Goal: Transaction & Acquisition: Purchase product/service

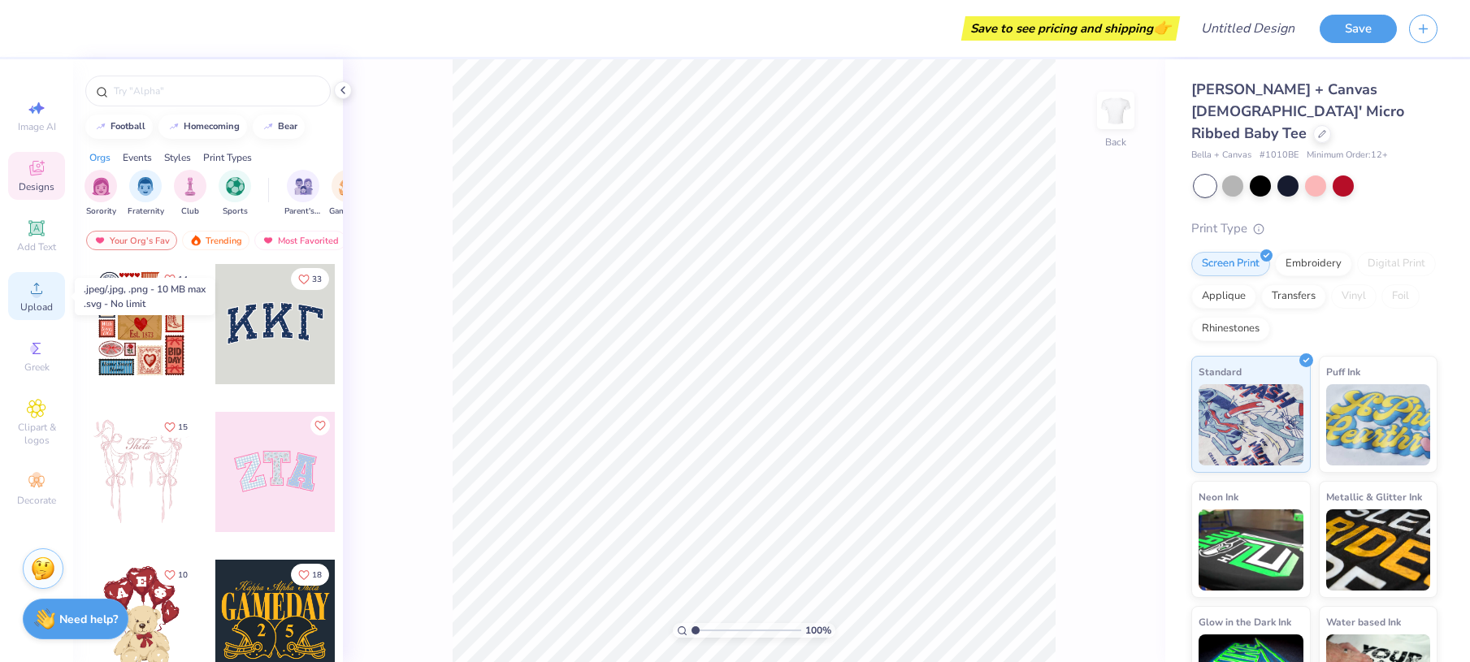
click at [40, 289] on icon at bounding box center [37, 289] width 20 height 20
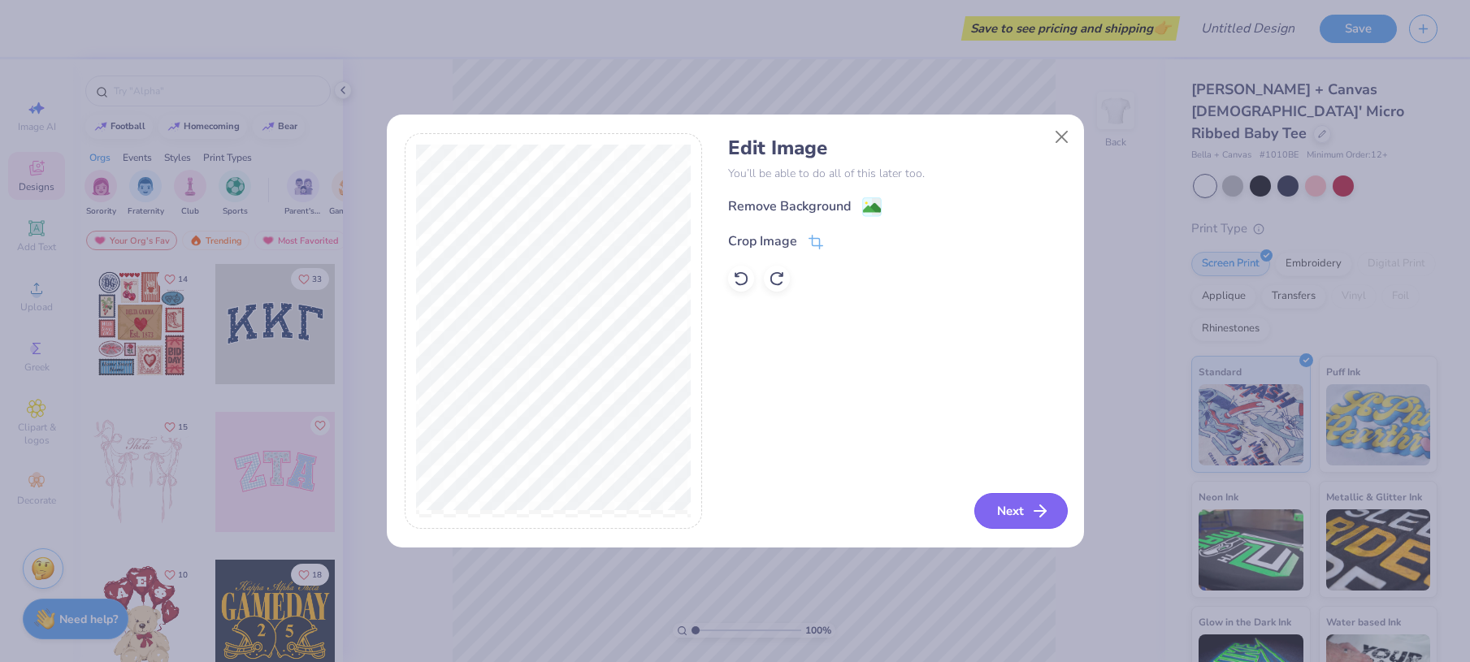
click at [1035, 511] on line "button" at bounding box center [1040, 511] width 11 height 0
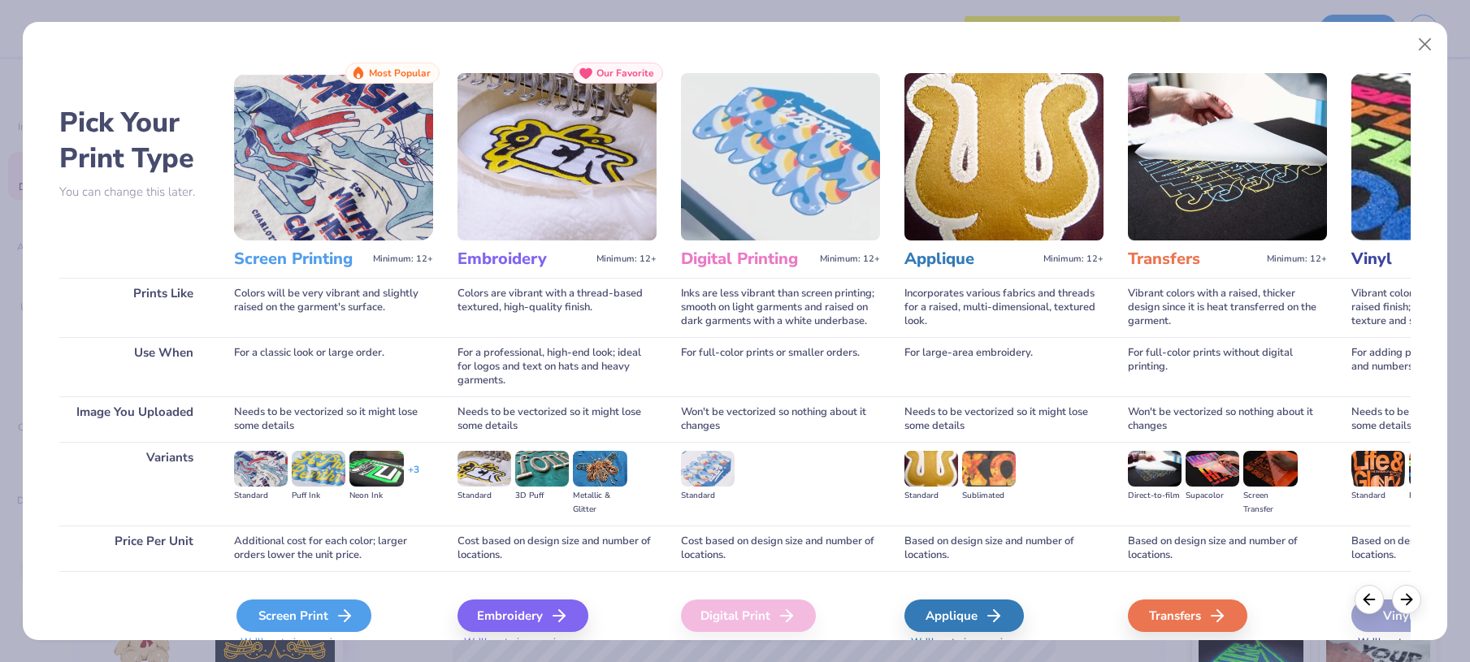
click at [307, 616] on div "Screen Print" at bounding box center [304, 616] width 135 height 33
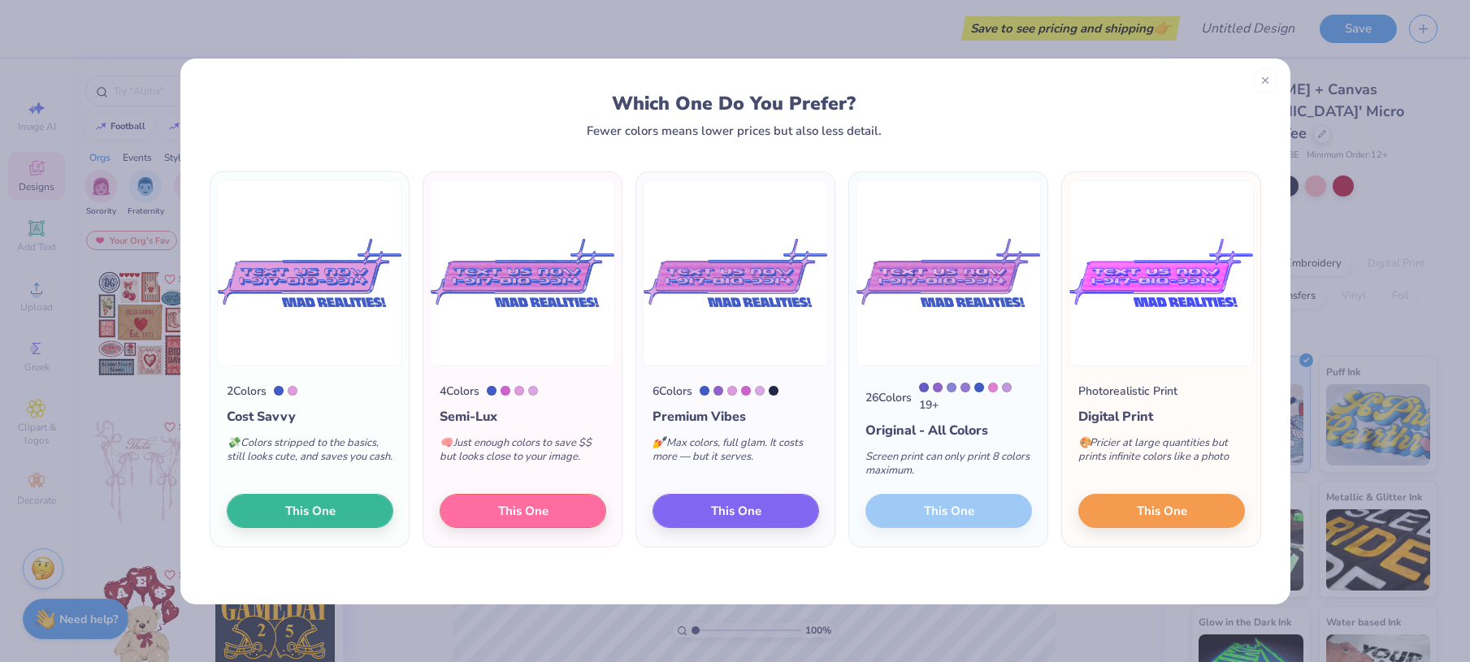
click at [947, 510] on div "26 Colors 19 + Original - All Colors Screen print can only print 8 colors maxim…" at bounding box center [948, 457] width 198 height 181
click at [971, 507] on div "26 Colors 19 + Original - All Colors Screen print can only print 8 colors maxim…" at bounding box center [948, 457] width 198 height 181
click at [933, 511] on div "26 Colors 19 + Original - All Colors Screen print can only print 8 colors maxim…" at bounding box center [948, 457] width 198 height 181
click at [934, 518] on div "26 Colors 19 + Original - All Colors Screen print can only print 8 colors maxim…" at bounding box center [948, 457] width 198 height 181
click at [701, 507] on button "This One" at bounding box center [736, 509] width 167 height 34
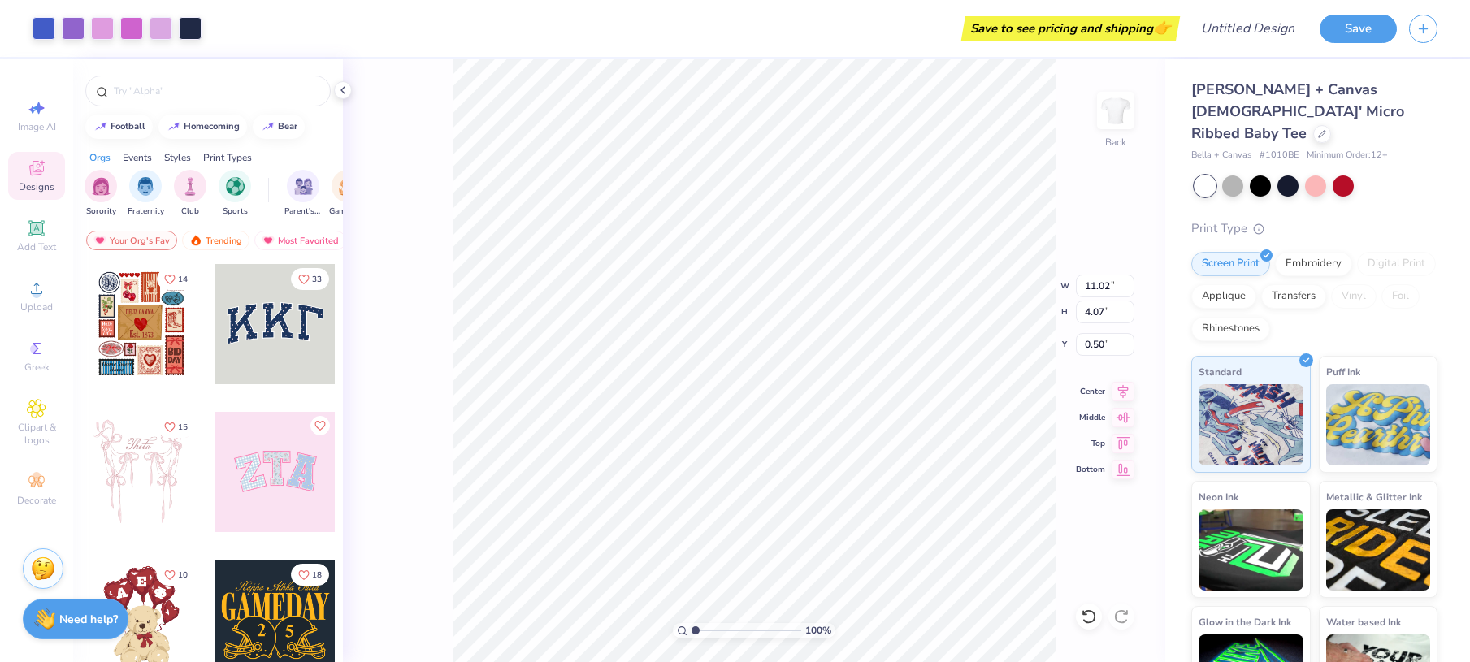
type input "0.50"
type input "0.96"
click at [1344, 28] on button "Save" at bounding box center [1358, 26] width 77 height 28
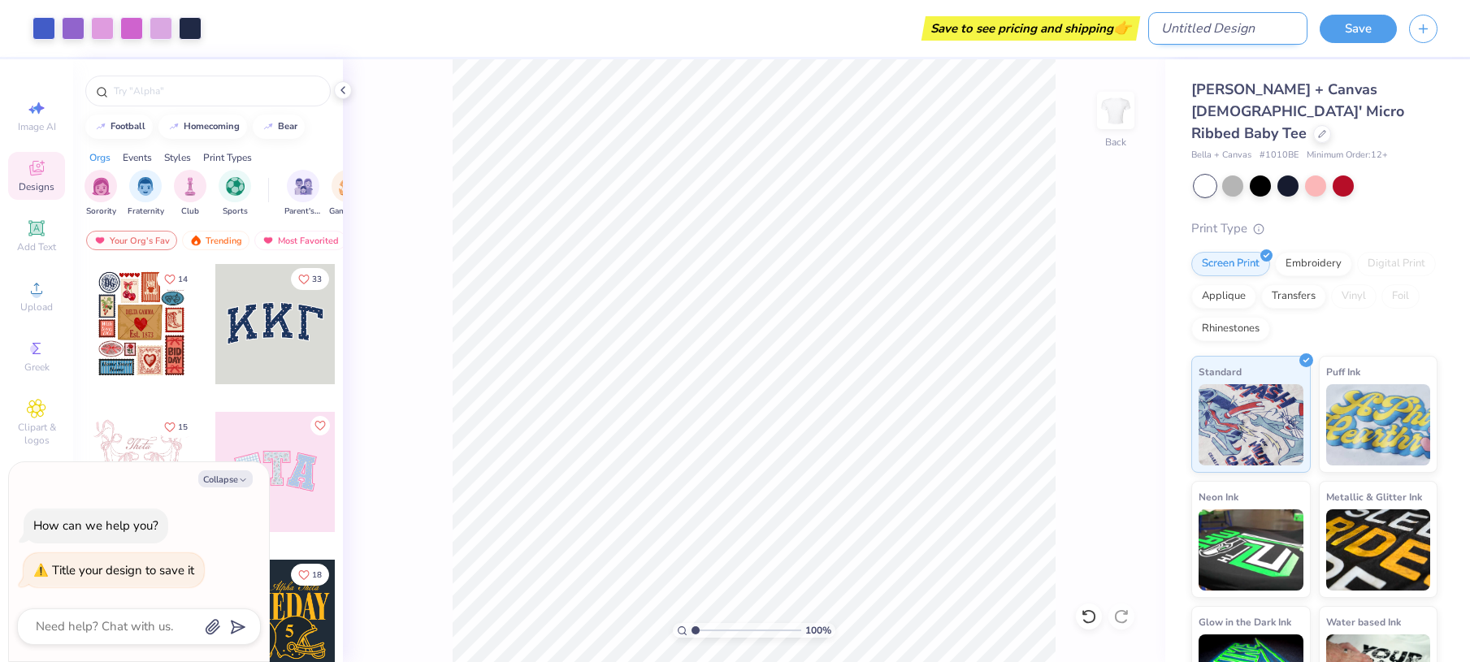
type textarea "x"
click at [1252, 34] on input "Design Title" at bounding box center [1228, 28] width 159 height 33
type input "T"
type textarea "x"
type input "Te"
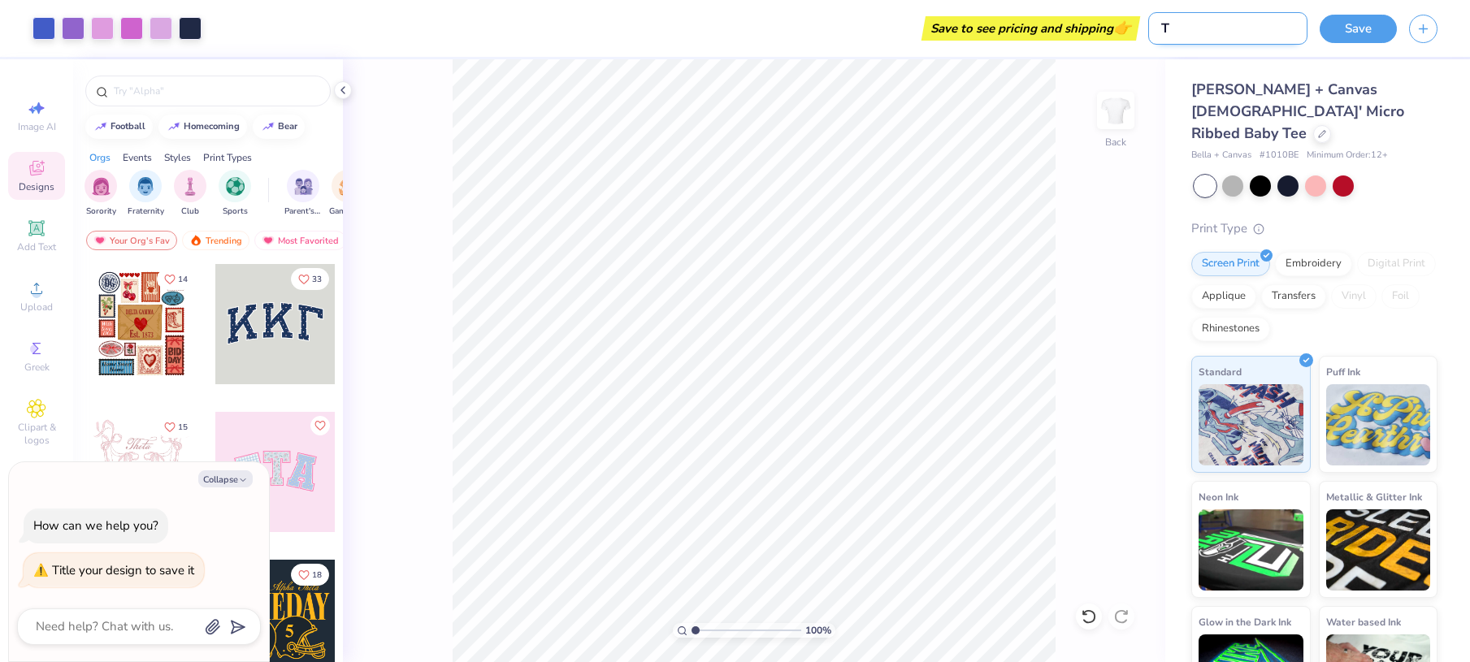
type textarea "x"
type input "Tes"
type textarea "x"
type input "Test"
type textarea "x"
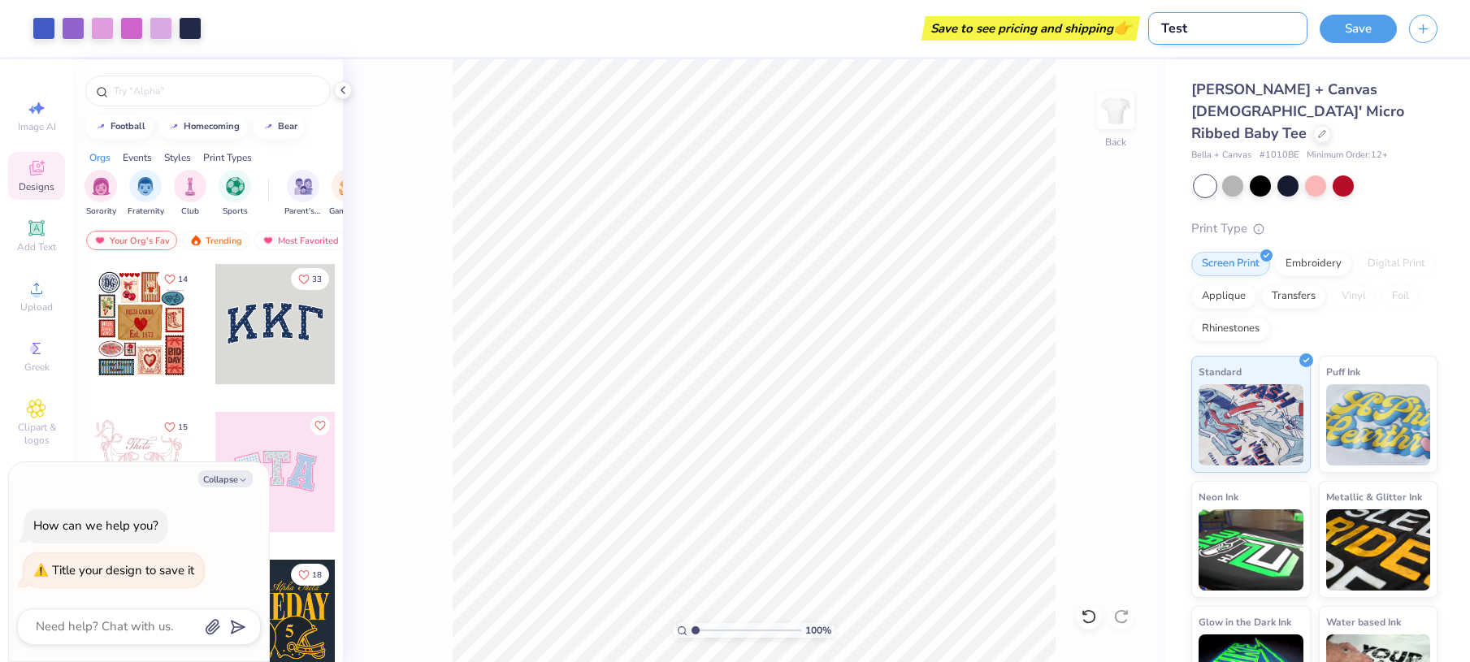
type input "Test"
type textarea "x"
type input "Test"
type textarea "x"
type input "Tes"
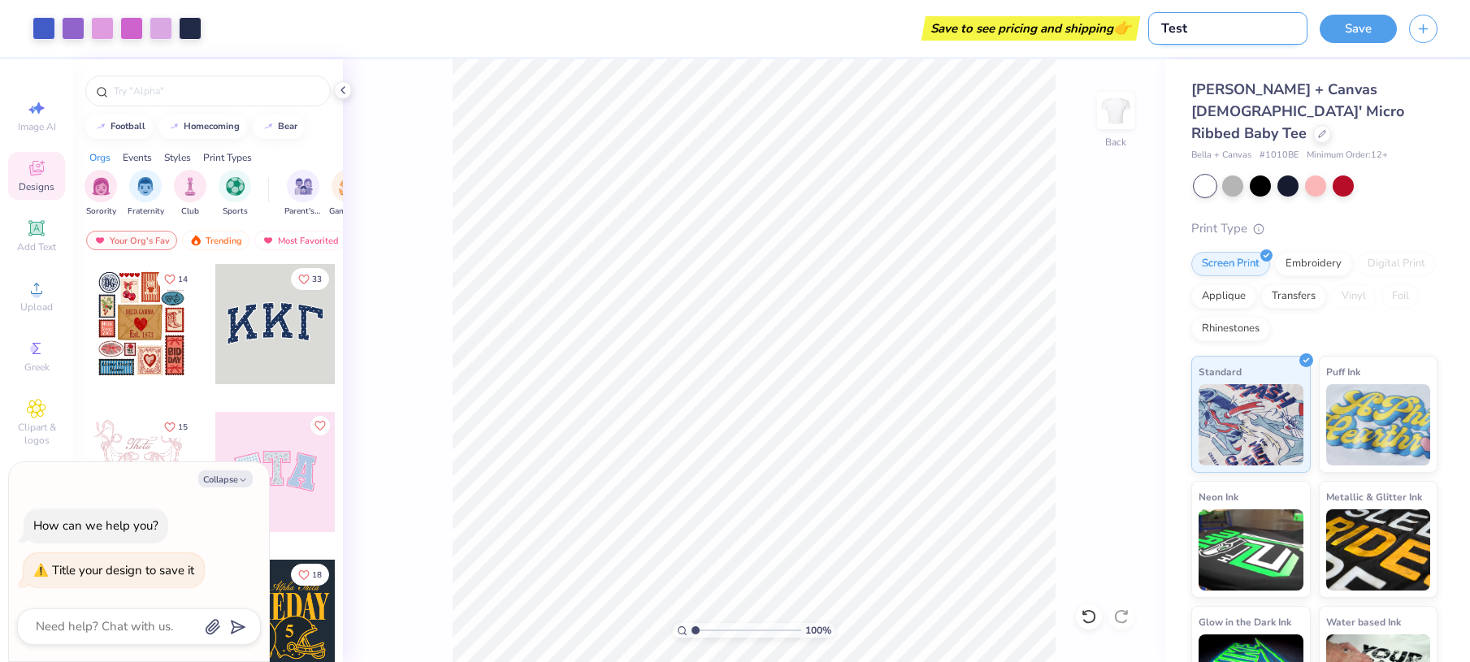
type textarea "x"
type input "Tesx"
type textarea "x"
type input "Tesxt"
type textarea "x"
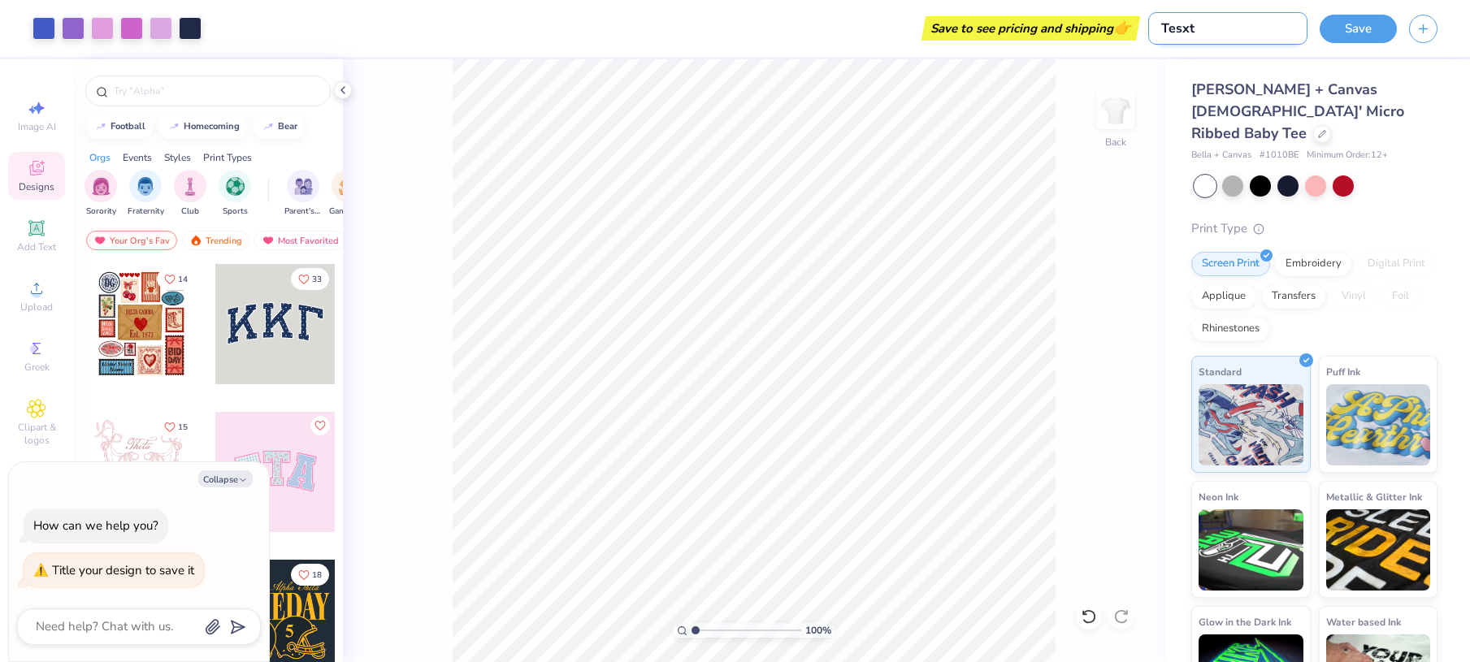
type input "Tesx"
type textarea "x"
type input "Tes"
type textarea "x"
type input "Te"
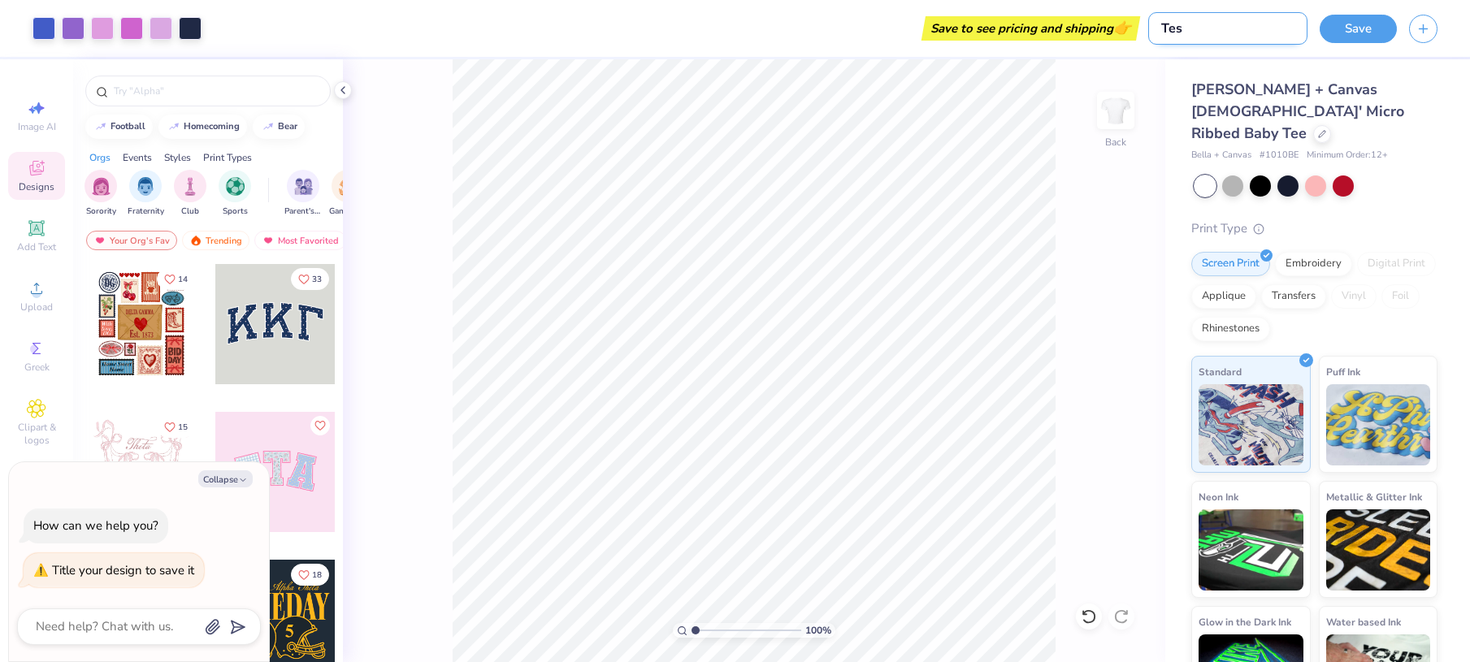
type textarea "x"
type input "T"
type textarea "x"
type input "Te"
type textarea "x"
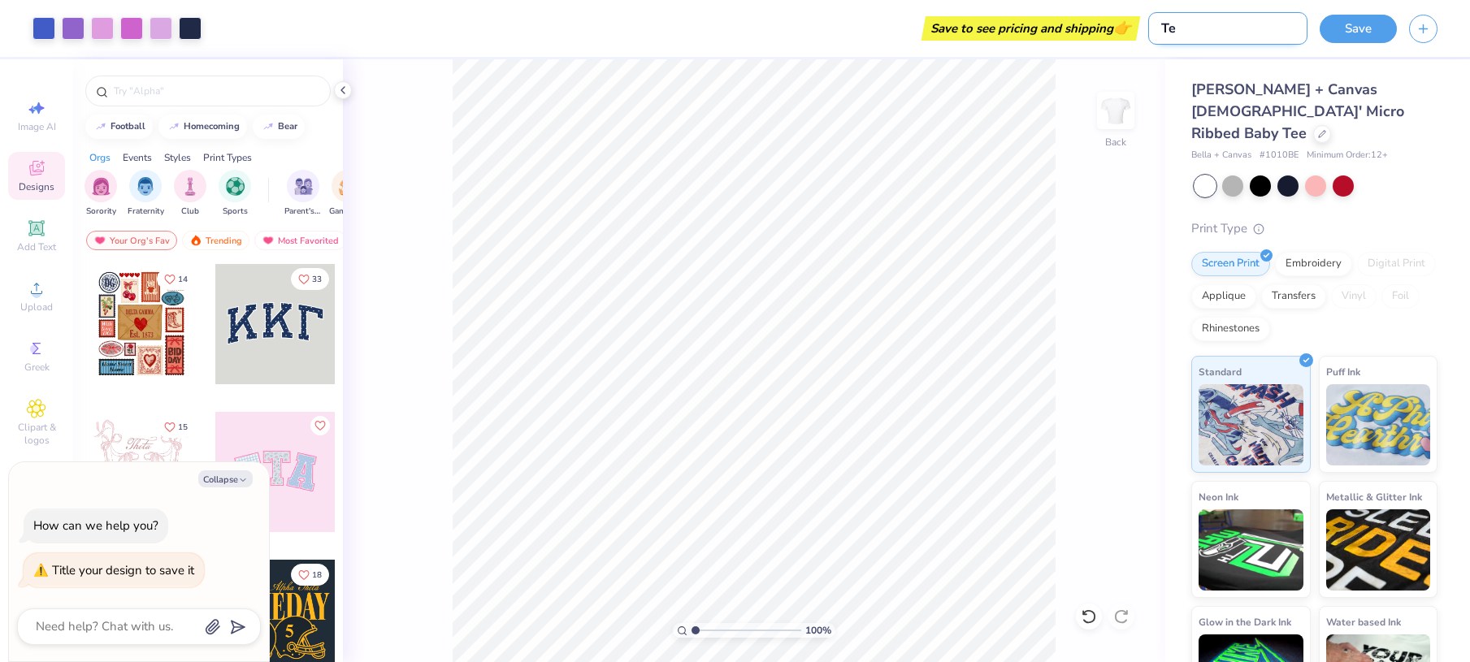
type input "Tex"
type textarea "x"
type input "Text"
type textarea "x"
type input "Text"
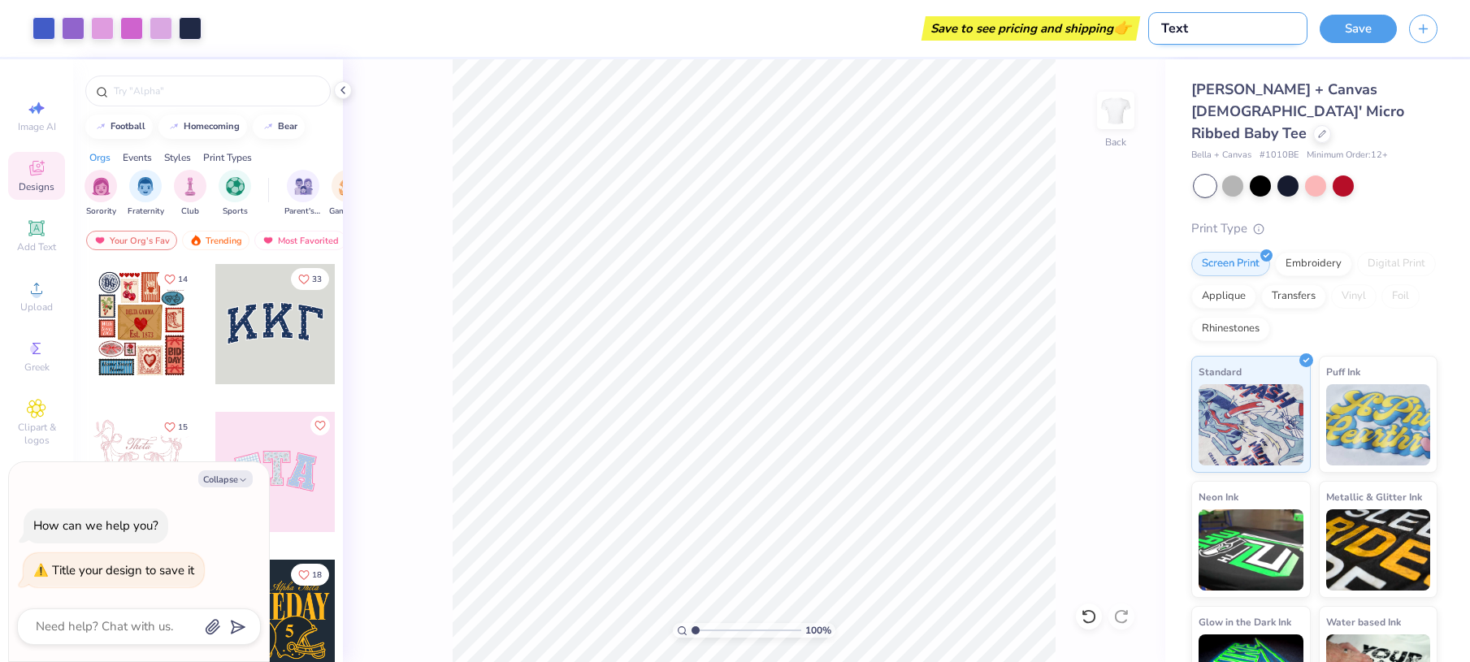
type textarea "x"
type input "Text u"
type textarea "x"
type input "Text us"
type textarea "x"
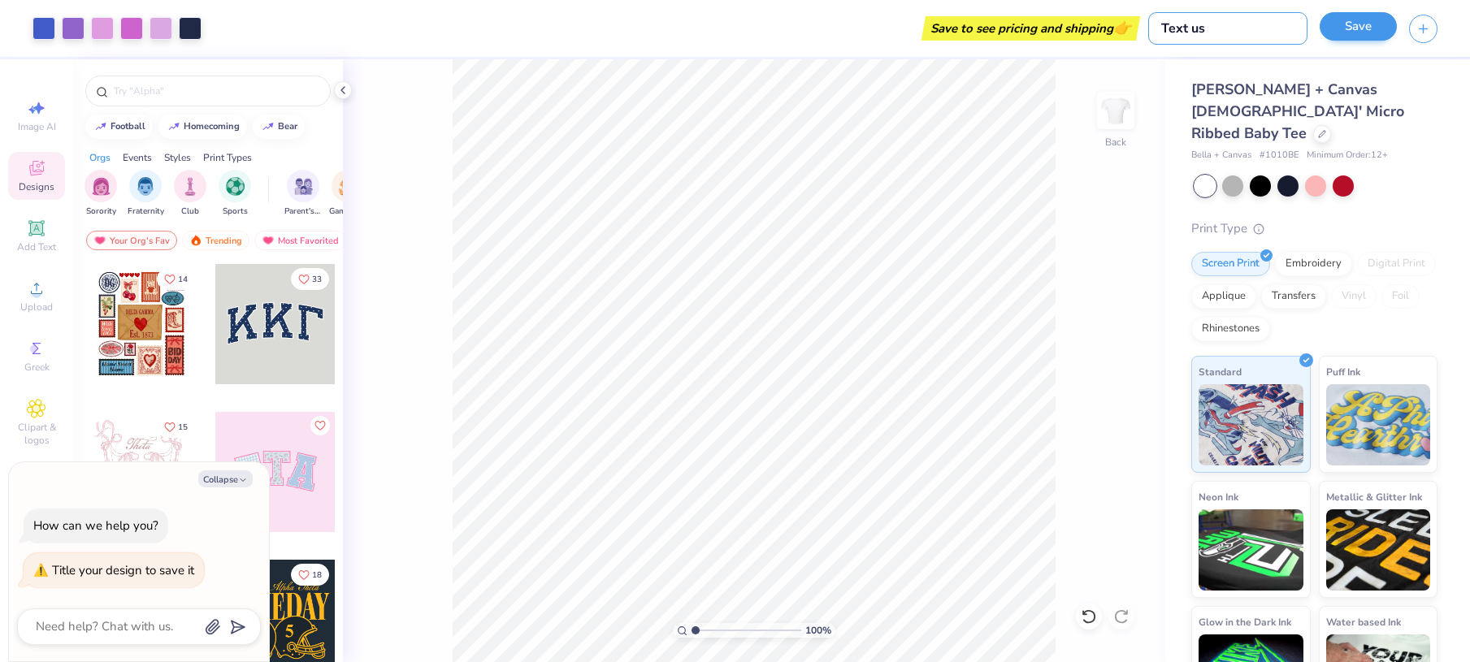
type input "Text us"
click at [1370, 24] on button "Save" at bounding box center [1358, 26] width 77 height 28
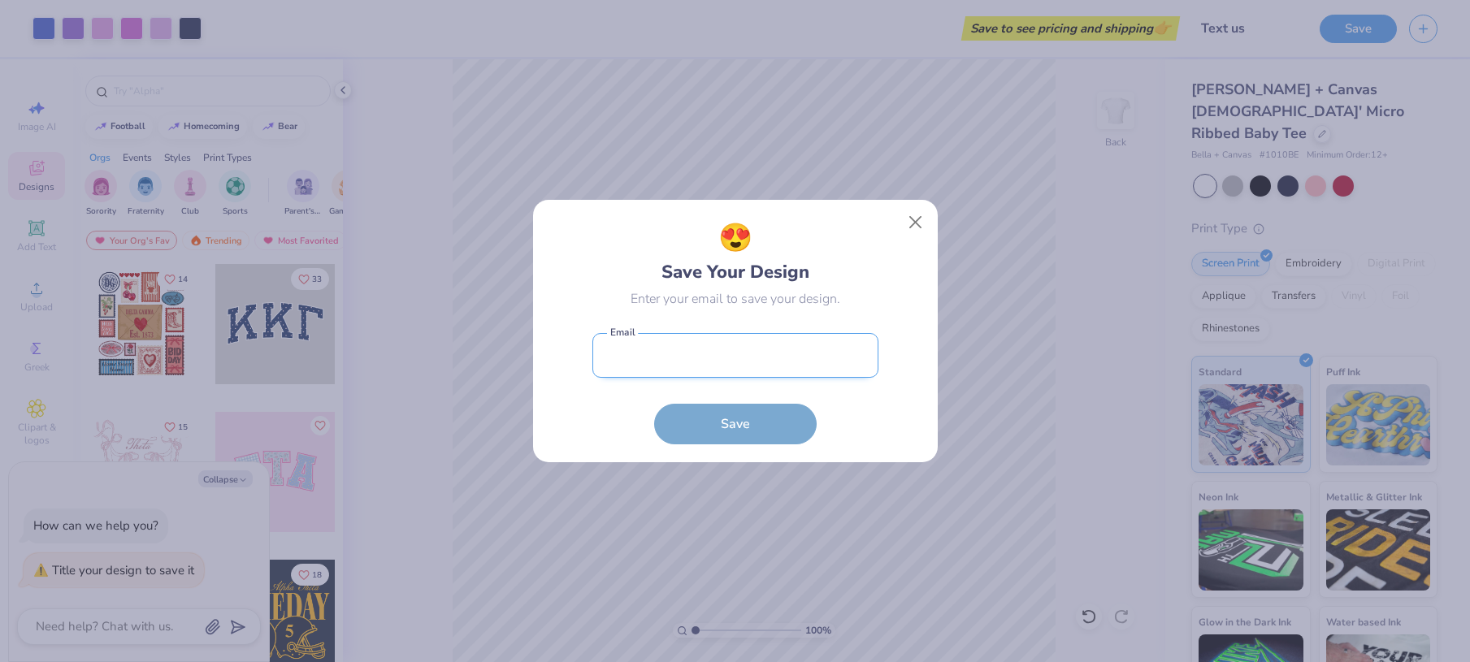
click at [735, 366] on input "email" at bounding box center [736, 355] width 286 height 45
type input "a"
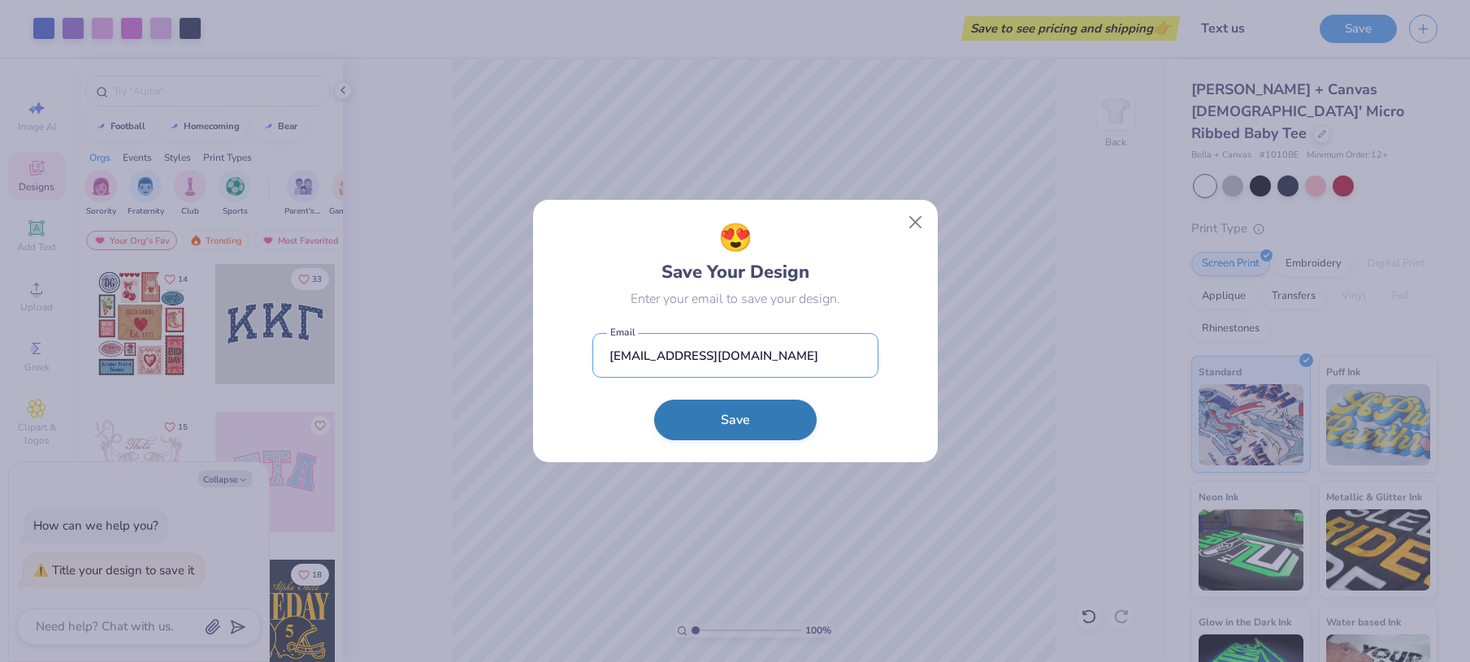
type input "[EMAIL_ADDRESS][DOMAIN_NAME]"
click at [721, 418] on button "Save" at bounding box center [735, 420] width 163 height 41
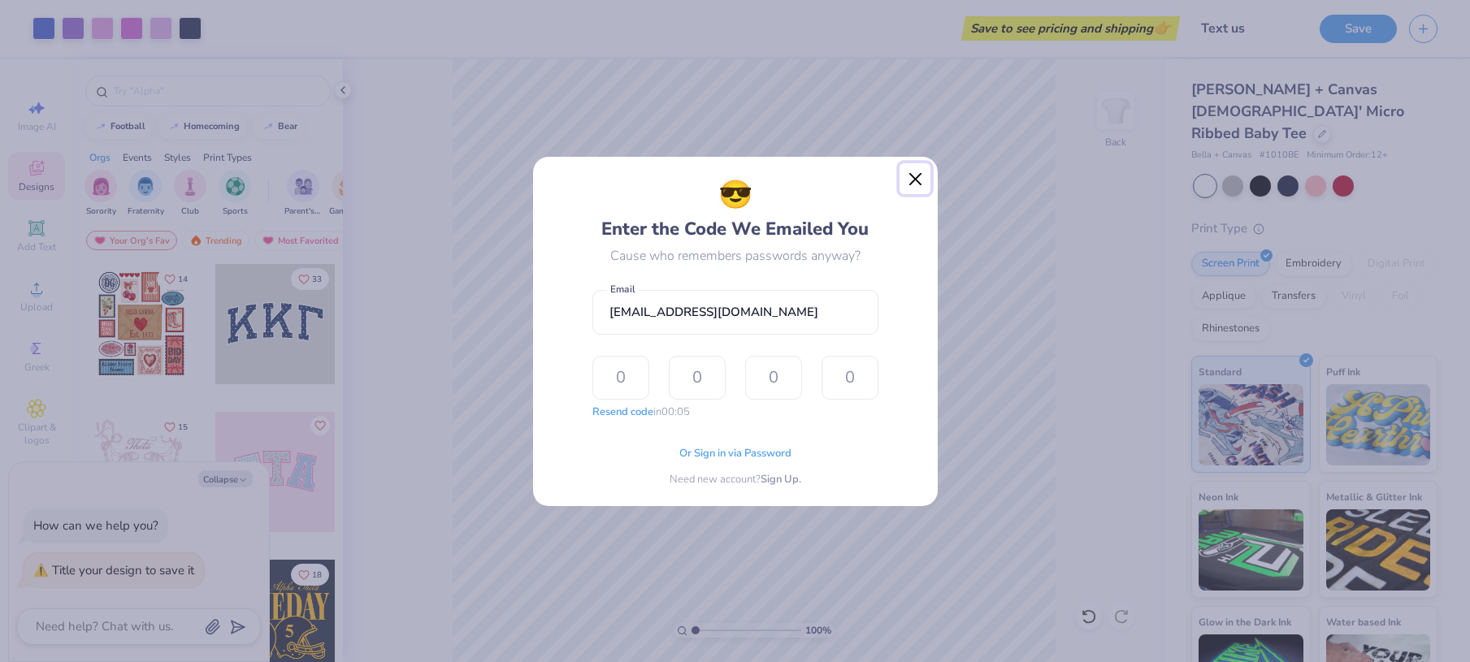
click at [922, 182] on button "Close" at bounding box center [915, 178] width 31 height 31
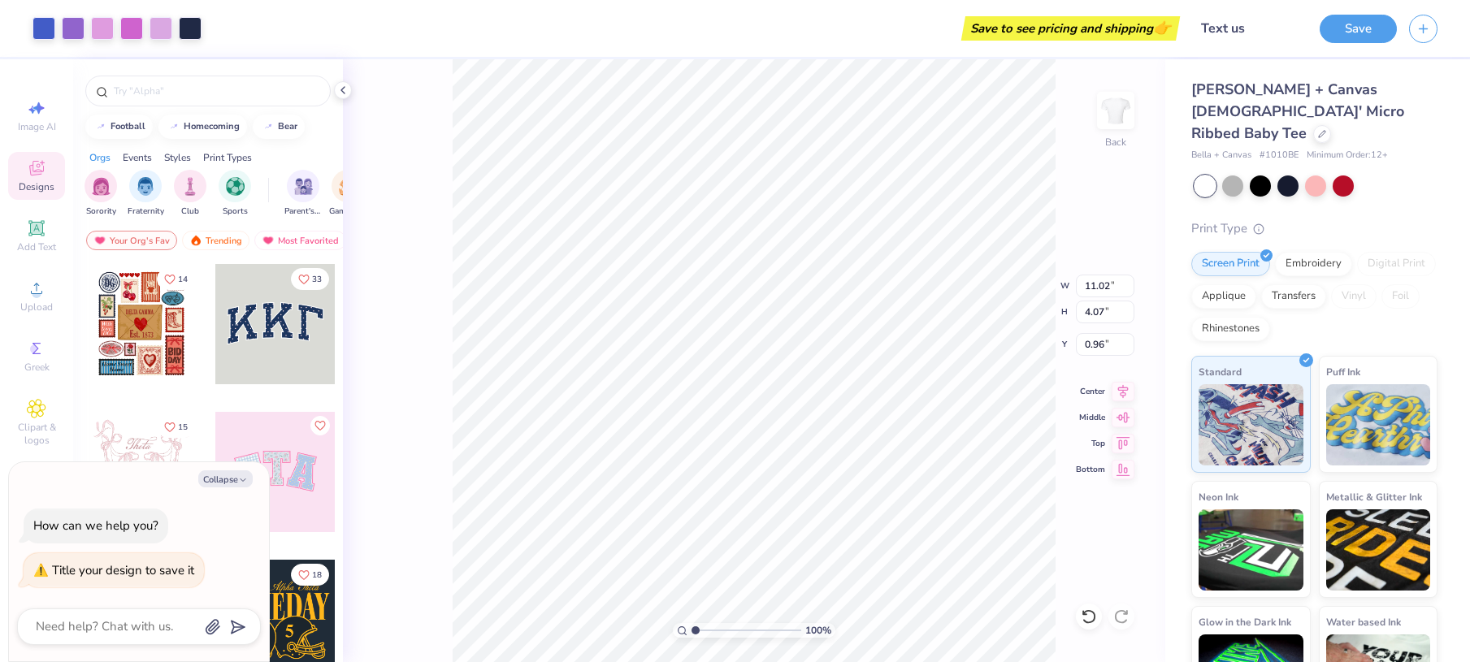
type textarea "x"
type input "9.83"
type input "3.63"
type input "1.40"
type textarea "x"
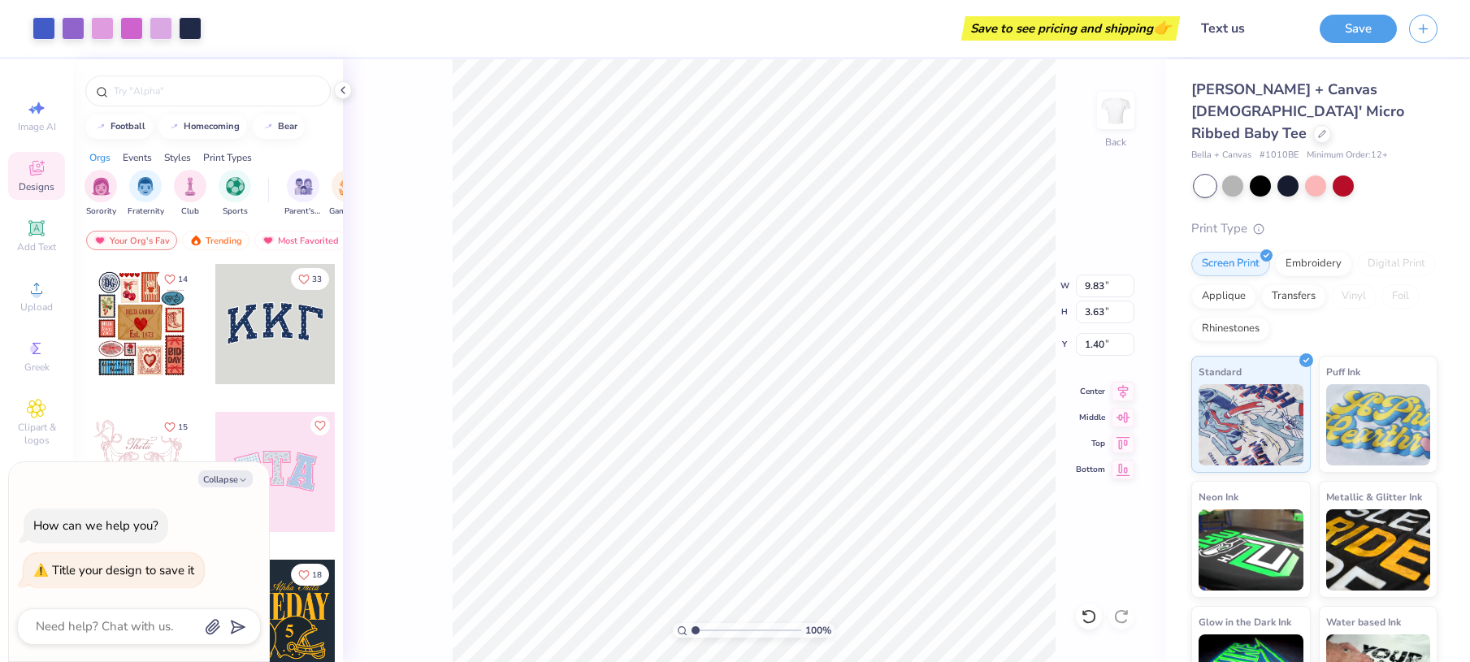
type input "1.44"
type textarea "x"
click at [1358, 34] on button "Save" at bounding box center [1358, 26] width 77 height 28
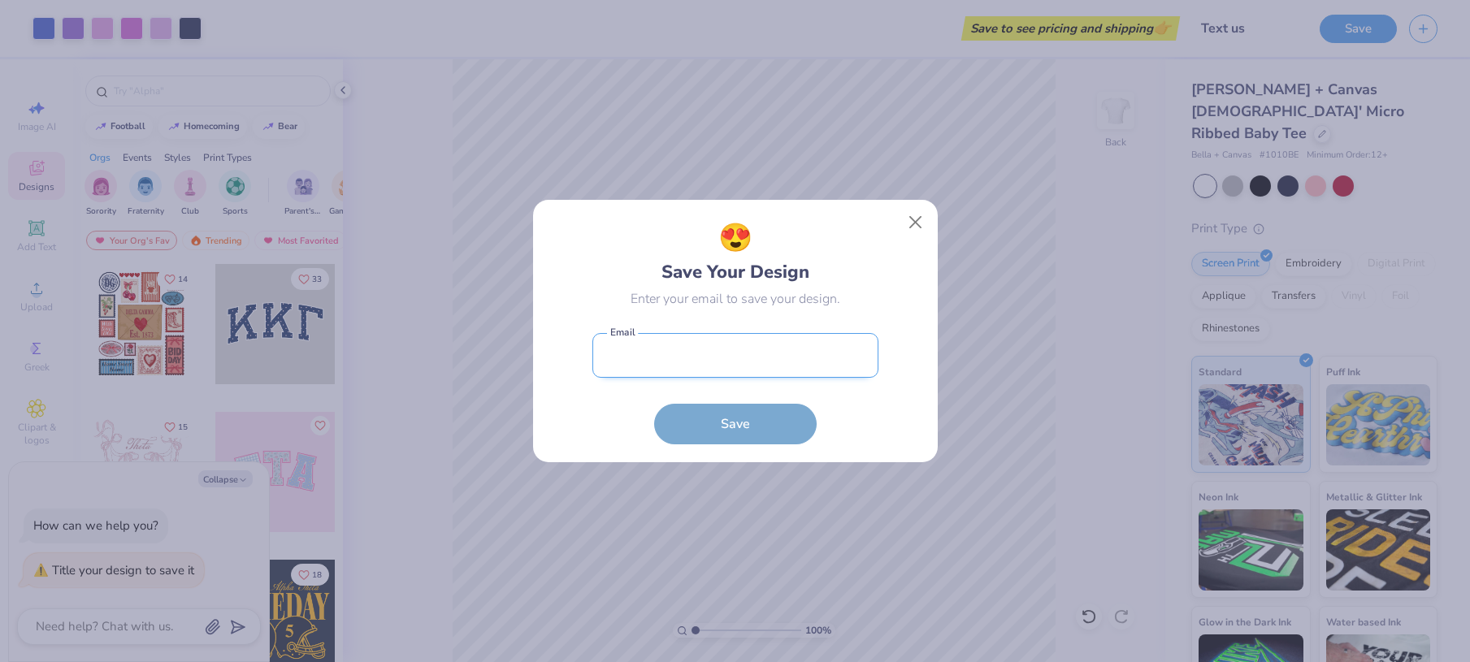
click at [778, 358] on input "email" at bounding box center [736, 355] width 286 height 45
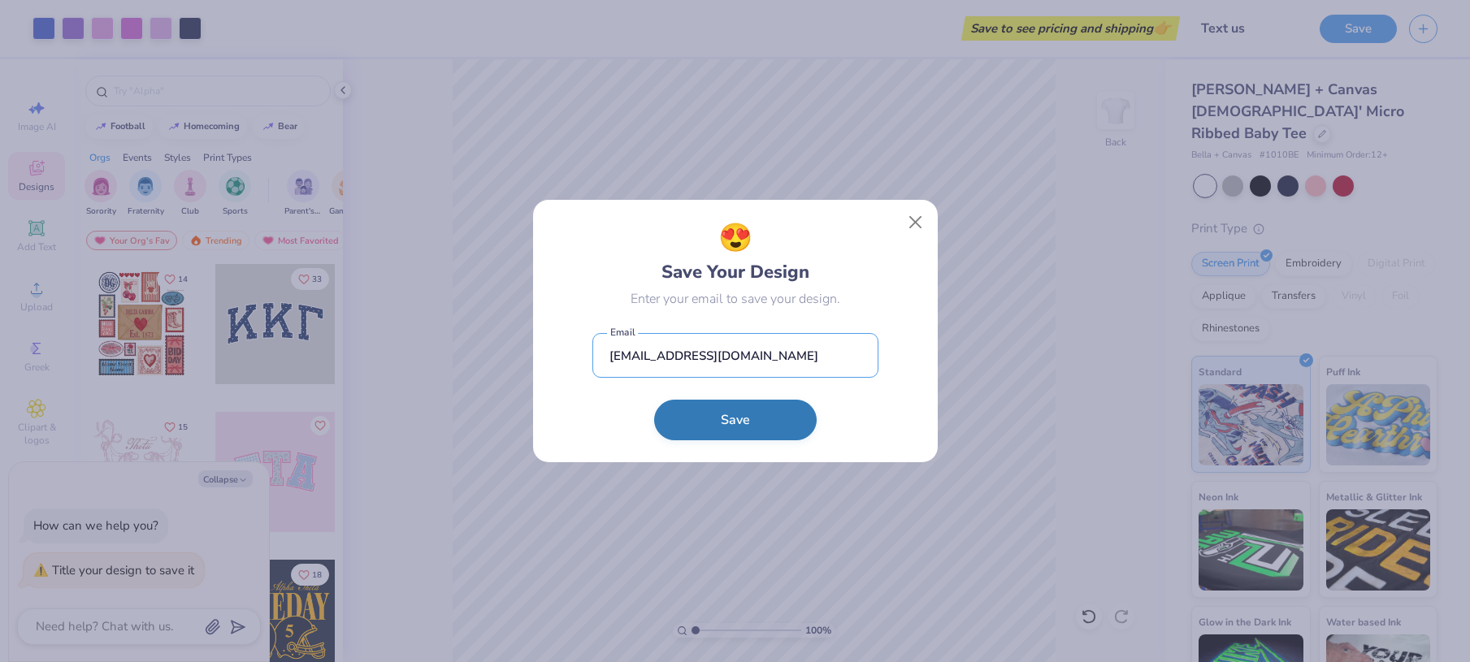
type input "[EMAIL_ADDRESS][DOMAIN_NAME]"
click at [741, 431] on button "Save" at bounding box center [735, 420] width 163 height 41
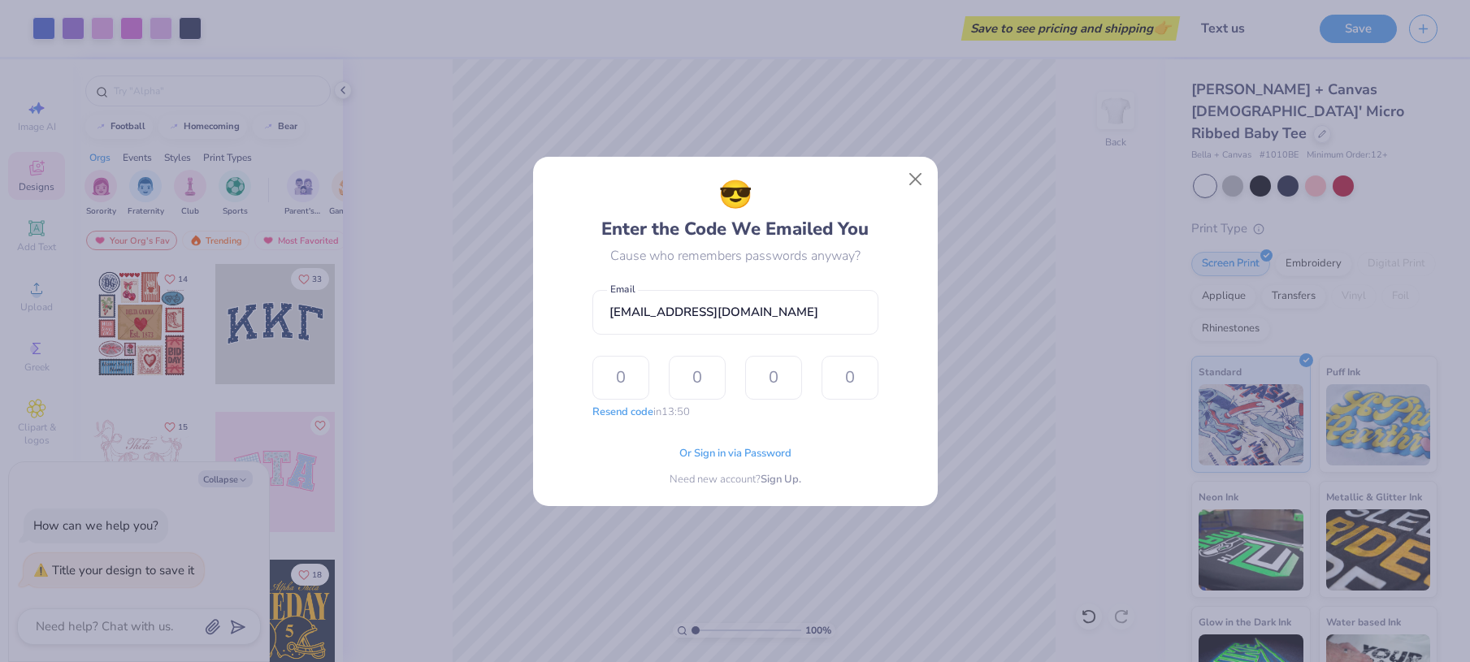
type input "2"
type input "3"
type input "2"
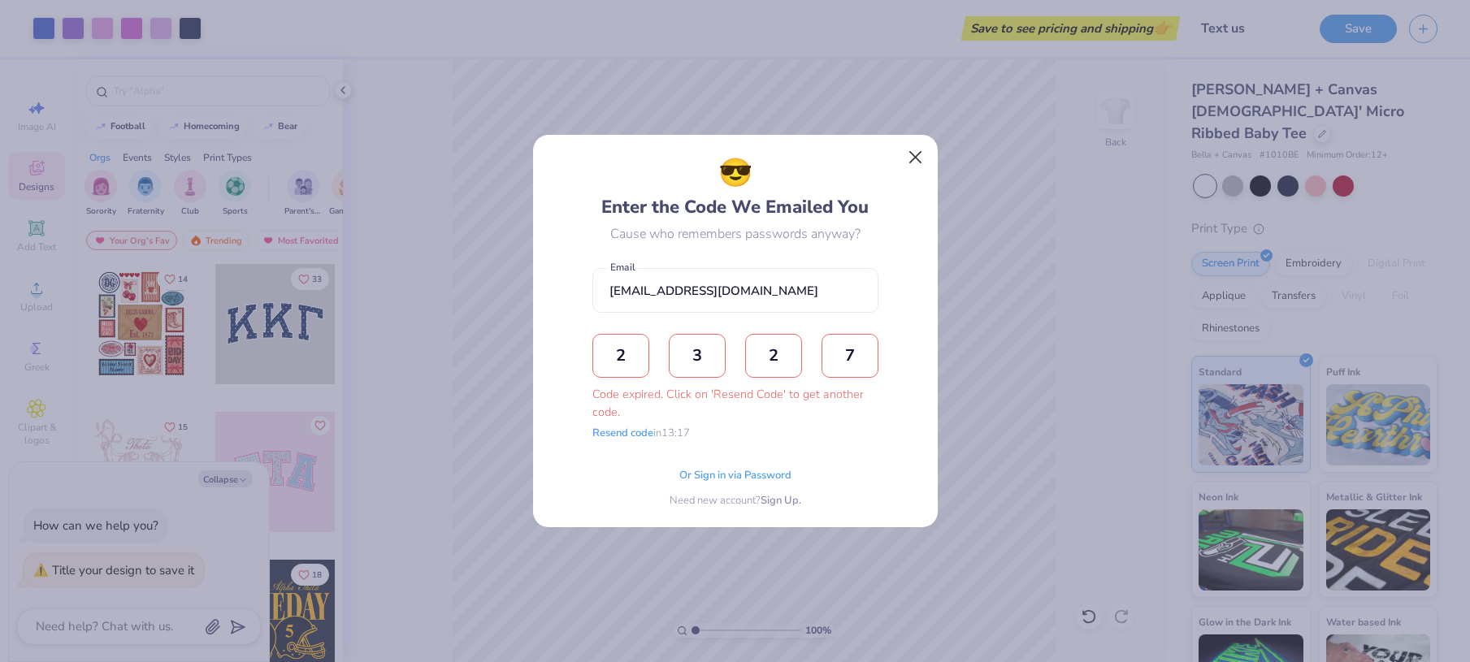
type input "7"
click at [920, 152] on button "Close" at bounding box center [915, 157] width 31 height 31
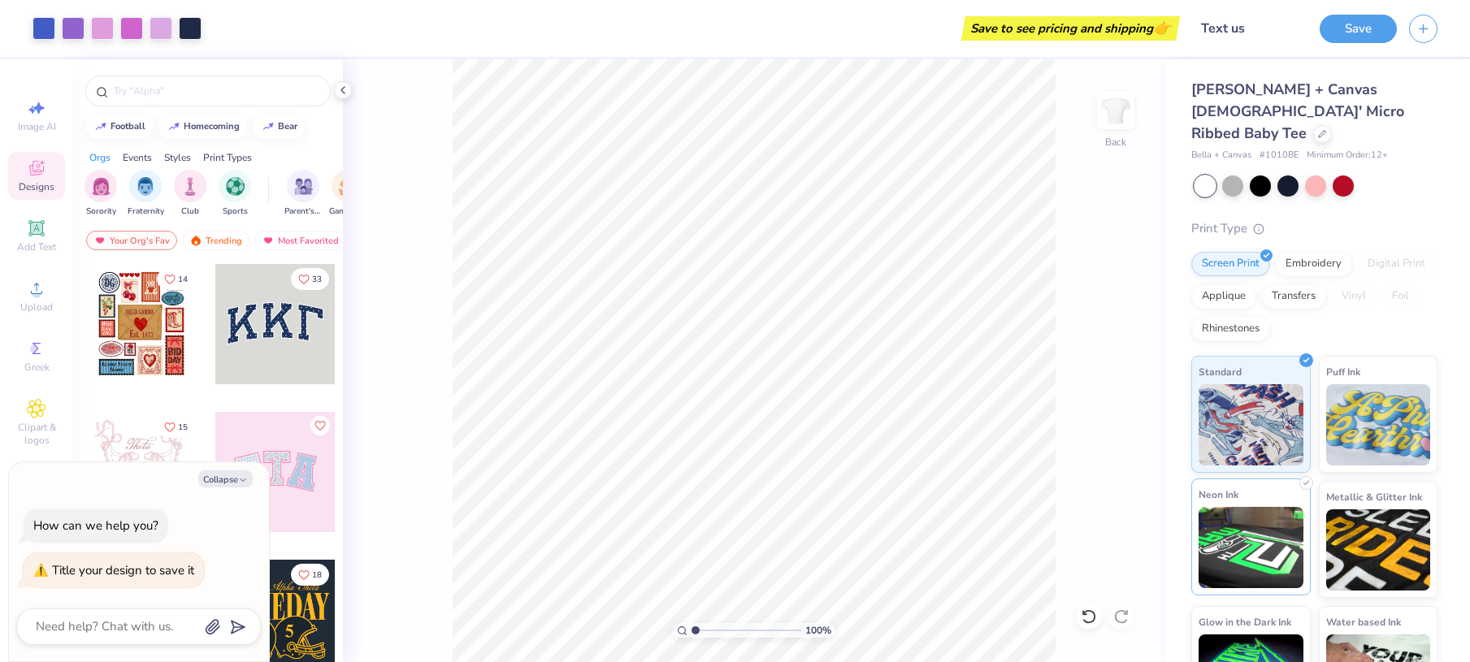
scroll to position [39, 0]
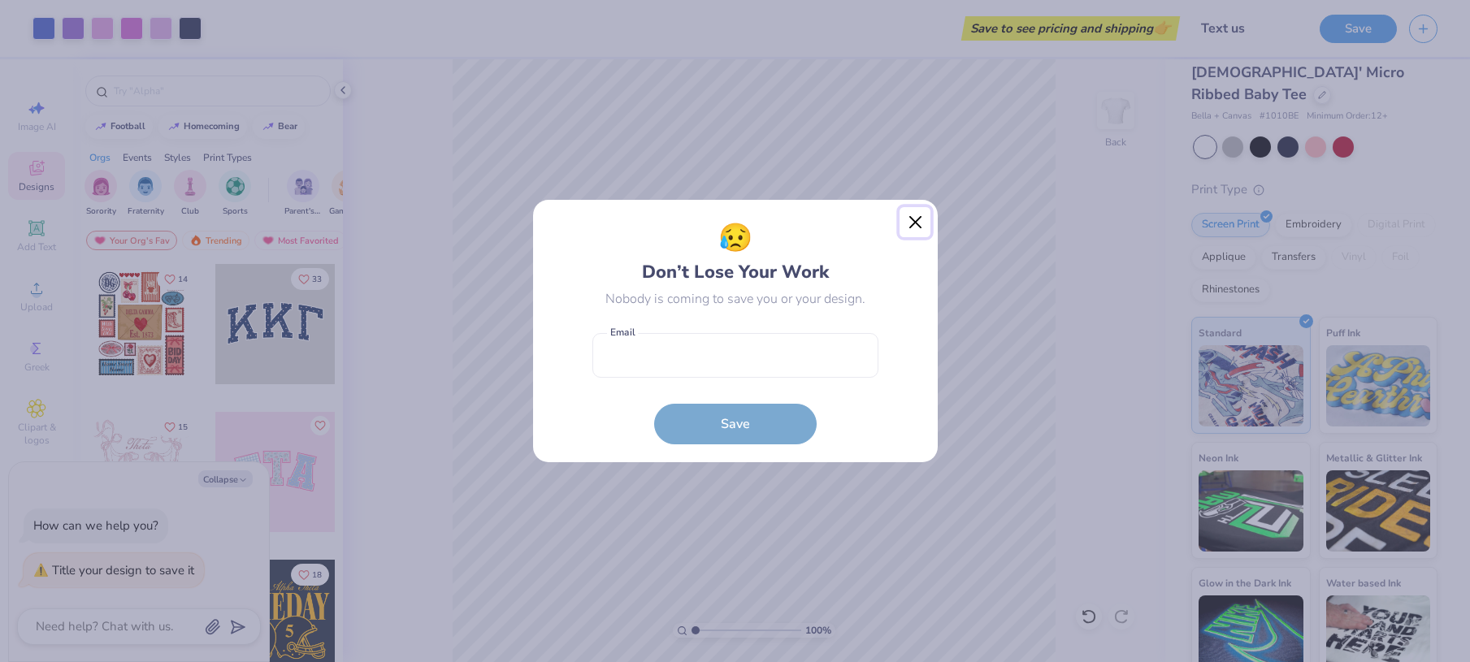
click at [916, 216] on button "Close" at bounding box center [915, 222] width 31 height 31
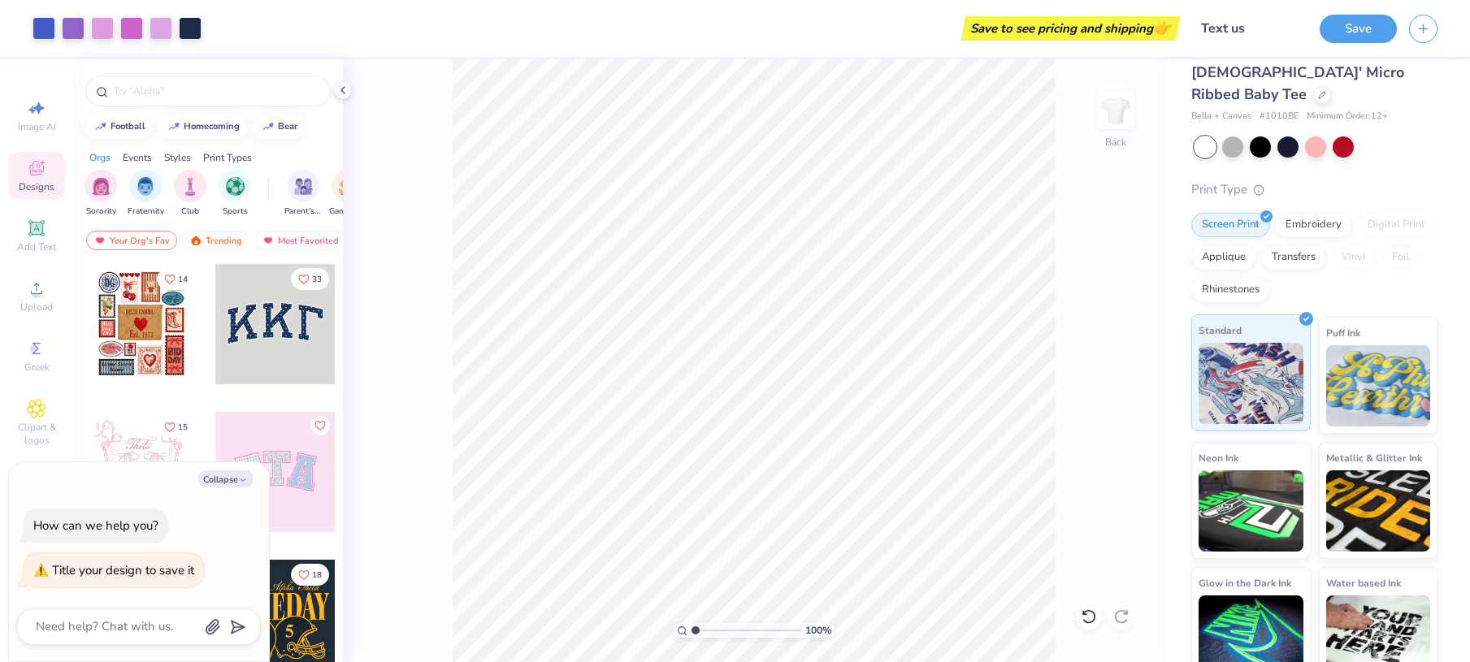
click at [1259, 343] on img at bounding box center [1251, 383] width 105 height 81
type textarea "x"
click at [1421, 28] on icon "button" at bounding box center [1424, 27] width 14 height 14
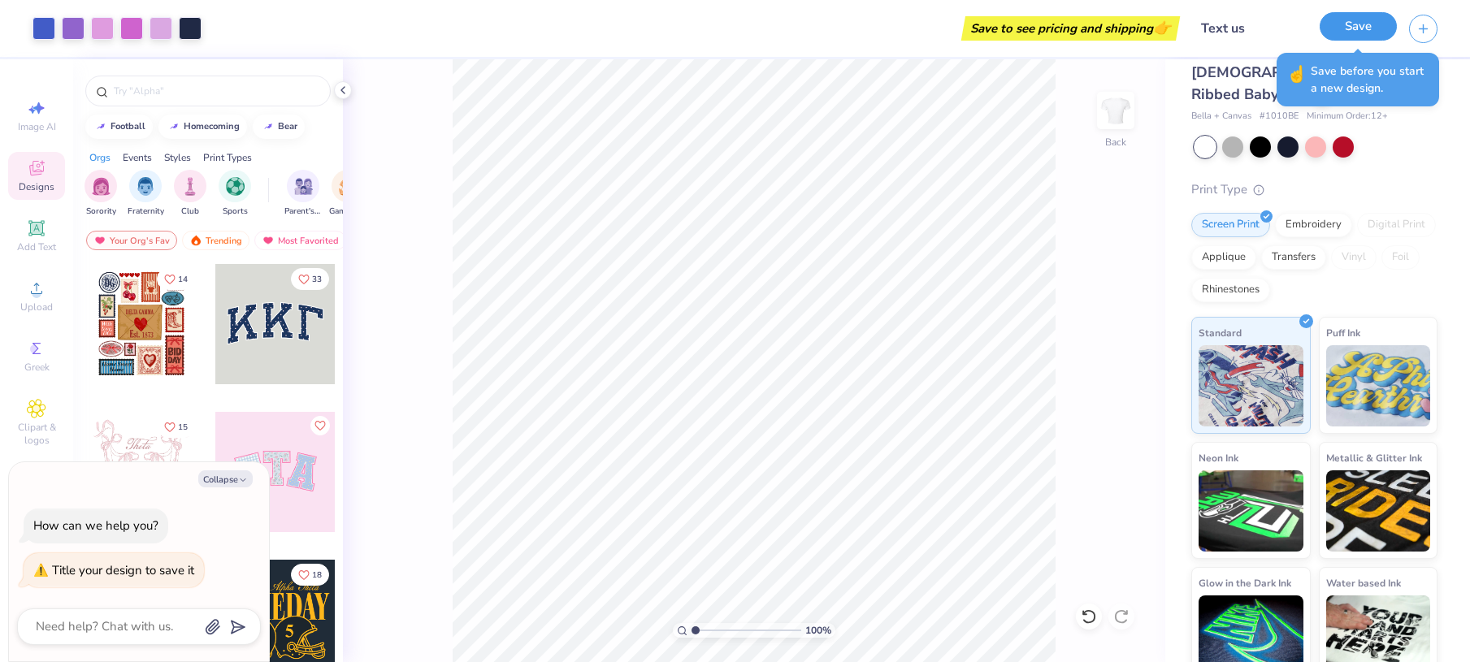
click at [1353, 28] on button "Save" at bounding box center [1358, 26] width 77 height 28
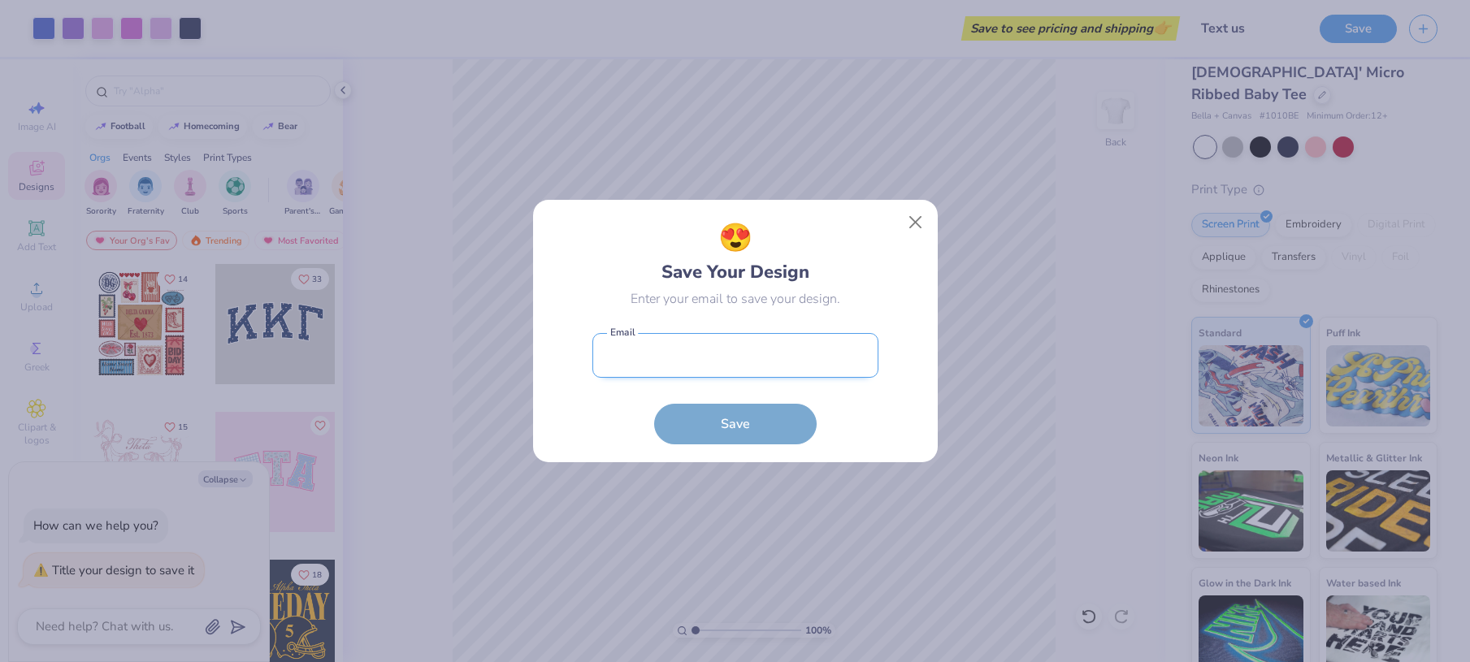
click at [703, 358] on input "email" at bounding box center [736, 355] width 286 height 45
type input "[EMAIL_ADDRESS][DOMAIN_NAME]"
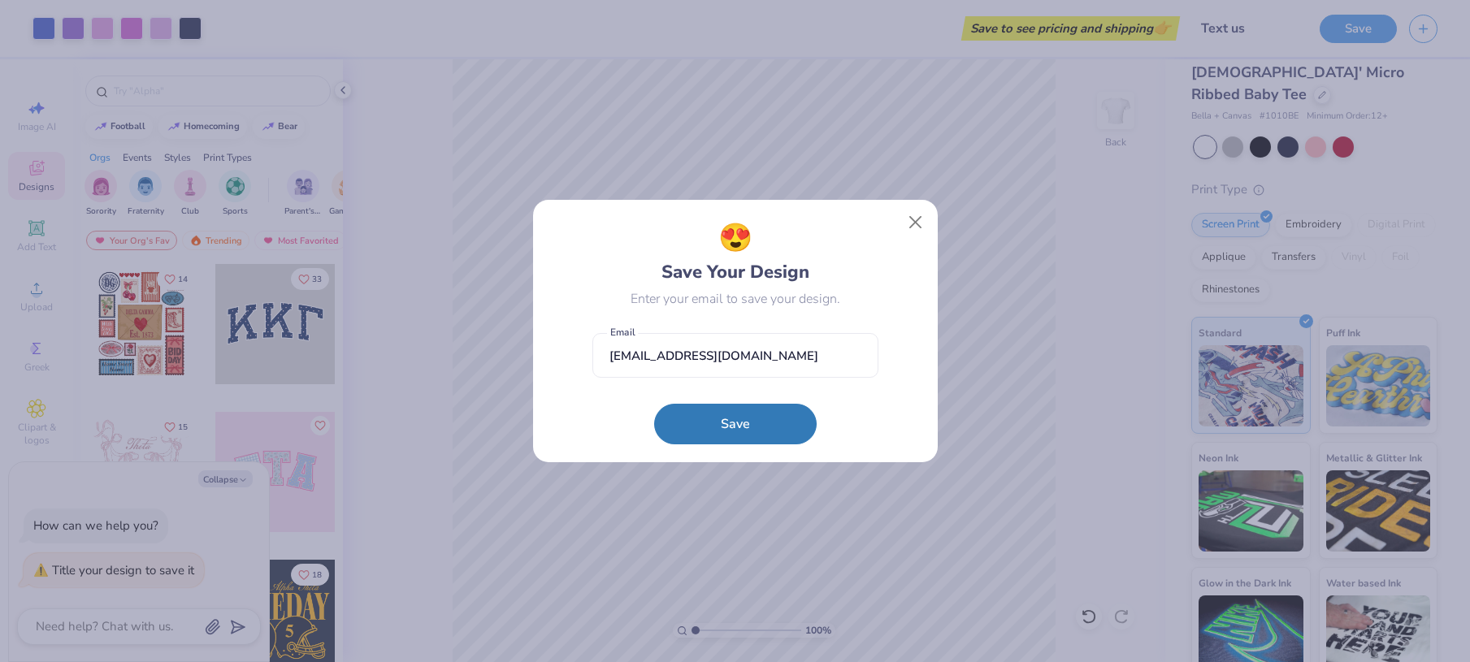
click at [830, 276] on div "😍 Save Your Design Enter your email to save your design." at bounding box center [736, 263] width 286 height 91
click at [720, 423] on button "Save" at bounding box center [735, 420] width 163 height 41
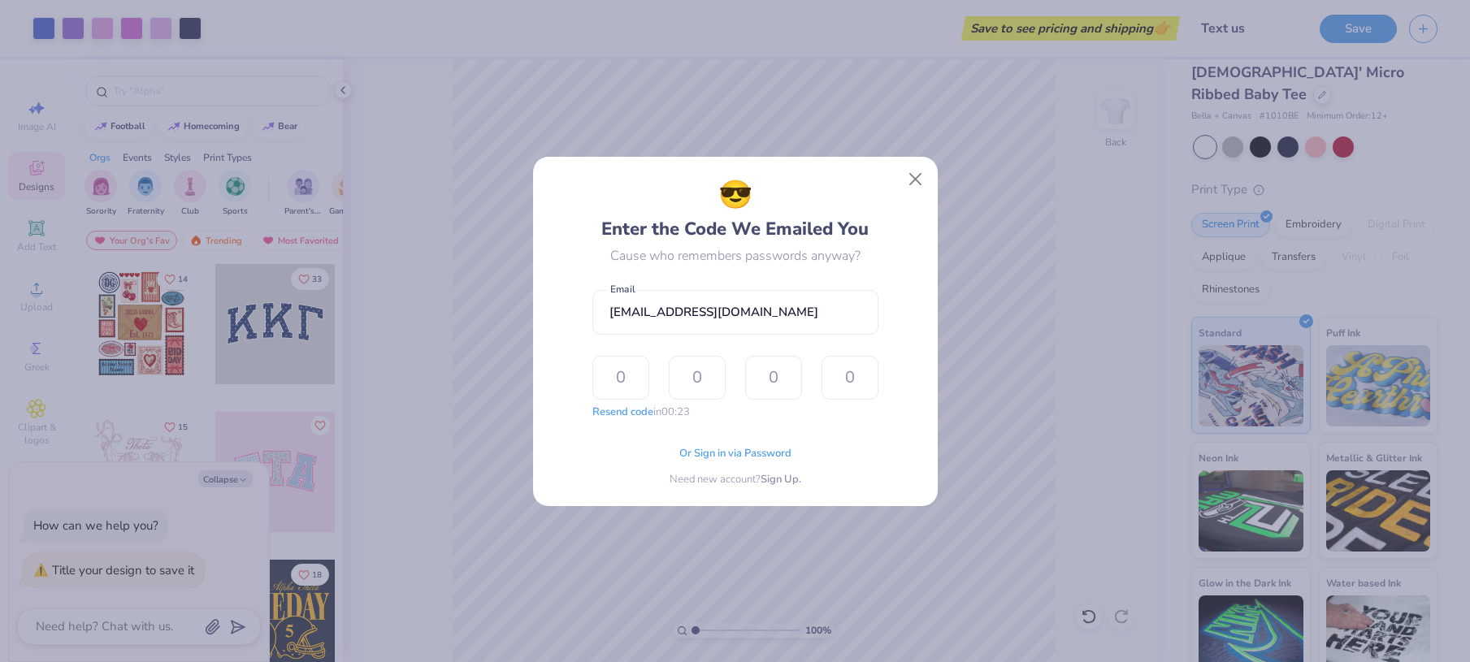
type input "8"
type input "9"
type input "4"
type input "0"
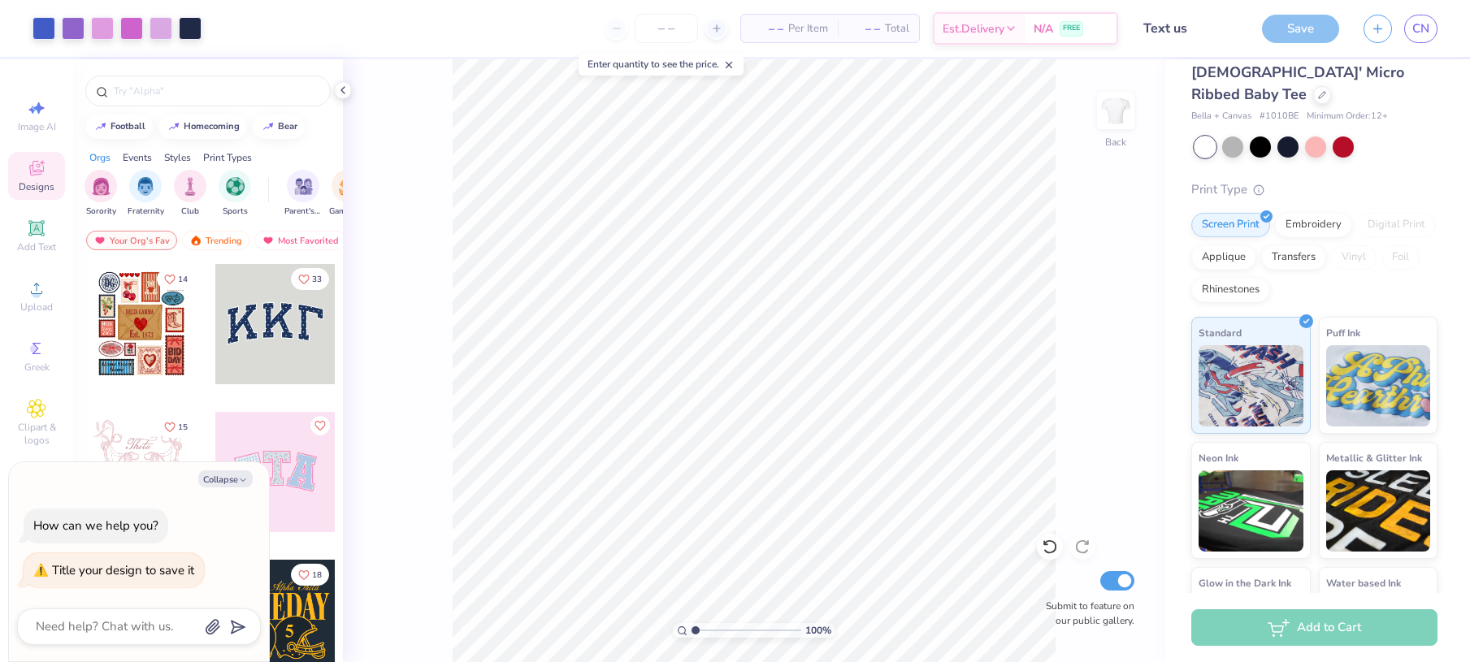
click at [1318, 629] on div "Add to Cart" at bounding box center [1315, 628] width 246 height 37
click at [1281, 625] on div "Add to Cart" at bounding box center [1315, 628] width 246 height 37
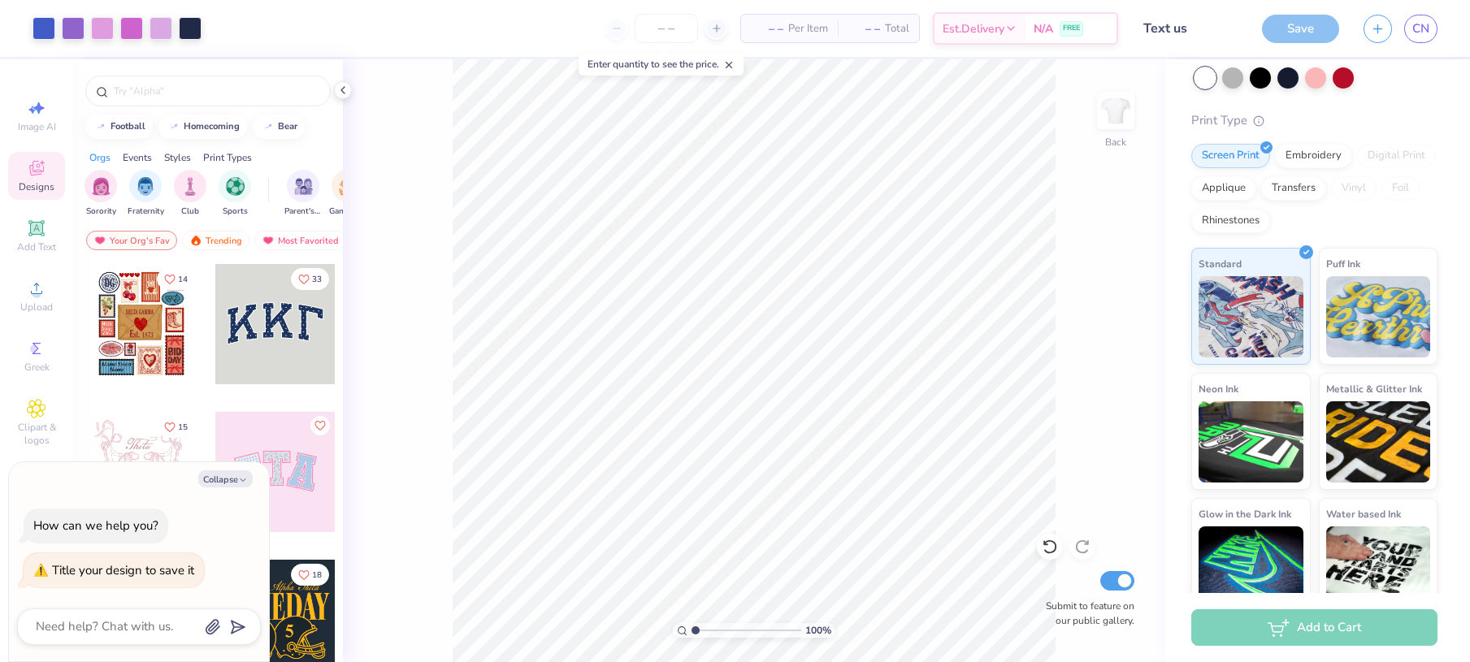
click at [793, 29] on span "Per Item" at bounding box center [808, 28] width 40 height 17
click at [768, 29] on span "– –" at bounding box center [767, 28] width 33 height 17
click at [675, 30] on input "number" at bounding box center [666, 28] width 63 height 29
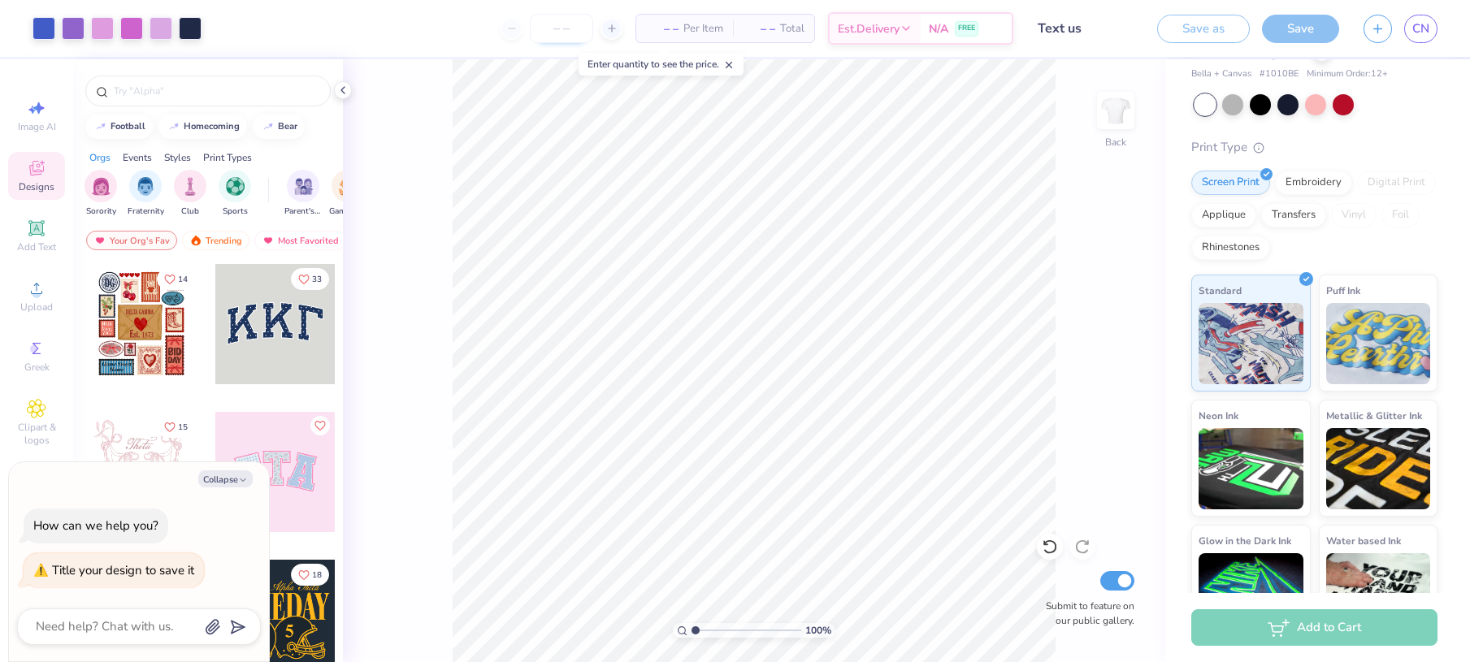
scroll to position [135, 0]
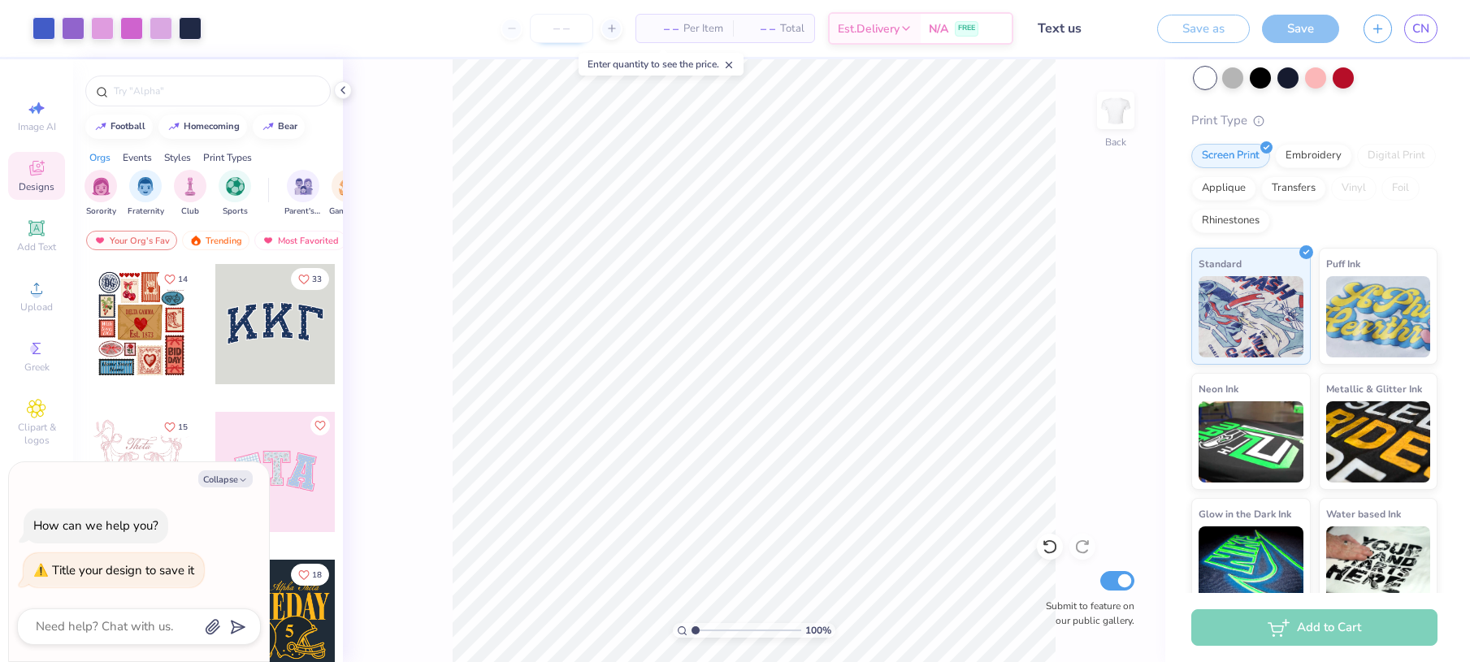
type textarea "x"
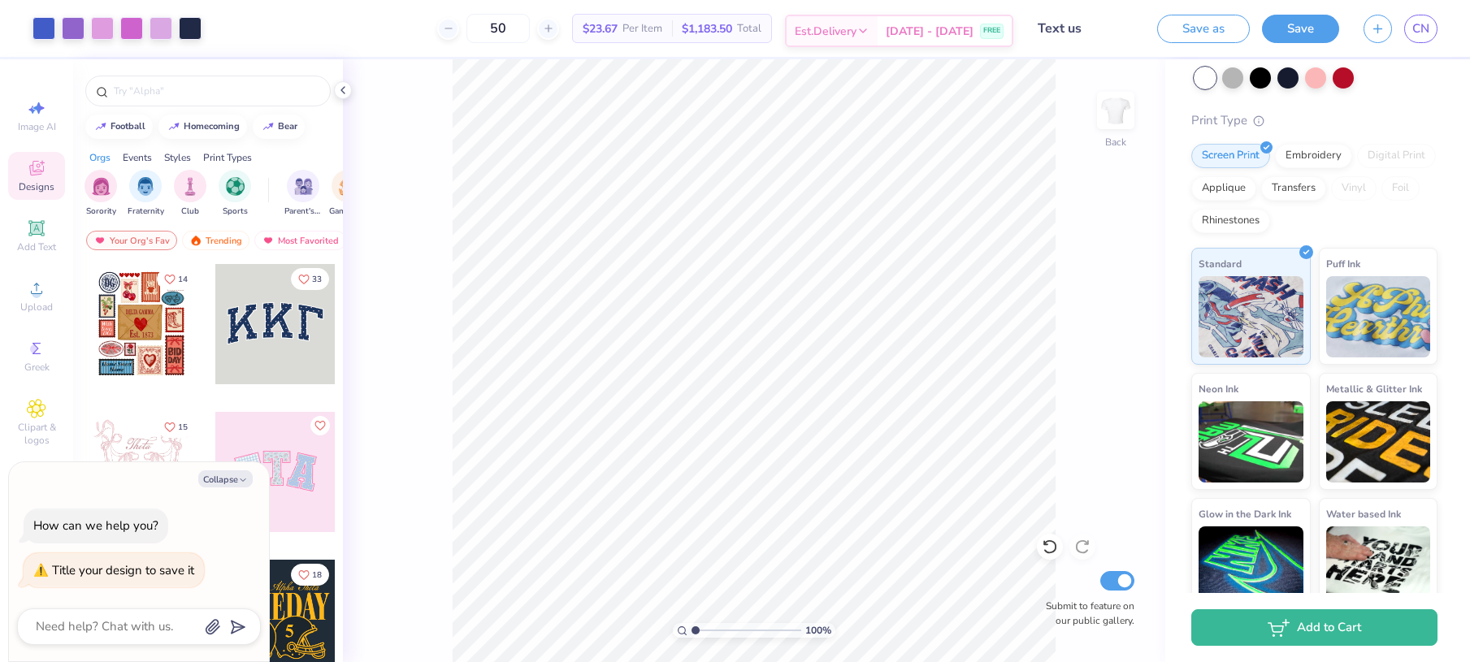
click at [952, 30] on span "[DATE] - [DATE]" at bounding box center [930, 31] width 88 height 17
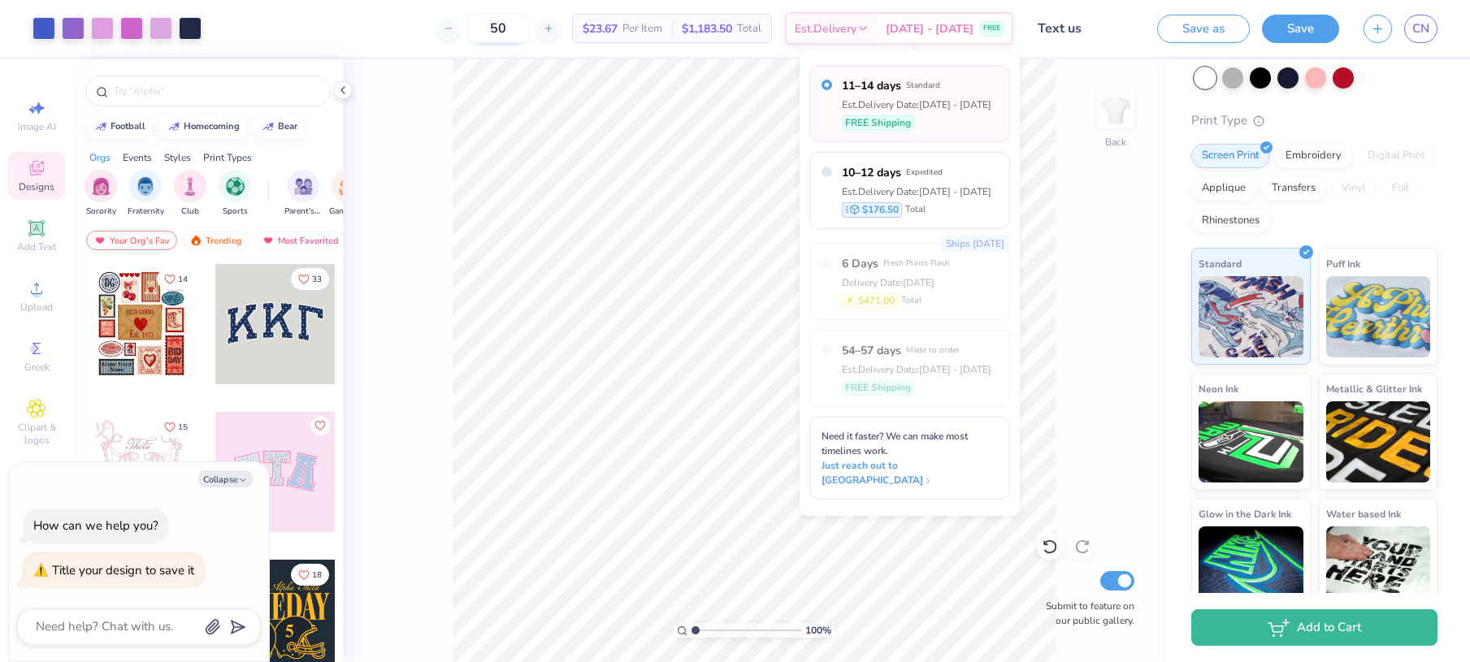
click at [527, 25] on input "50" at bounding box center [498, 28] width 63 height 29
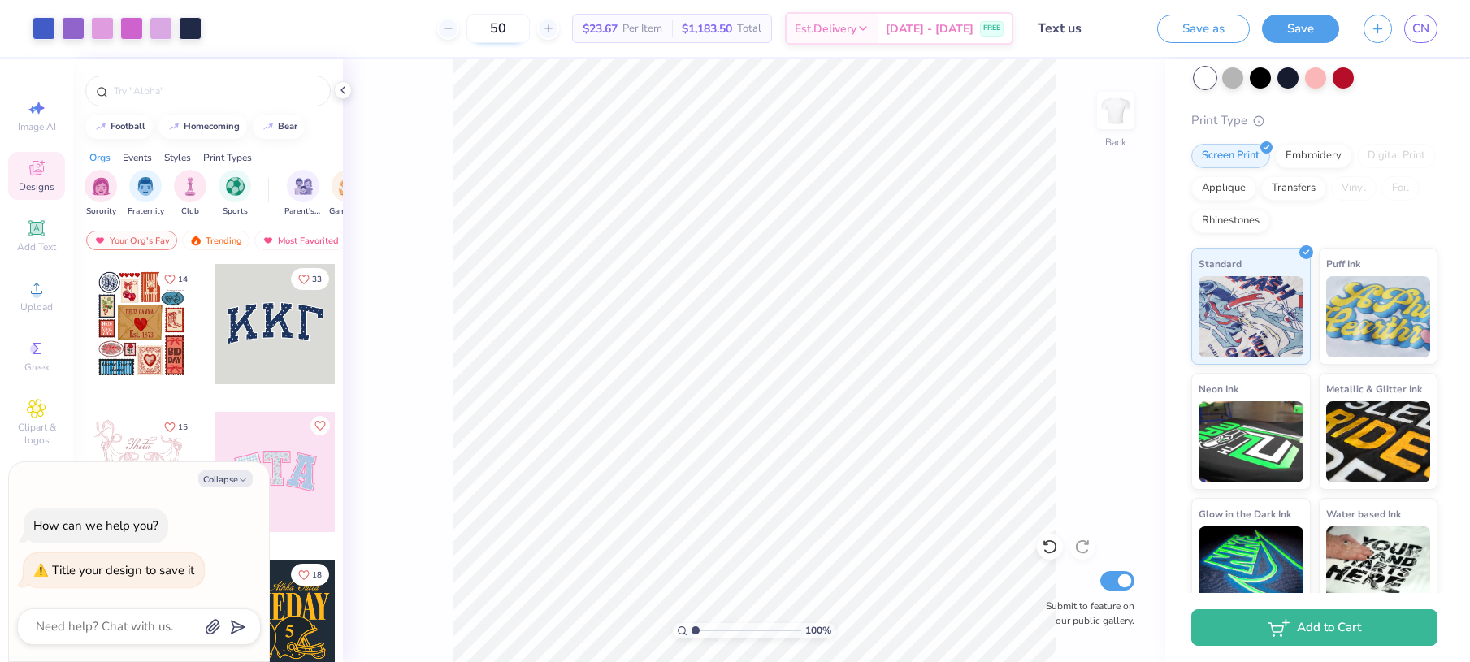
type input "5"
type input "30"
click at [945, 30] on span "[DATE] - [DATE]" at bounding box center [930, 31] width 88 height 17
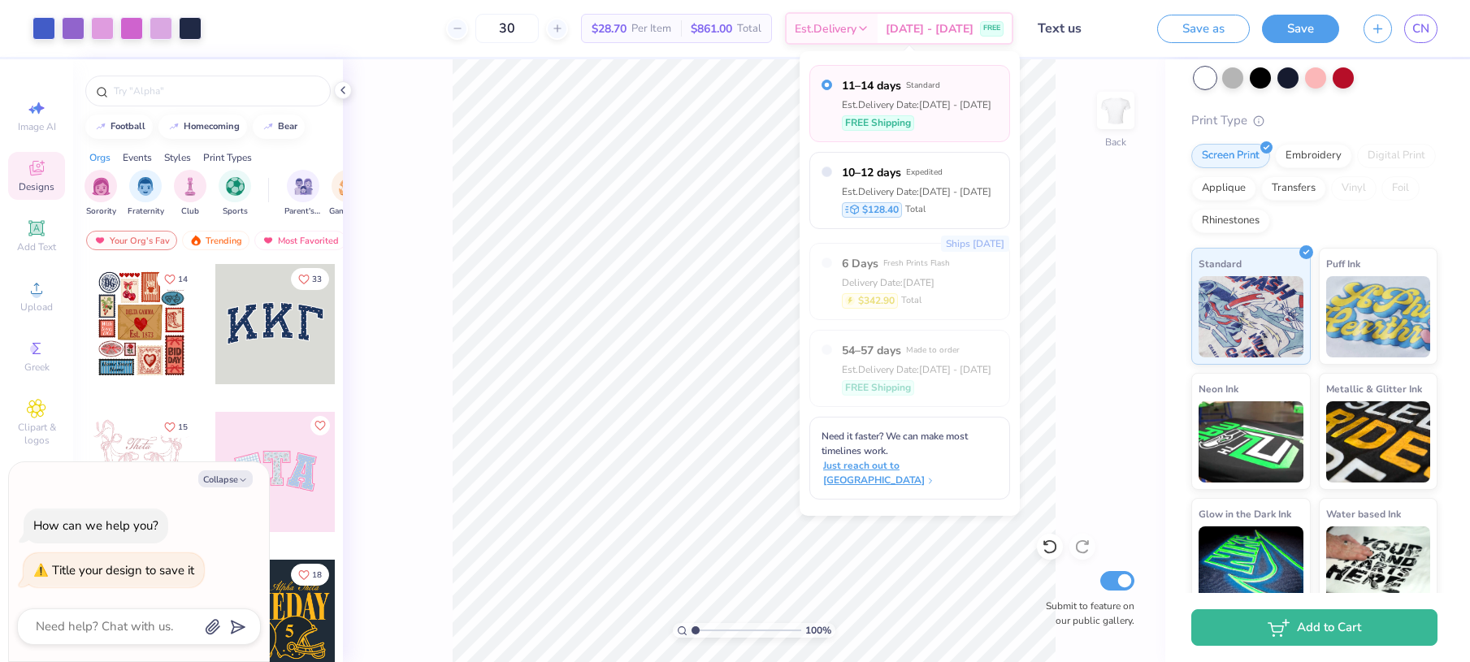
click at [932, 458] on span "Just reach out to [GEOGRAPHIC_DATA]" at bounding box center [911, 472] width 176 height 29
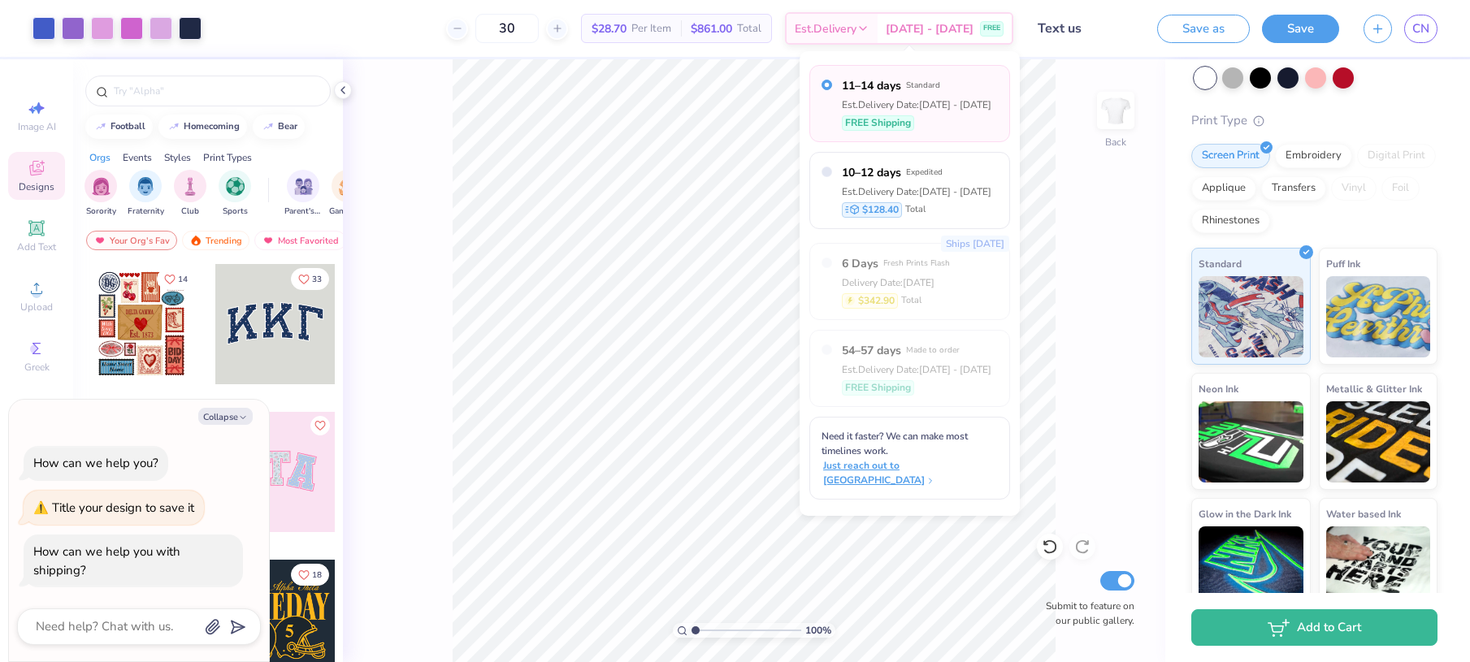
click at [916, 458] on span "Just reach out to [GEOGRAPHIC_DATA]" at bounding box center [911, 472] width 176 height 29
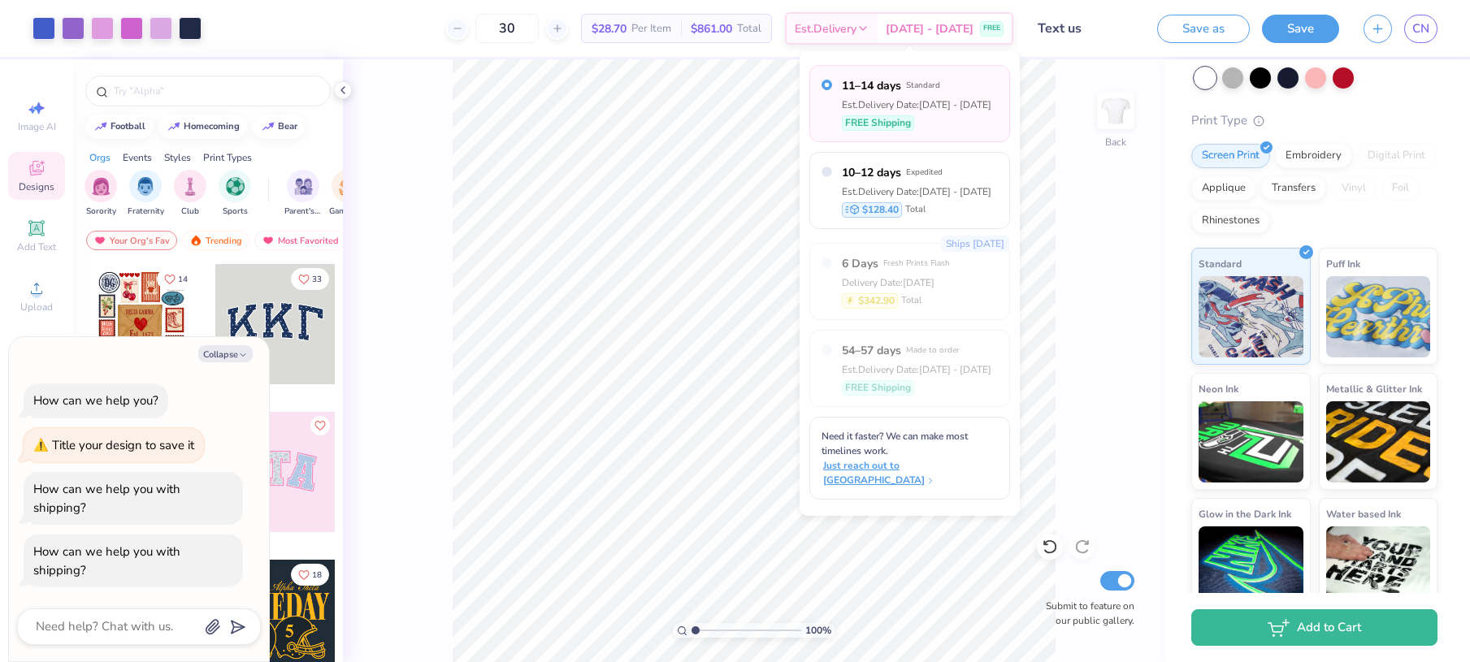
click at [945, 458] on span "Just reach out to [GEOGRAPHIC_DATA]" at bounding box center [911, 472] width 176 height 29
type textarea "x"
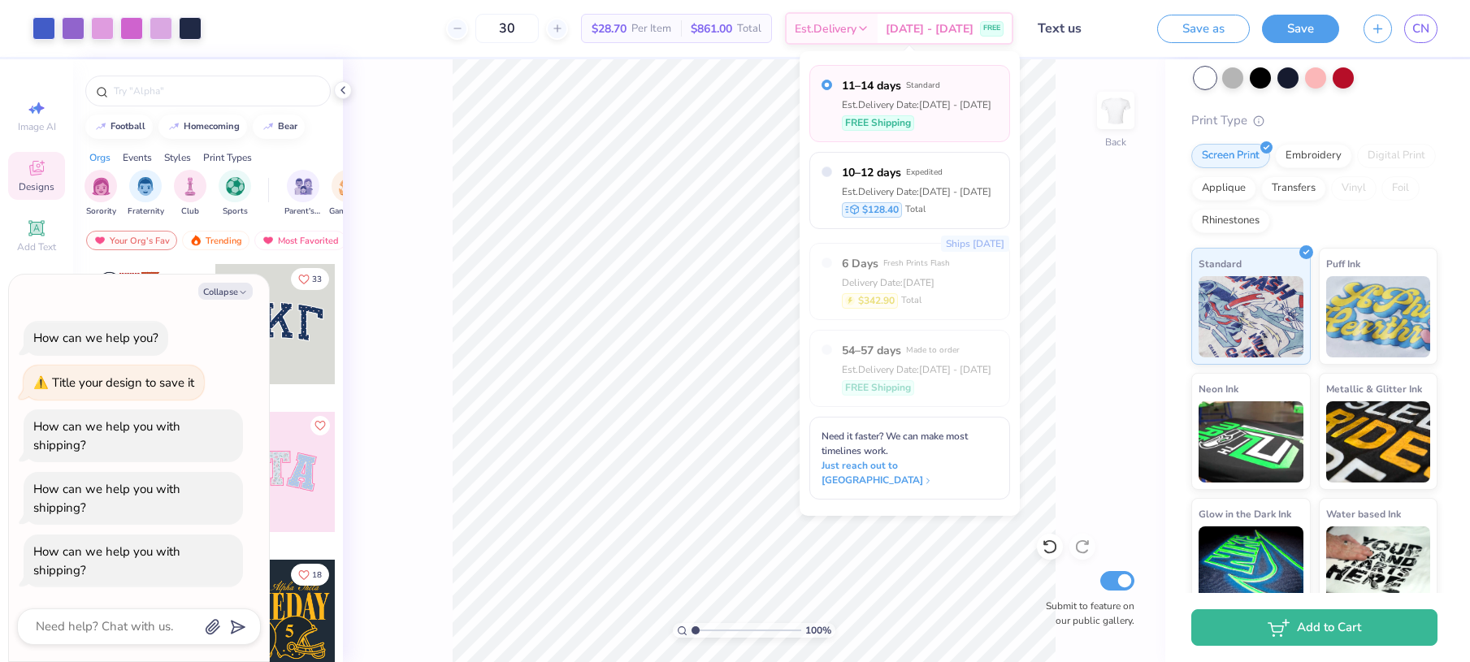
click at [879, 450] on span "Need it faster? We can make most timelines work." at bounding box center [895, 444] width 146 height 28
click at [119, 628] on textarea at bounding box center [116, 627] width 165 height 22
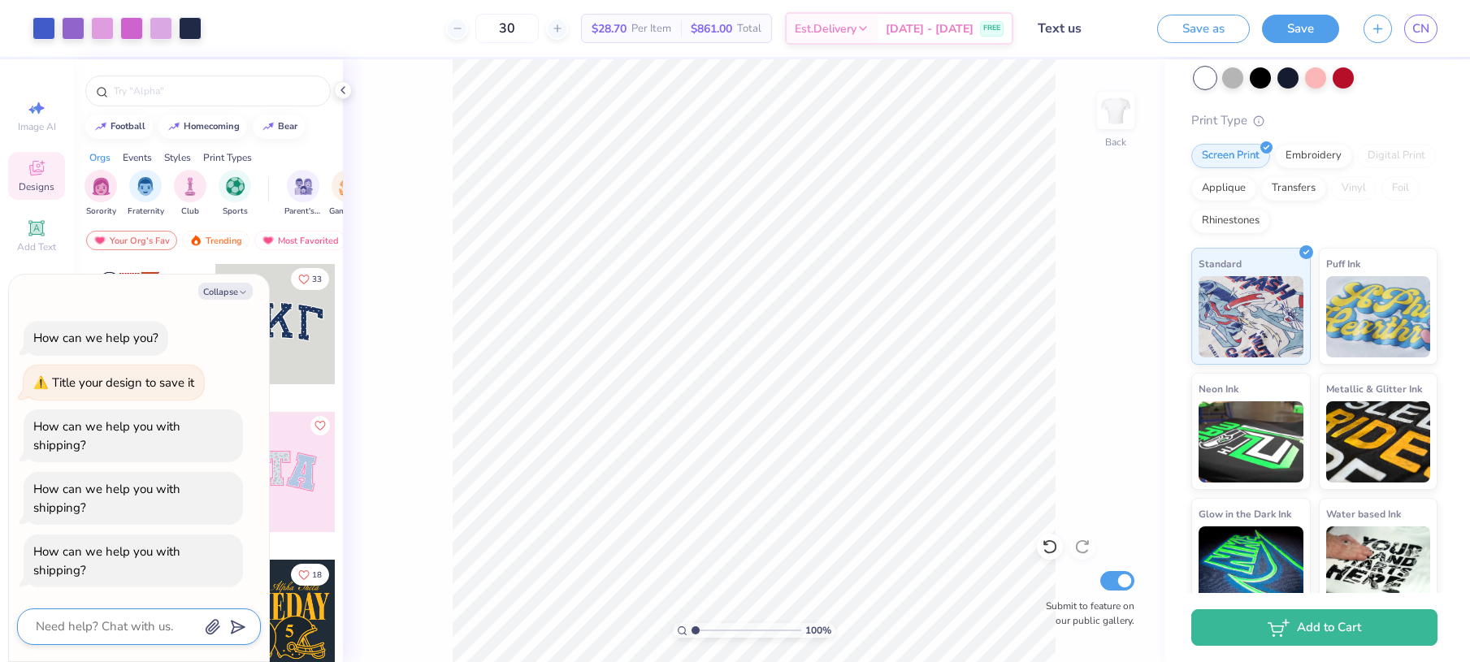
type textarea "w"
type textarea "x"
type textarea "we"
type textarea "x"
type textarea "we"
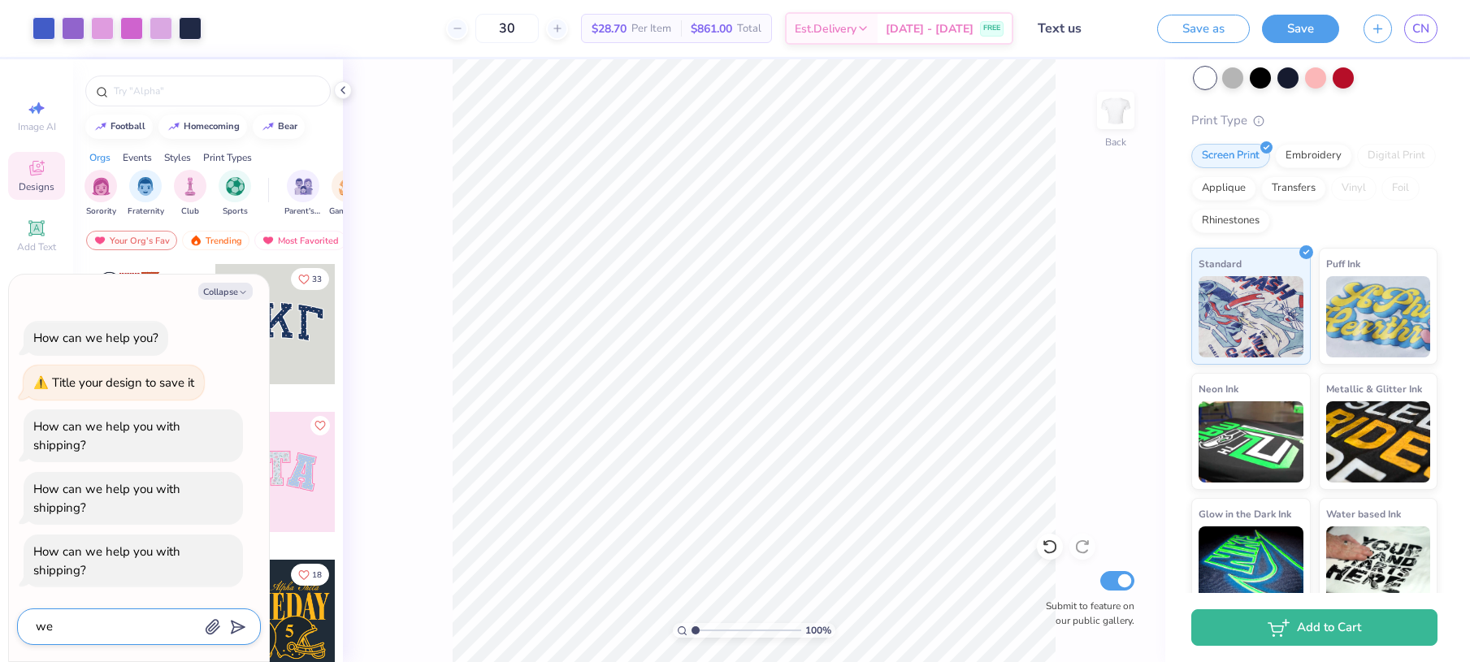
type textarea "x"
type textarea "we w"
type textarea "x"
type textarea "we wo"
type textarea "x"
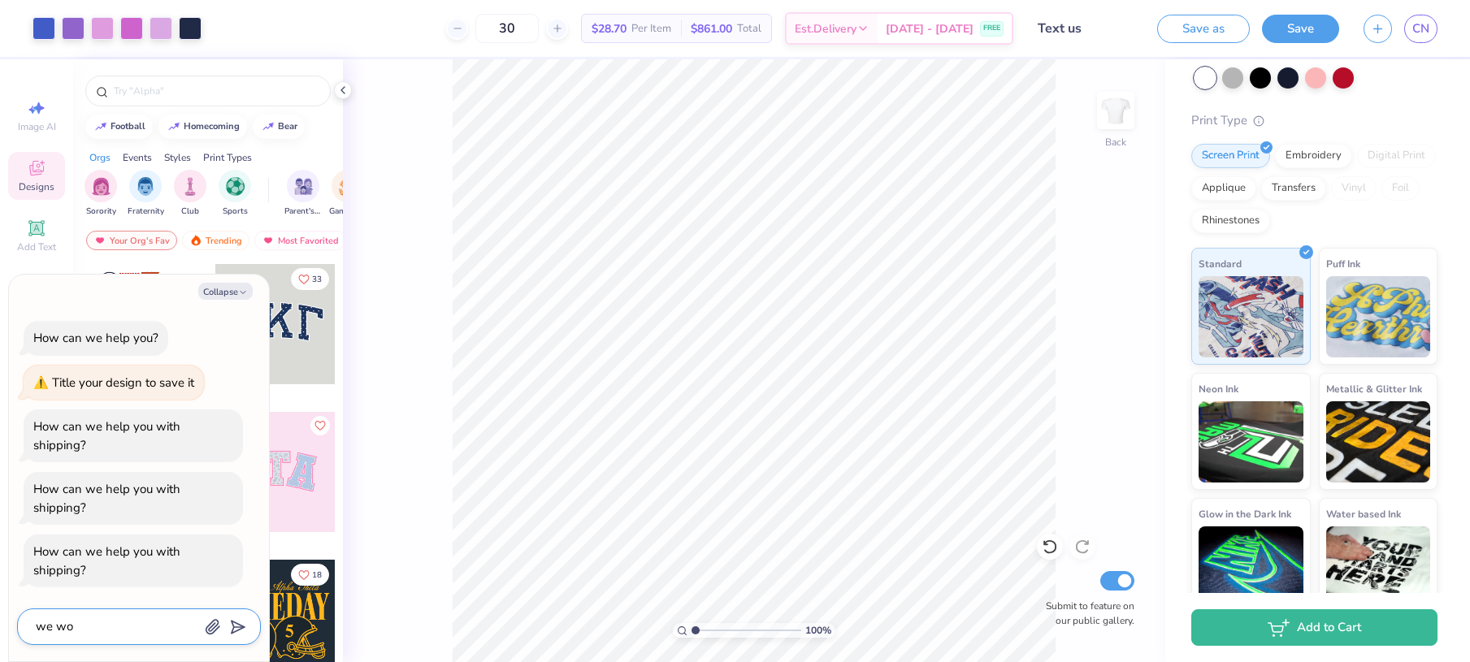
type textarea "we wou"
type textarea "x"
type textarea "we woul"
type textarea "x"
type textarea "we woul"
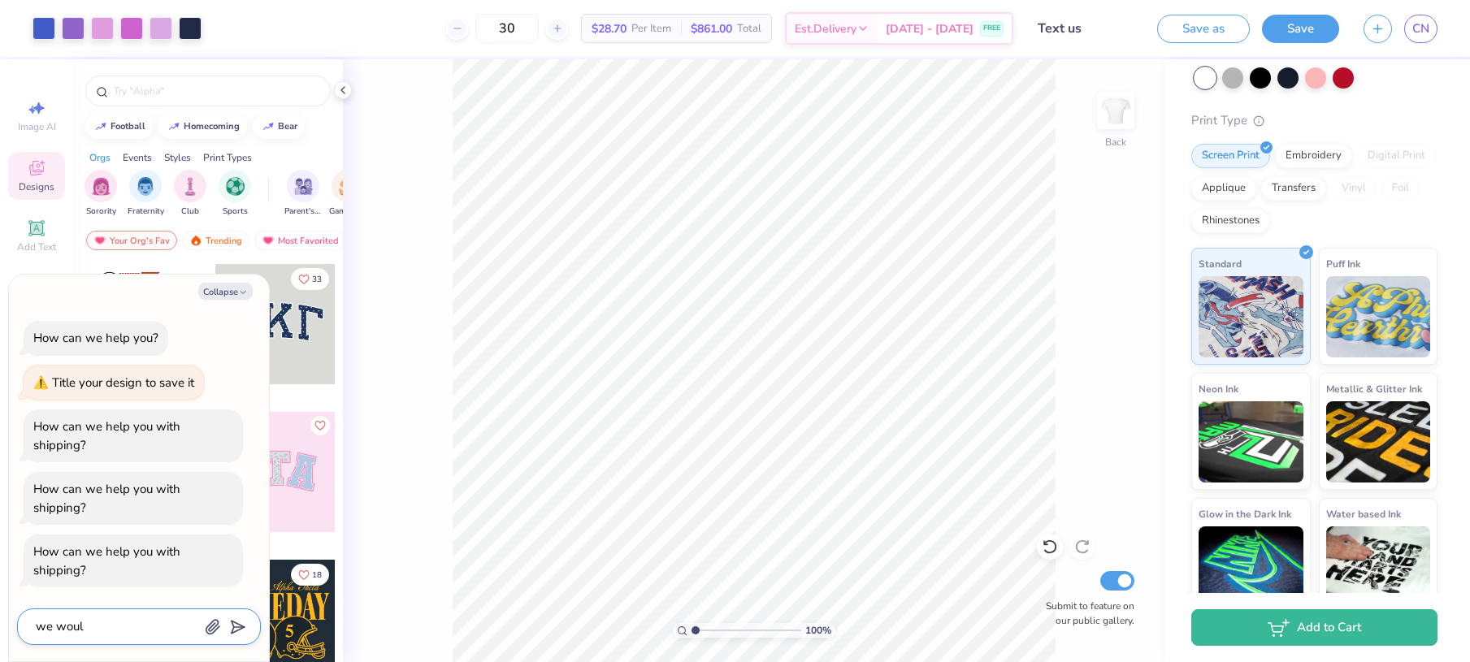
type textarea "x"
type textarea "we woul"
type textarea "x"
type textarea "we would"
type textarea "x"
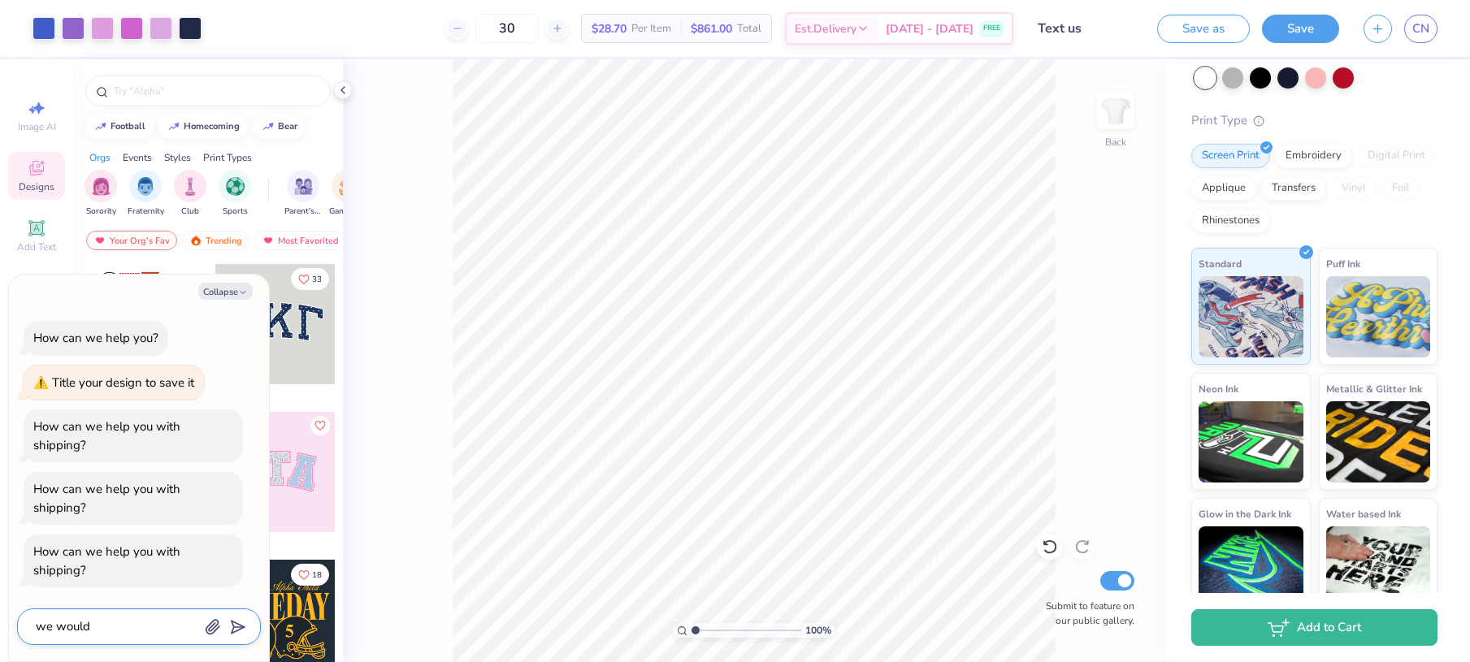
type textarea "we would"
type textarea "x"
type textarea "we would n"
type textarea "x"
type textarea "we would ne"
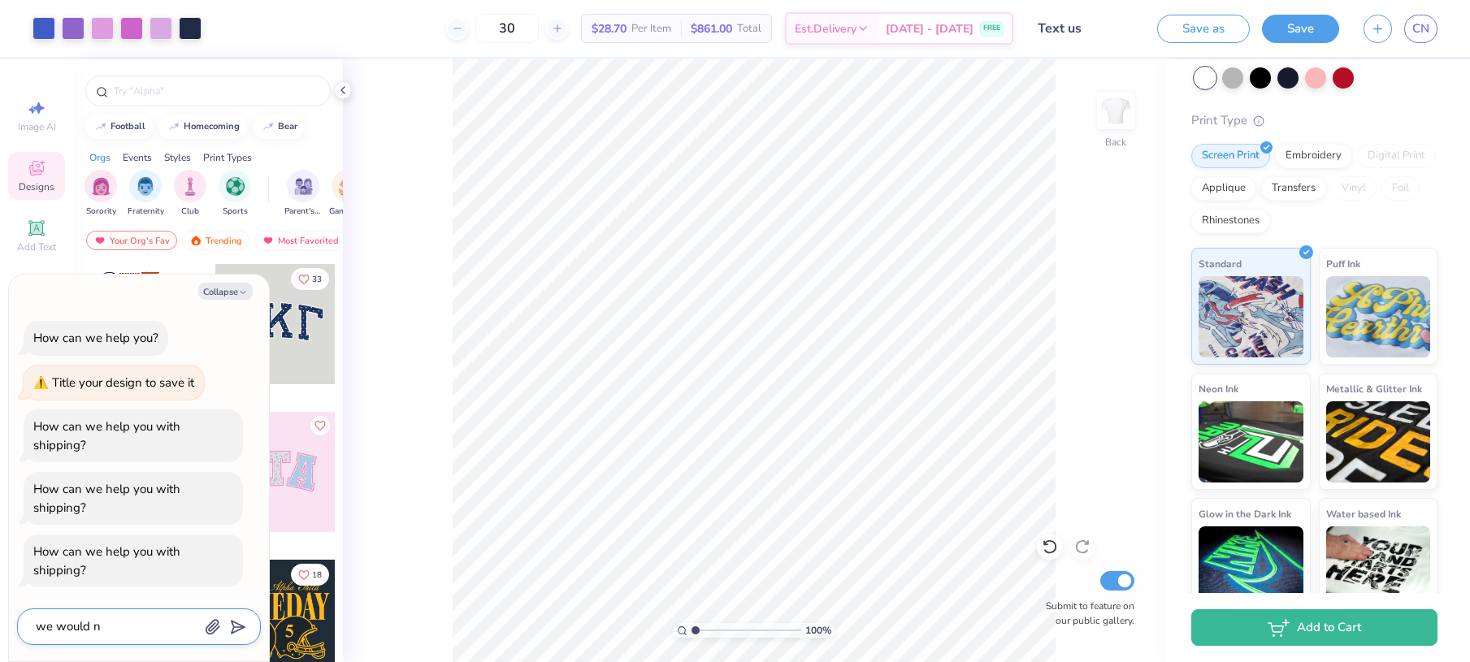
type textarea "x"
type textarea "we would nee"
type textarea "x"
type textarea "we would need"
type textarea "x"
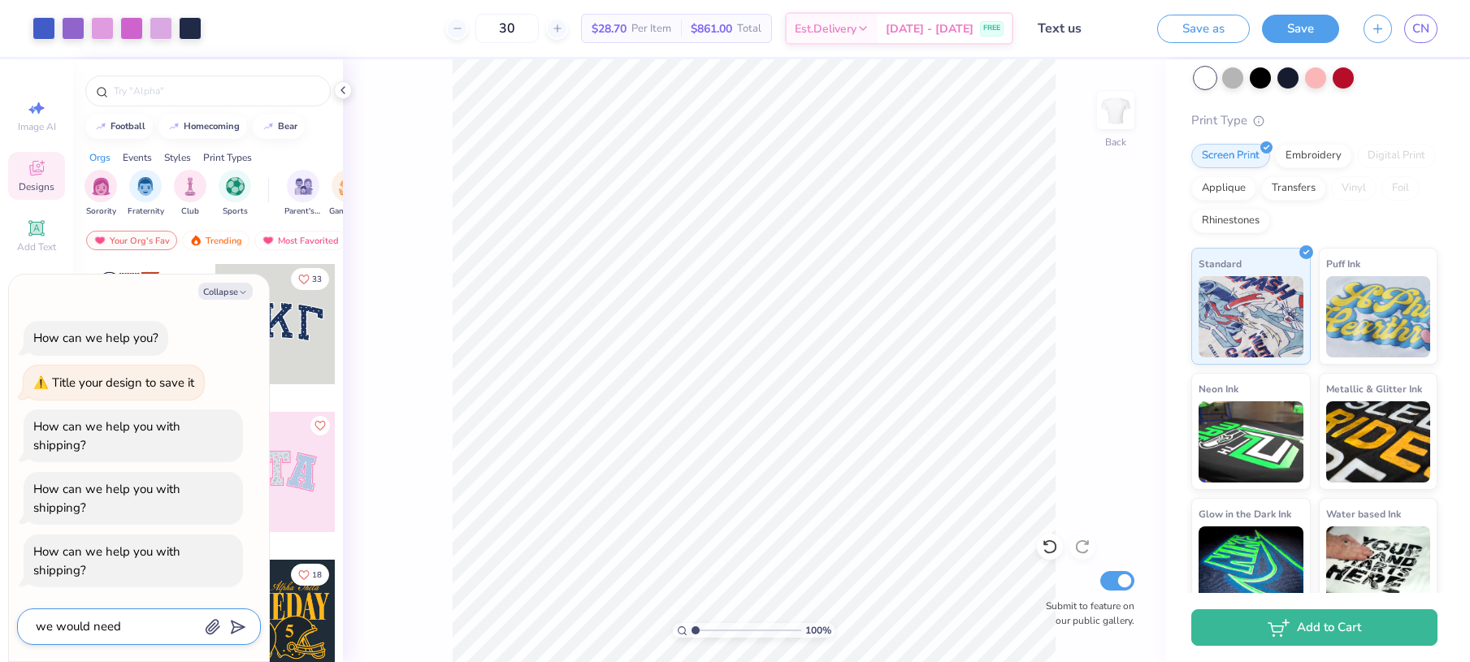
type textarea "we would need"
type textarea "x"
type textarea "we would need t"
type textarea "x"
type textarea "we would need th"
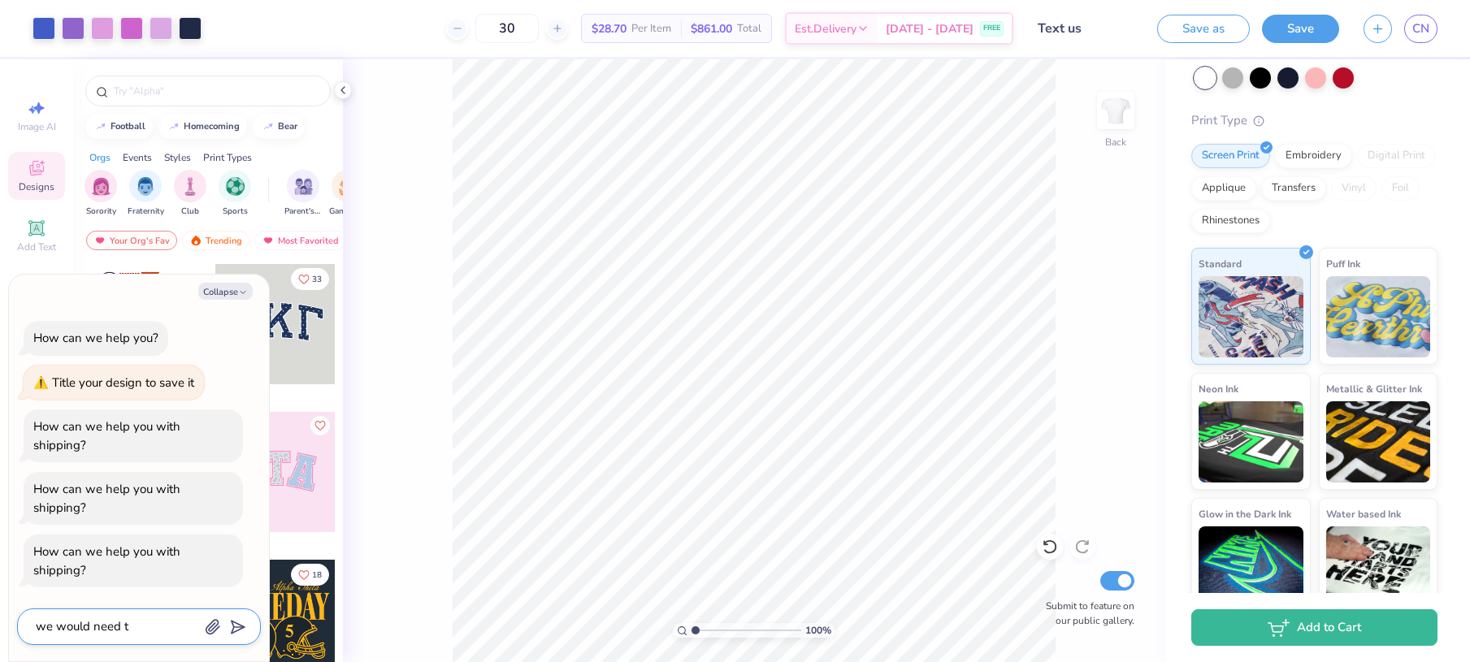
type textarea "x"
type textarea "we would need thi"
type textarea "x"
type textarea "we would need this"
type textarea "x"
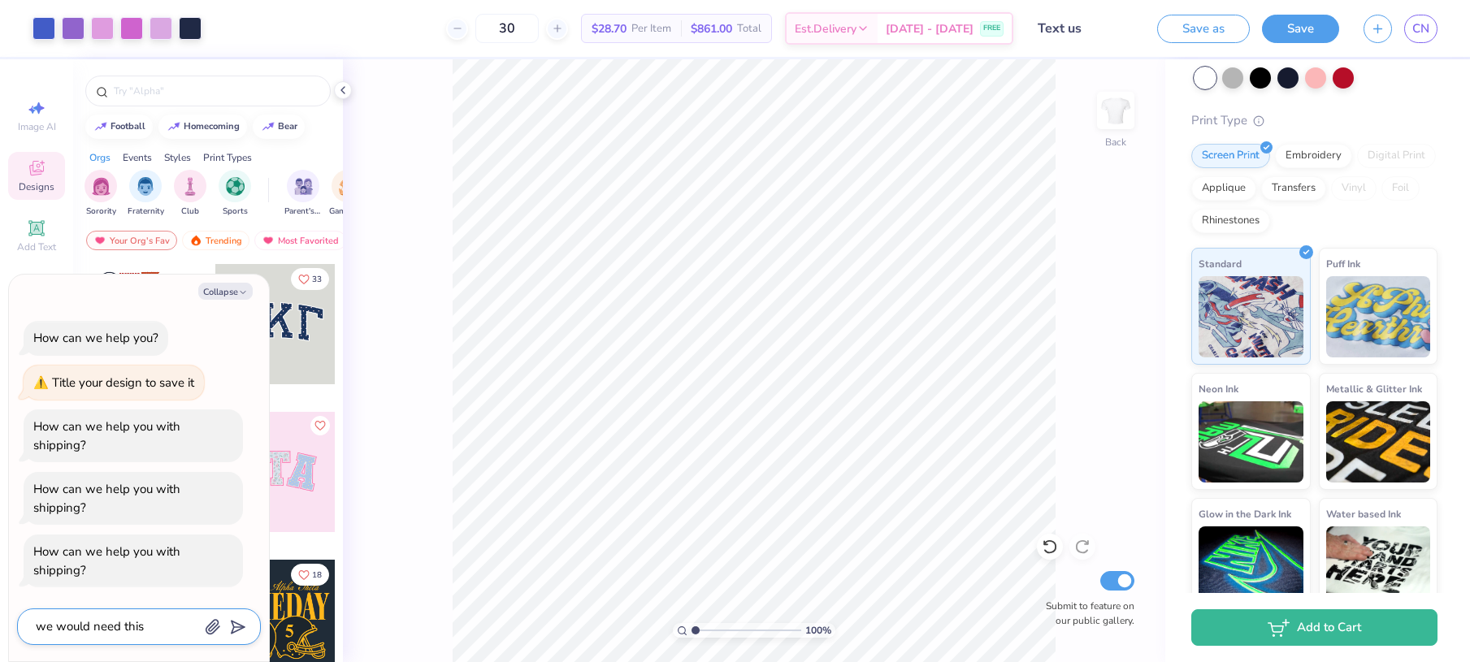
type textarea "we would need this"
type textarea "x"
type textarea "we would need this o"
type textarea "x"
type textarea "we would need this or"
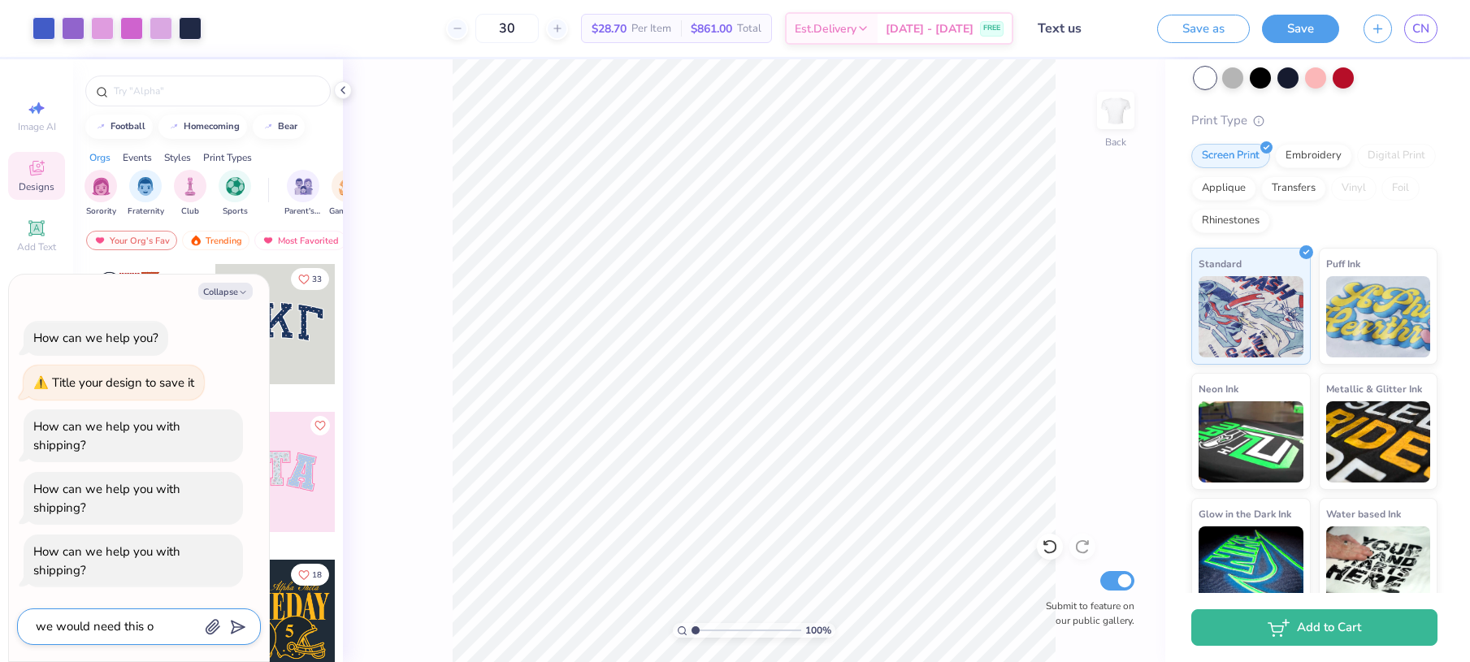
type textarea "x"
type textarea "we would need this ore"
type textarea "x"
type textarea "we would need this orer"
type textarea "x"
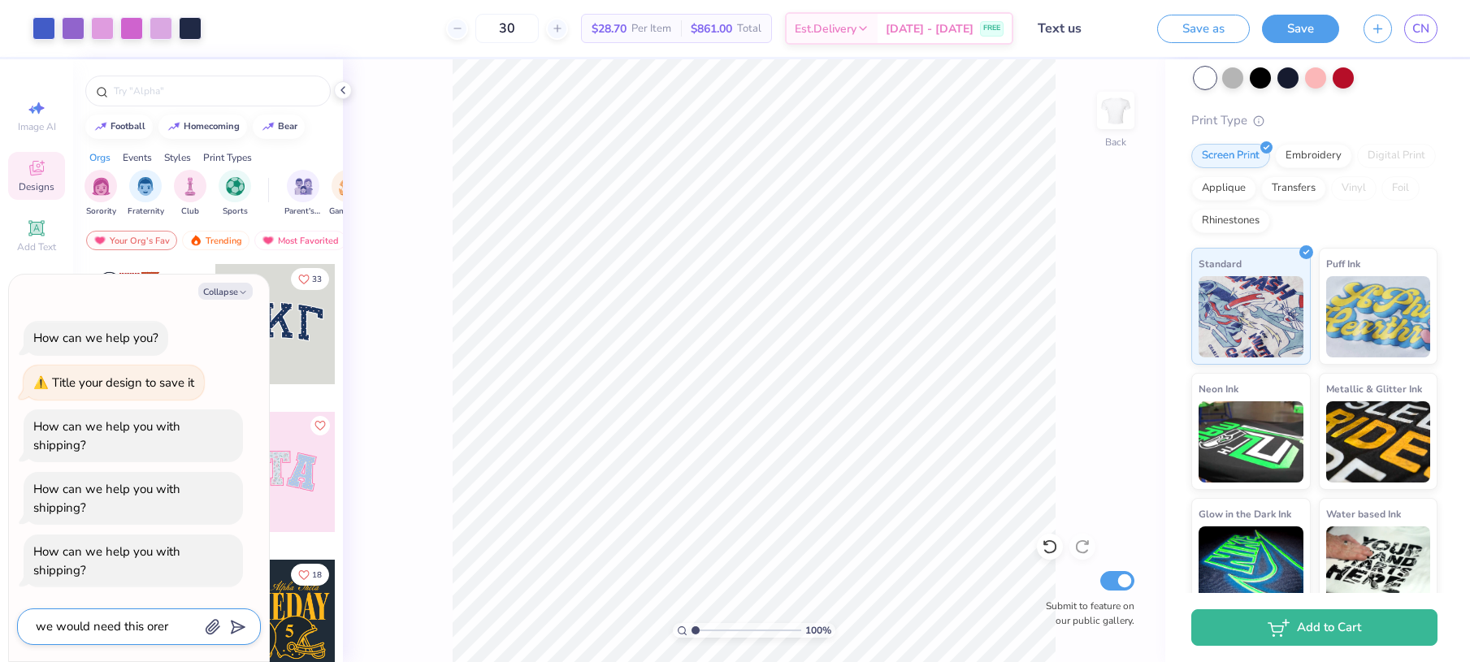
type textarea "we would need this ore"
type textarea "x"
type textarea "we would need this or"
type textarea "x"
type textarea "we would need this ore"
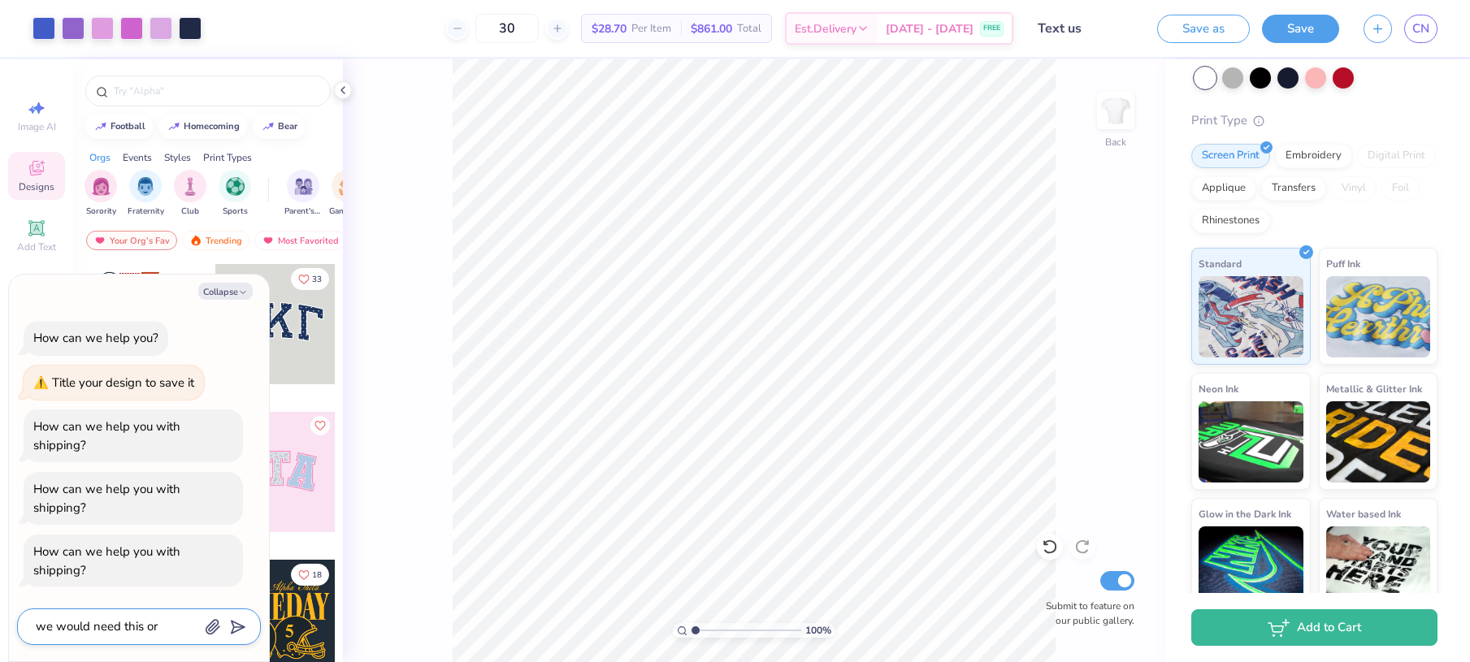
type textarea "x"
type textarea "we would need this orer"
type textarea "x"
type textarea "we would need this ore"
type textarea "x"
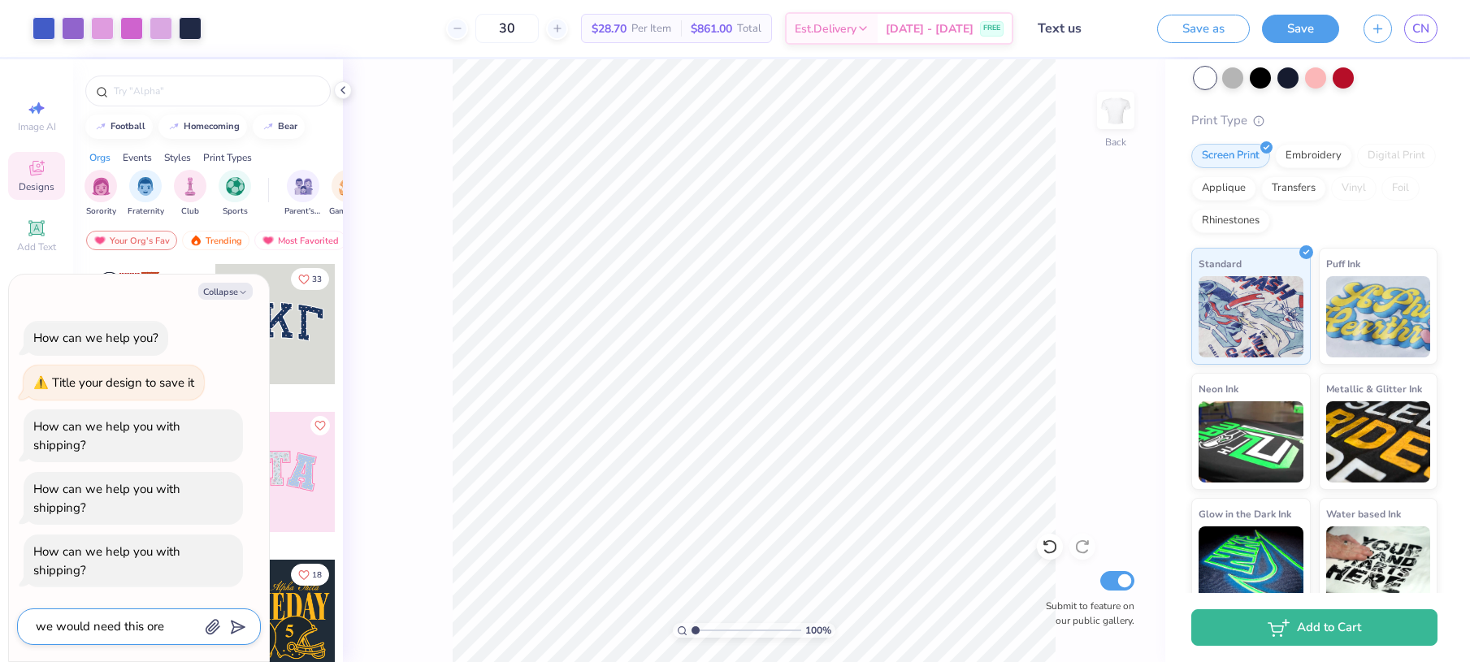
type textarea "we would need this or"
type textarea "x"
type textarea "we would need this ord"
type textarea "x"
type textarea "we would need this orde"
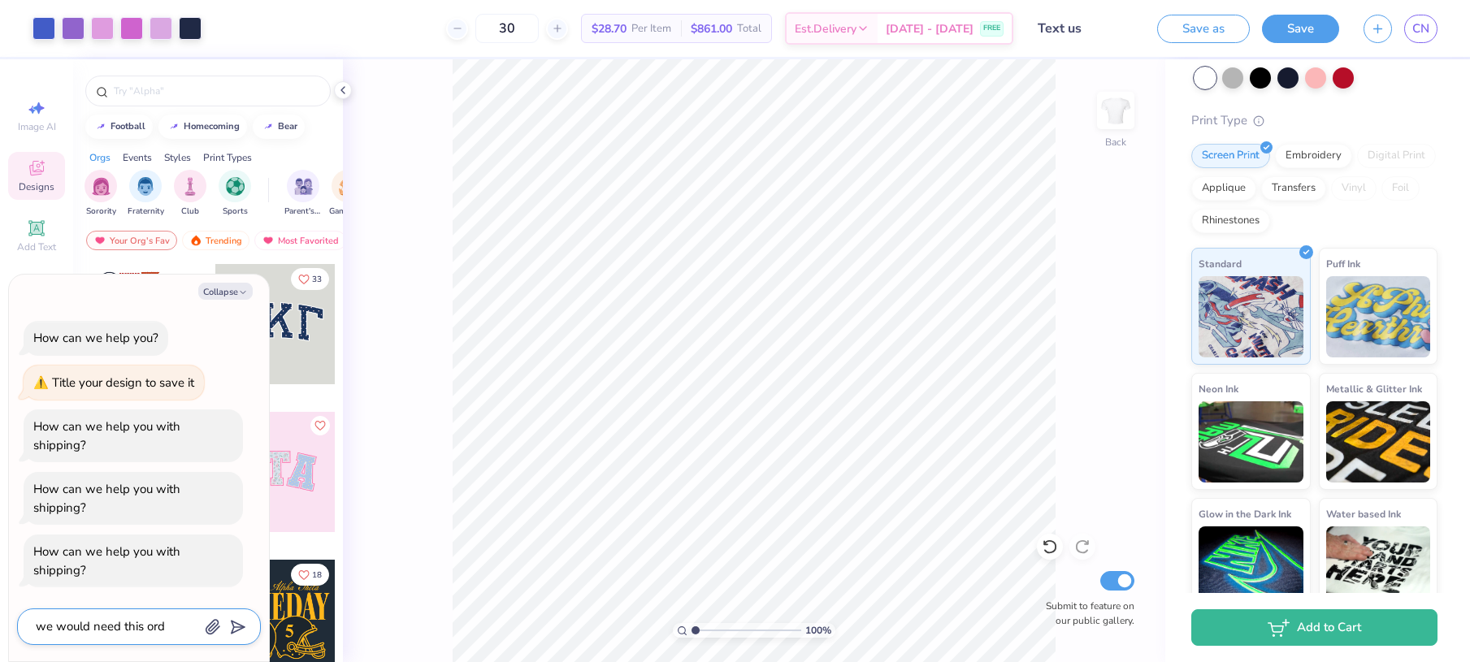
type textarea "x"
type textarea "we would need this order"
type textarea "x"
type textarea "we would need this order"
type textarea "x"
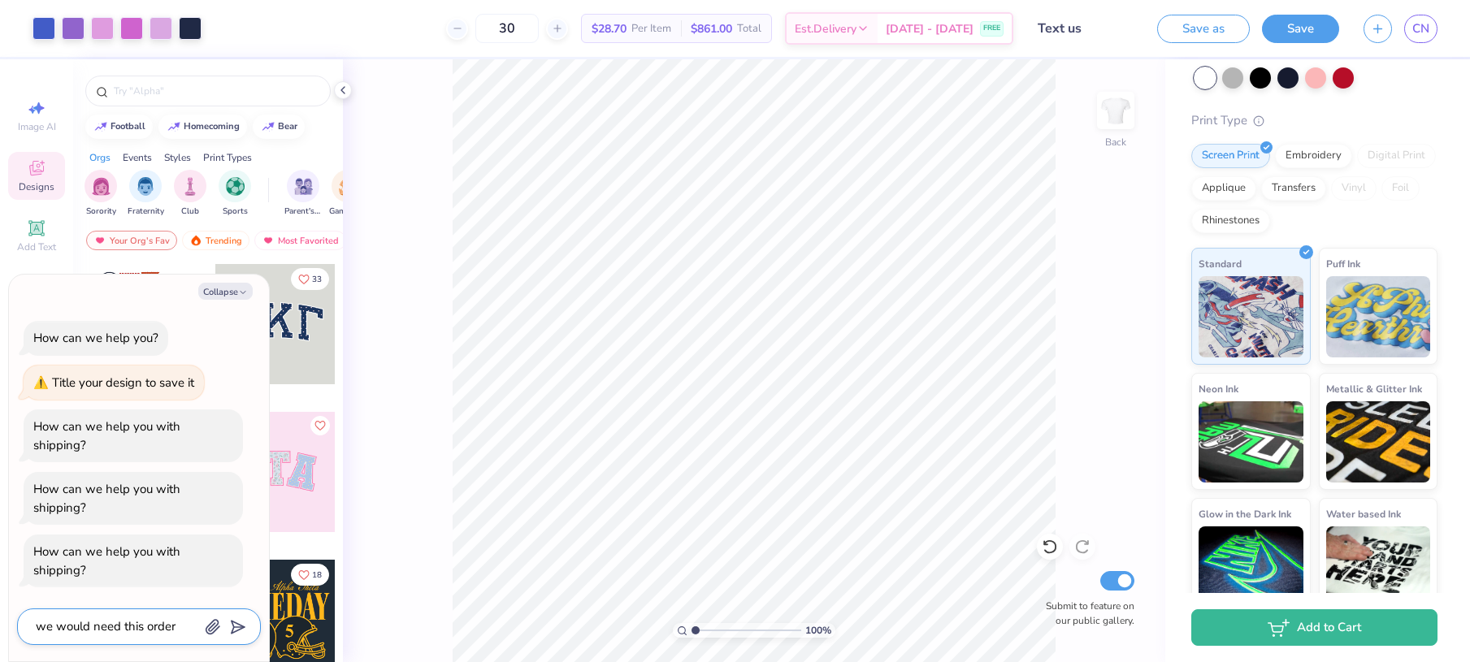
type textarea "we would need this order b"
type textarea "x"
type textarea "we would need this order by"
type textarea "x"
type textarea "we would need this order by"
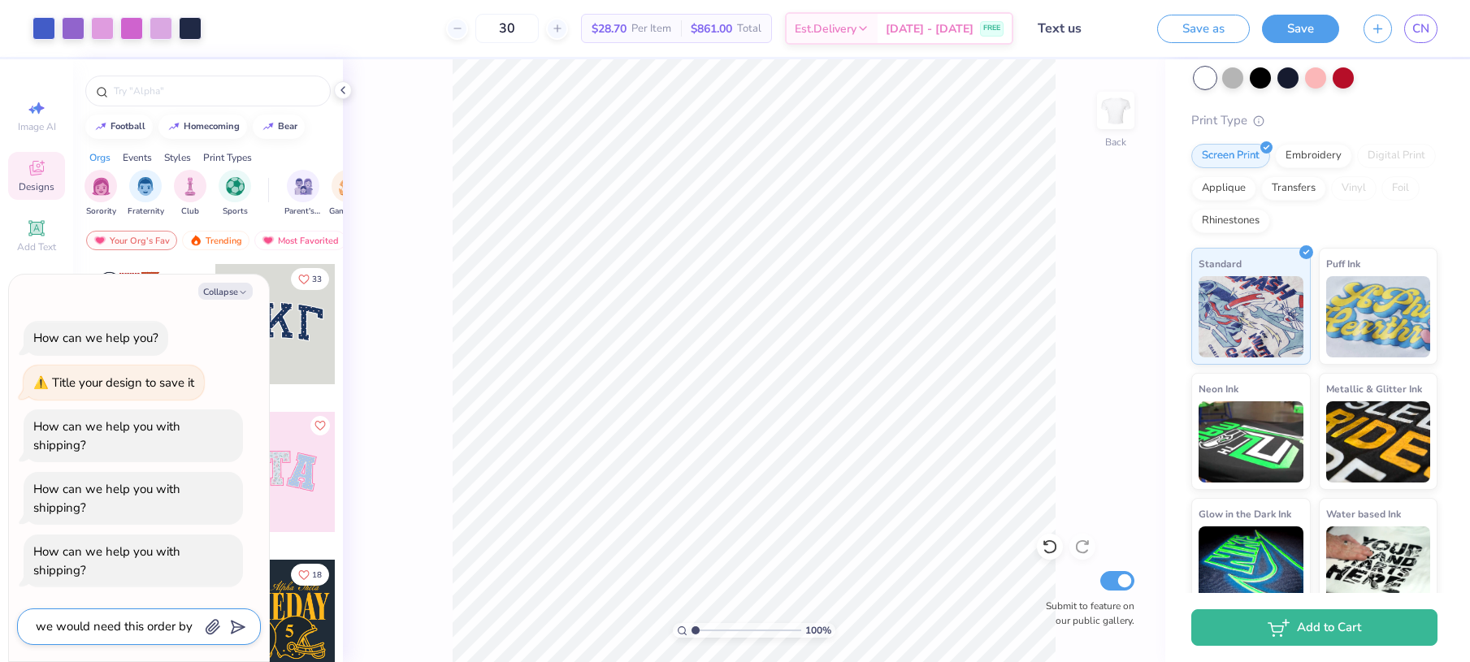
type textarea "x"
type textarea "we would need this order by t"
type textarea "x"
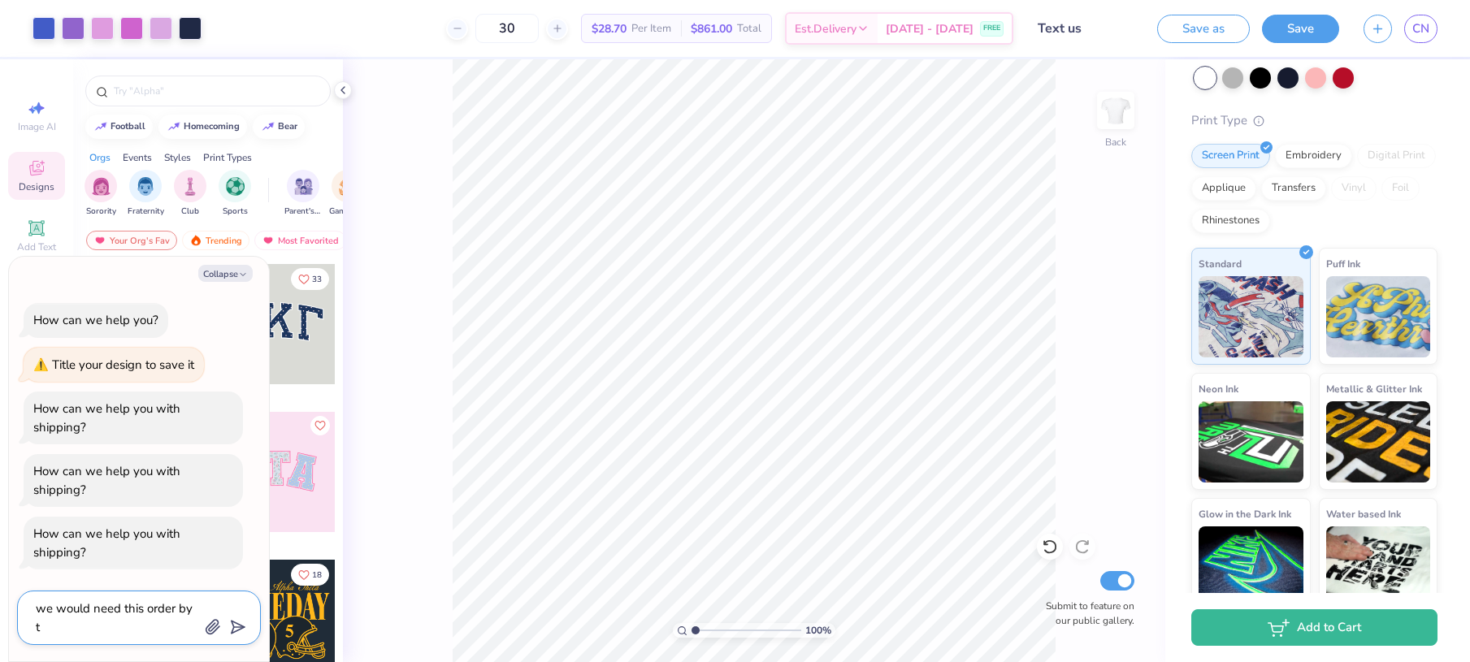
type textarea "we would need this order by th"
type textarea "x"
type textarea "we would need this order by the"
type textarea "x"
type textarea "we would need this order by the"
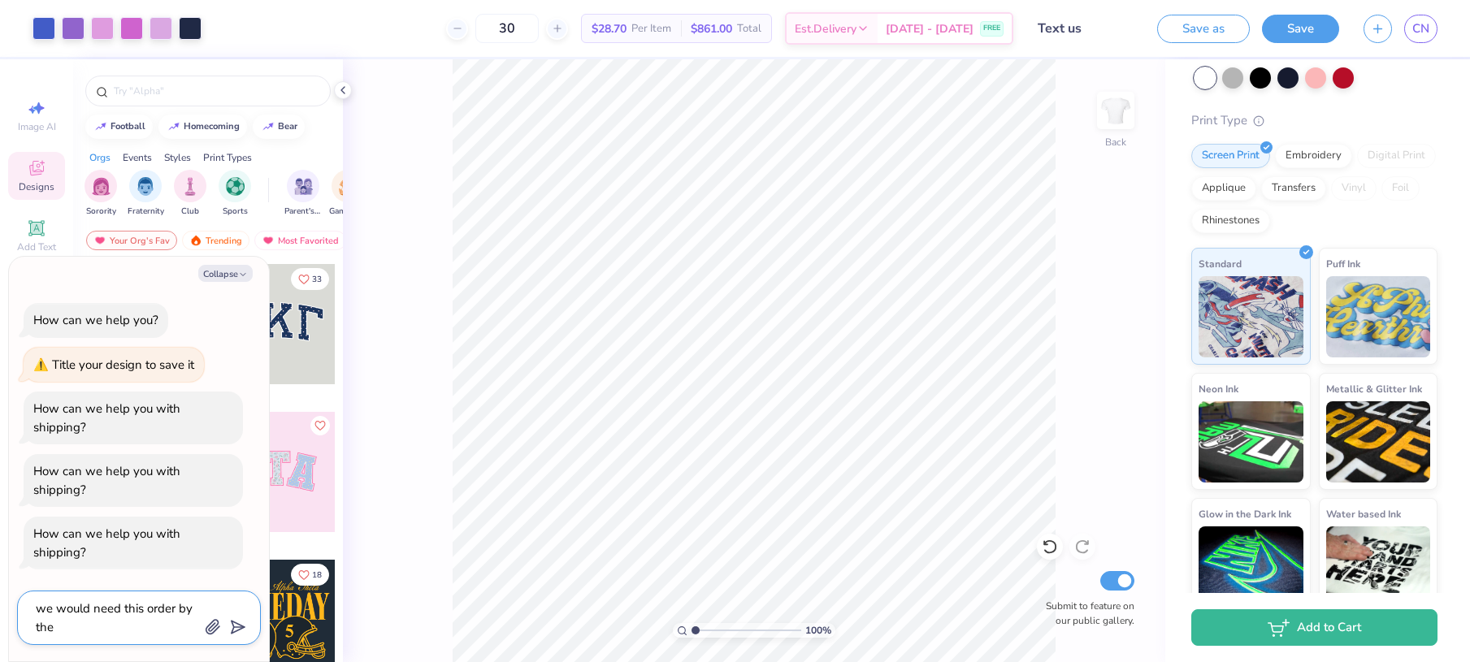
type textarea "x"
type textarea "we would need this order by the"
type textarea "x"
type textarea "we would need this order by th"
type textarea "x"
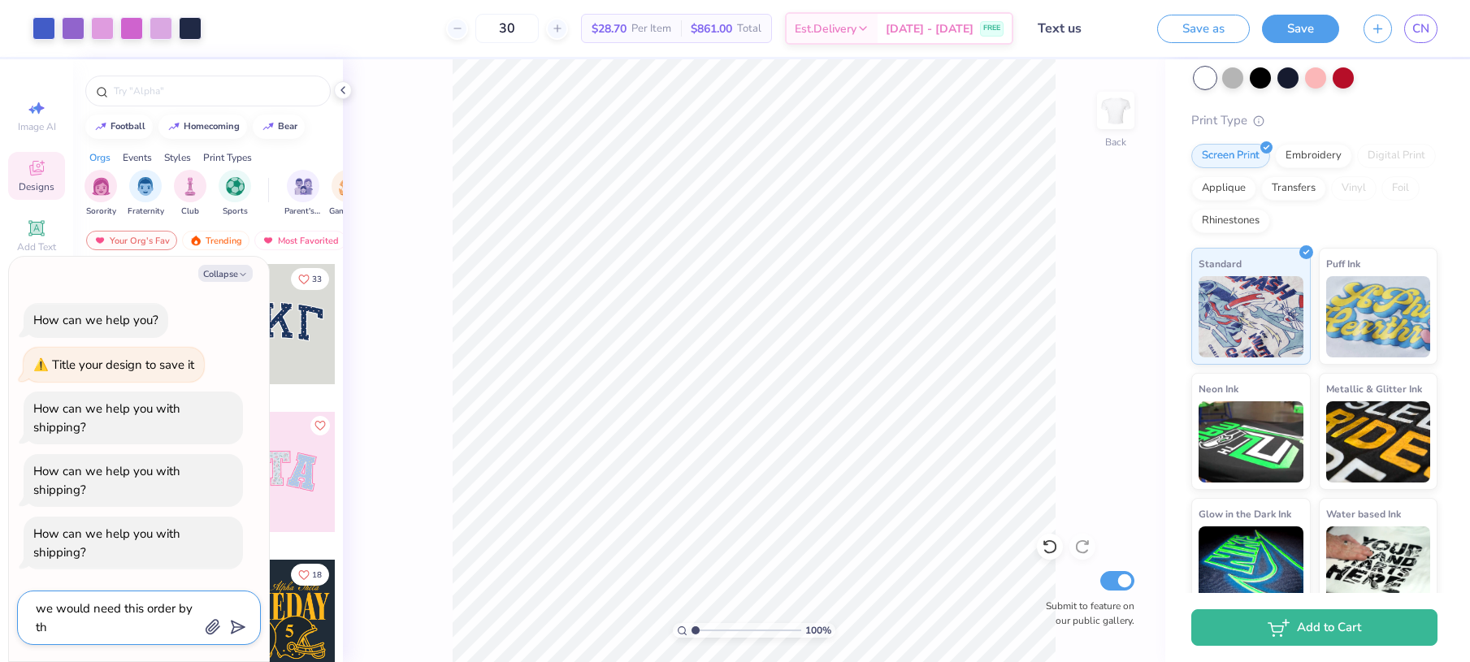
type textarea "we would need this order by t"
type textarea "x"
type textarea "we would need this order by"
type textarea "x"
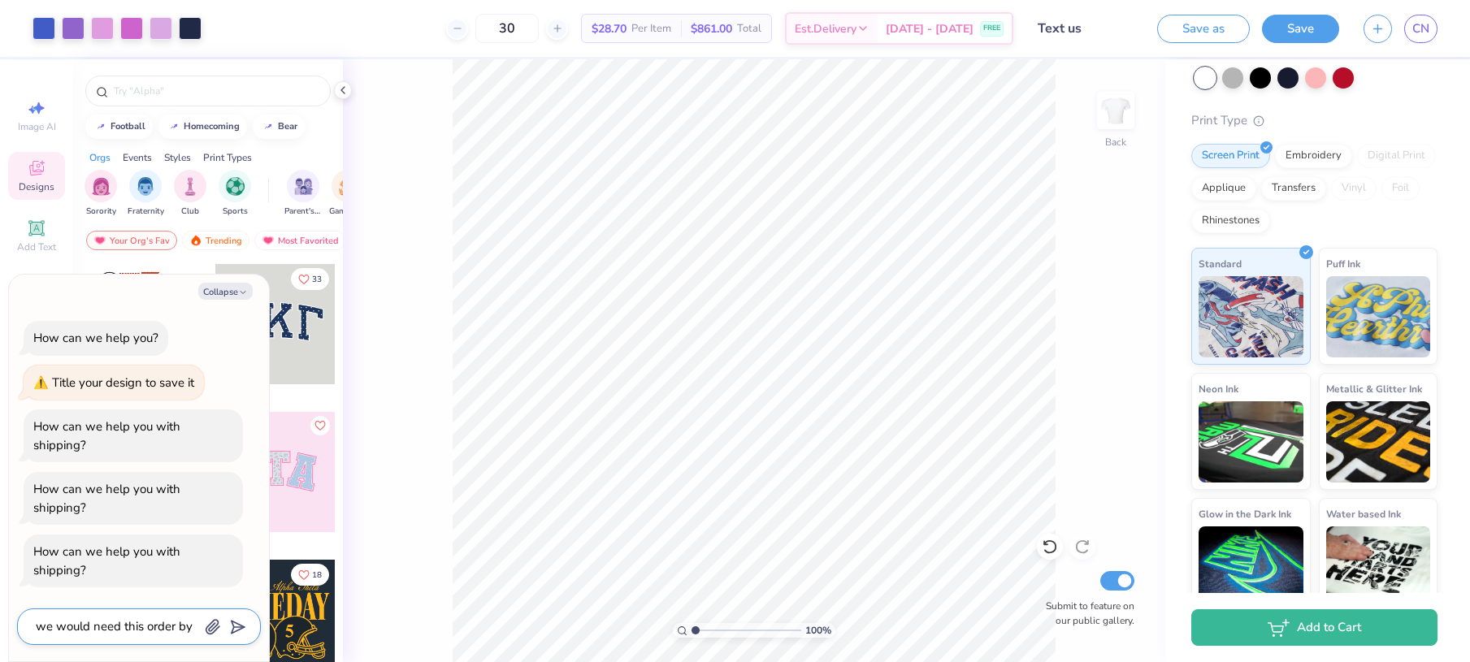
type textarea "we would need this order by 9"
type textarea "x"
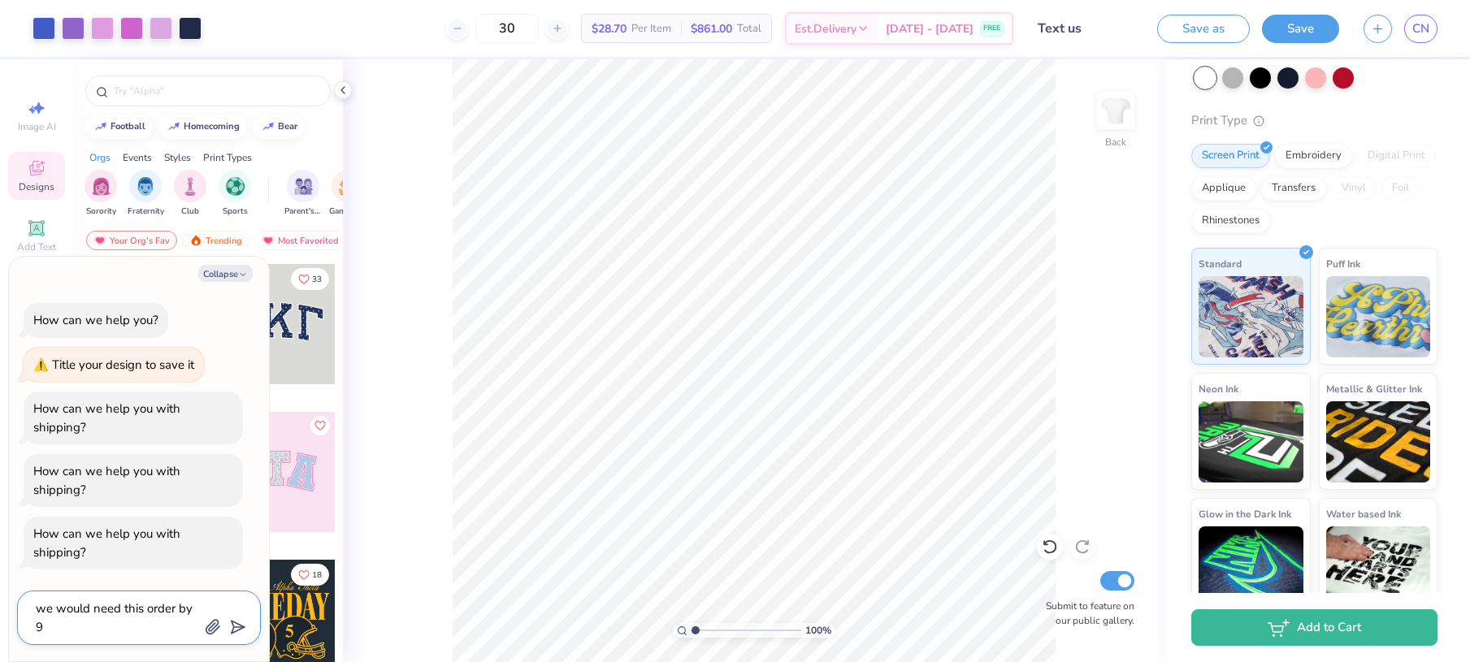
type textarea "we would need this order by 9;"
type textarea "x"
type textarea "we would need this order by 9;9"
type textarea "x"
type textarea "we would need this order by 9;"
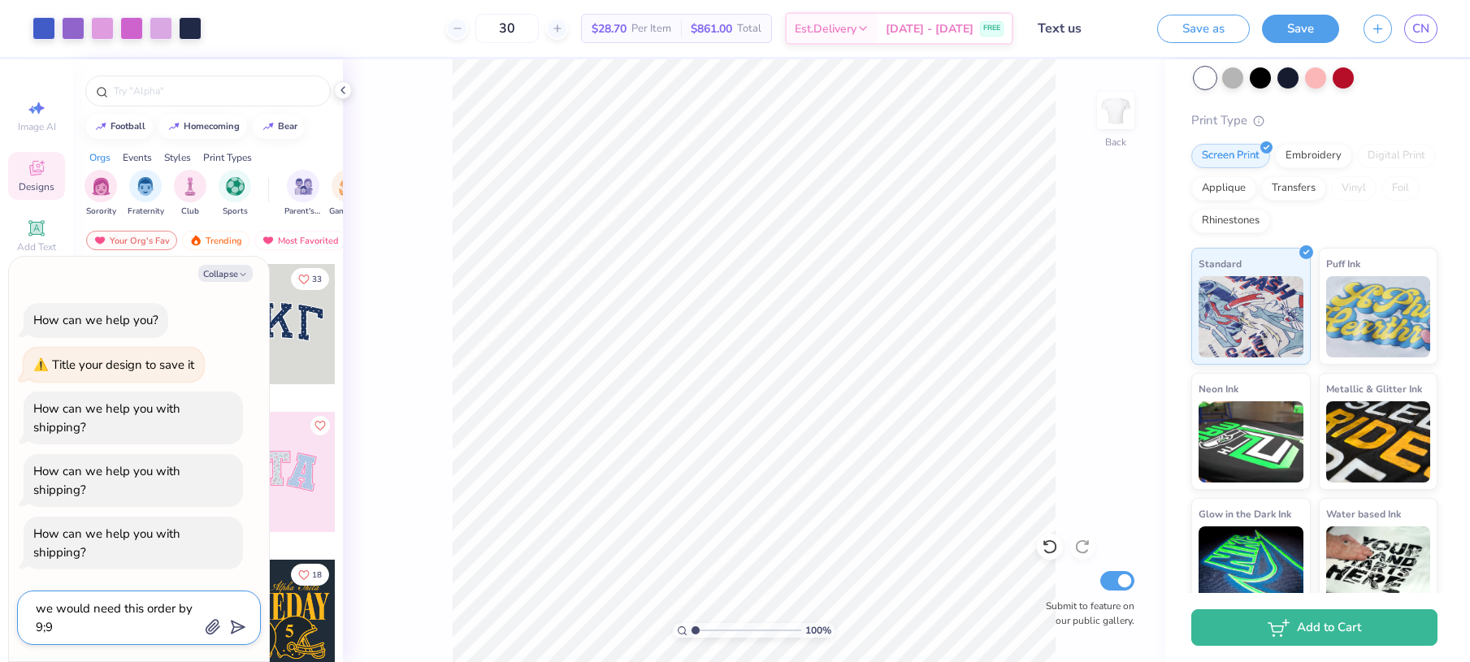
type textarea "x"
type textarea "we would need this order by 9"
type textarea "x"
type textarea "we would need this order by 9/"
type textarea "x"
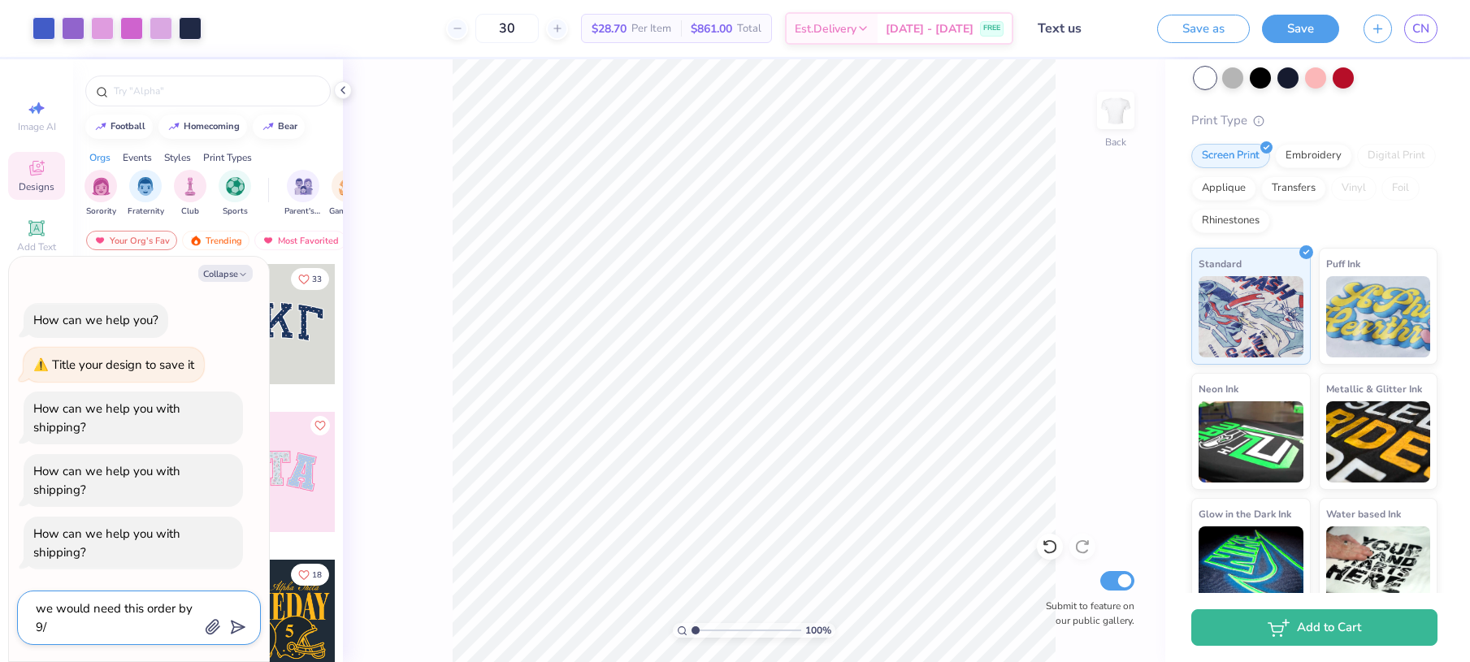
type textarea "we would need this order by 9/9"
type textarea "x"
type textarea "we would need this order by 9/9"
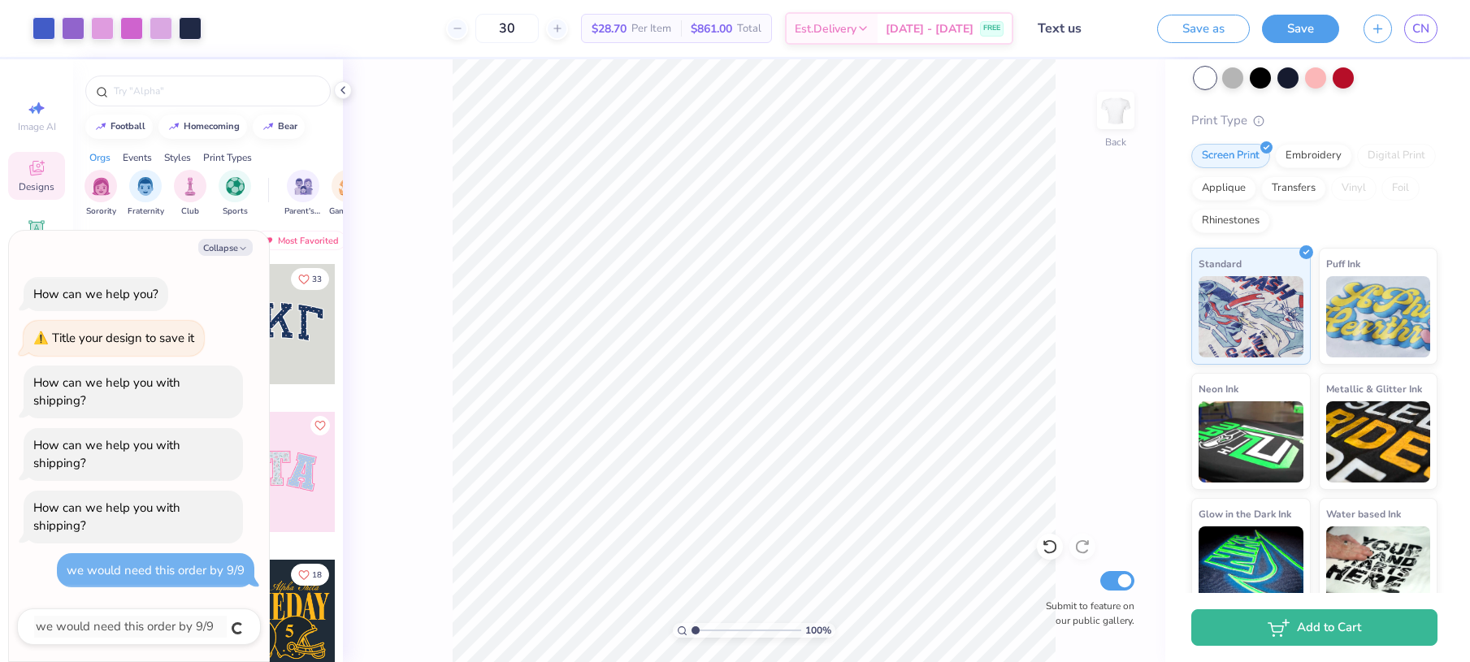
type textarea "x"
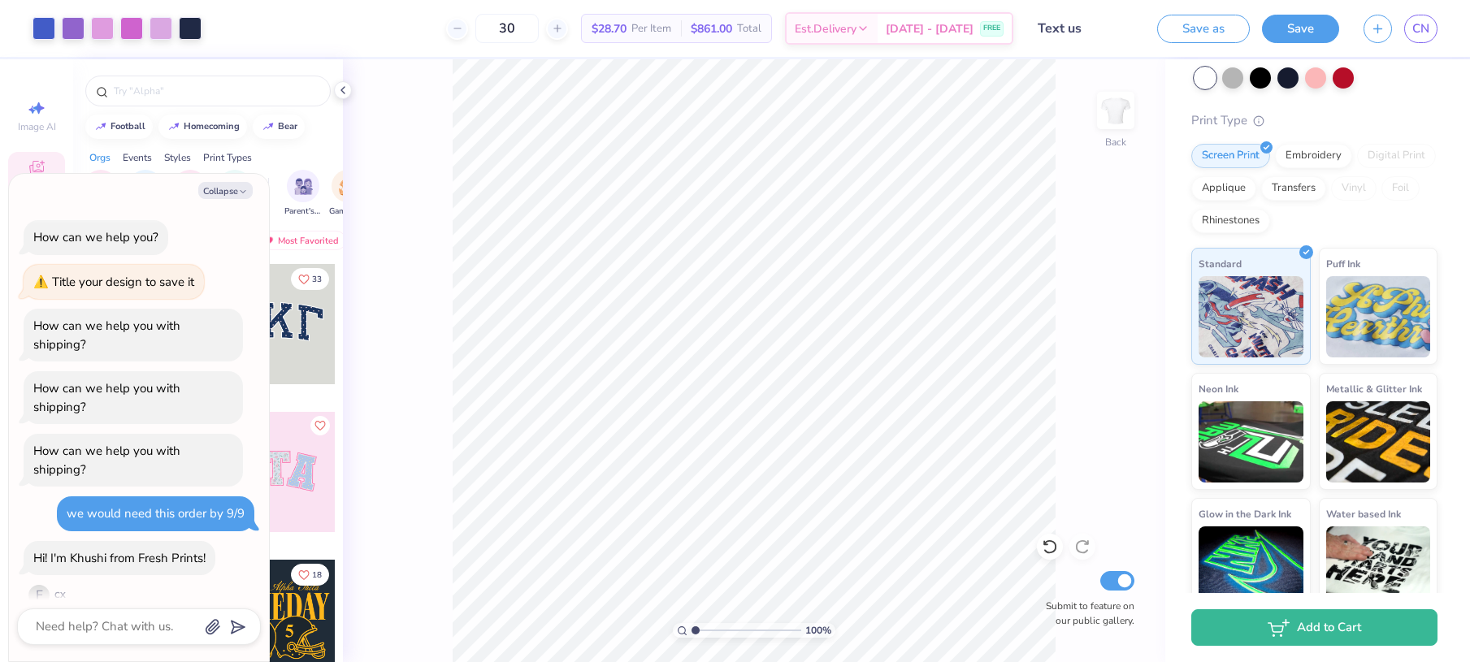
scroll to position [20, 0]
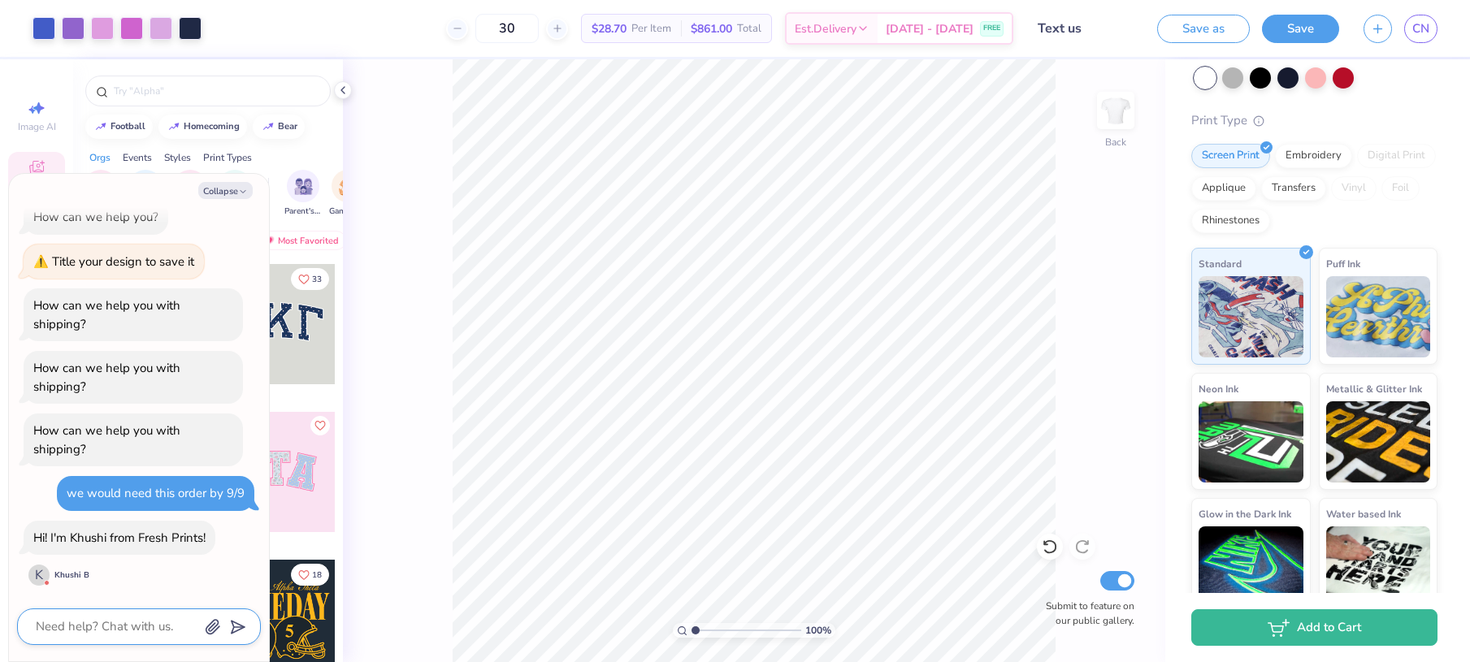
click at [100, 626] on textarea at bounding box center [116, 627] width 165 height 22
type textarea "H"
type textarea "x"
type textarea "Hi"
type textarea "x"
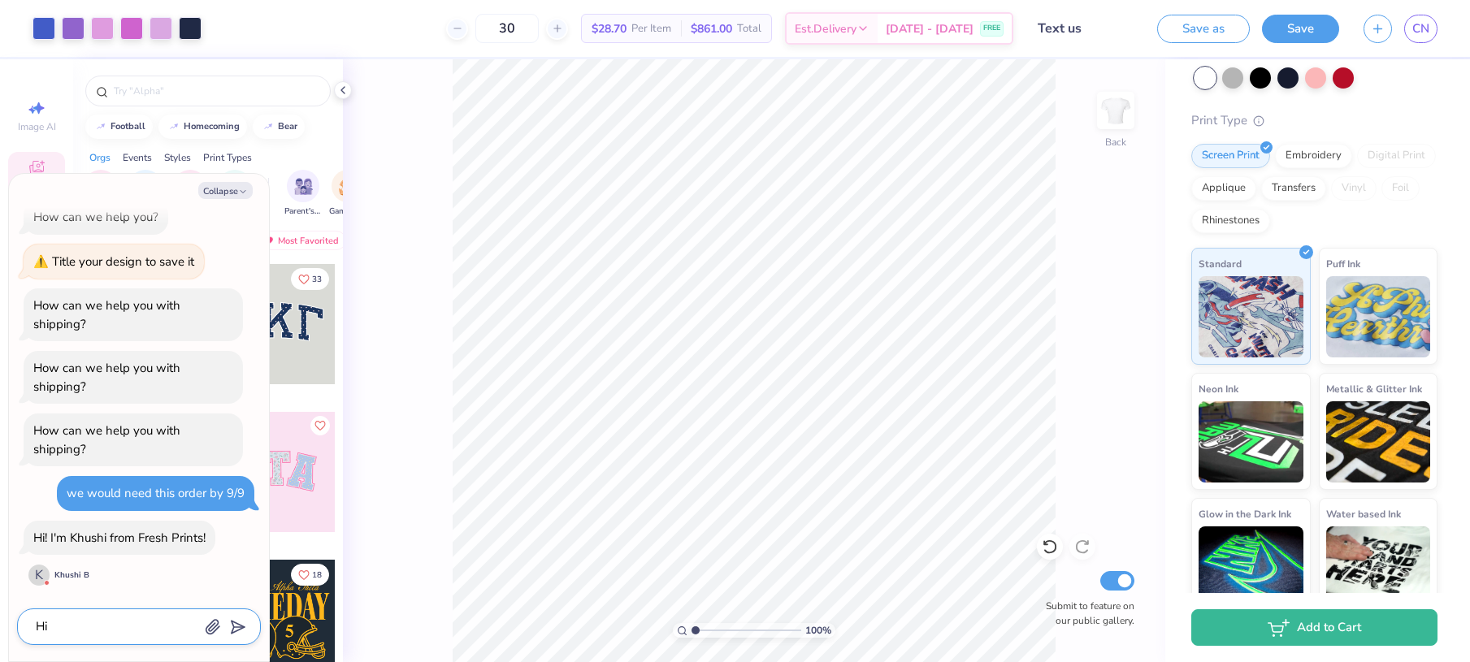
type textarea "Hi"
type textarea "x"
type textarea "Hi K"
type textarea "x"
type textarea "Hi Kh"
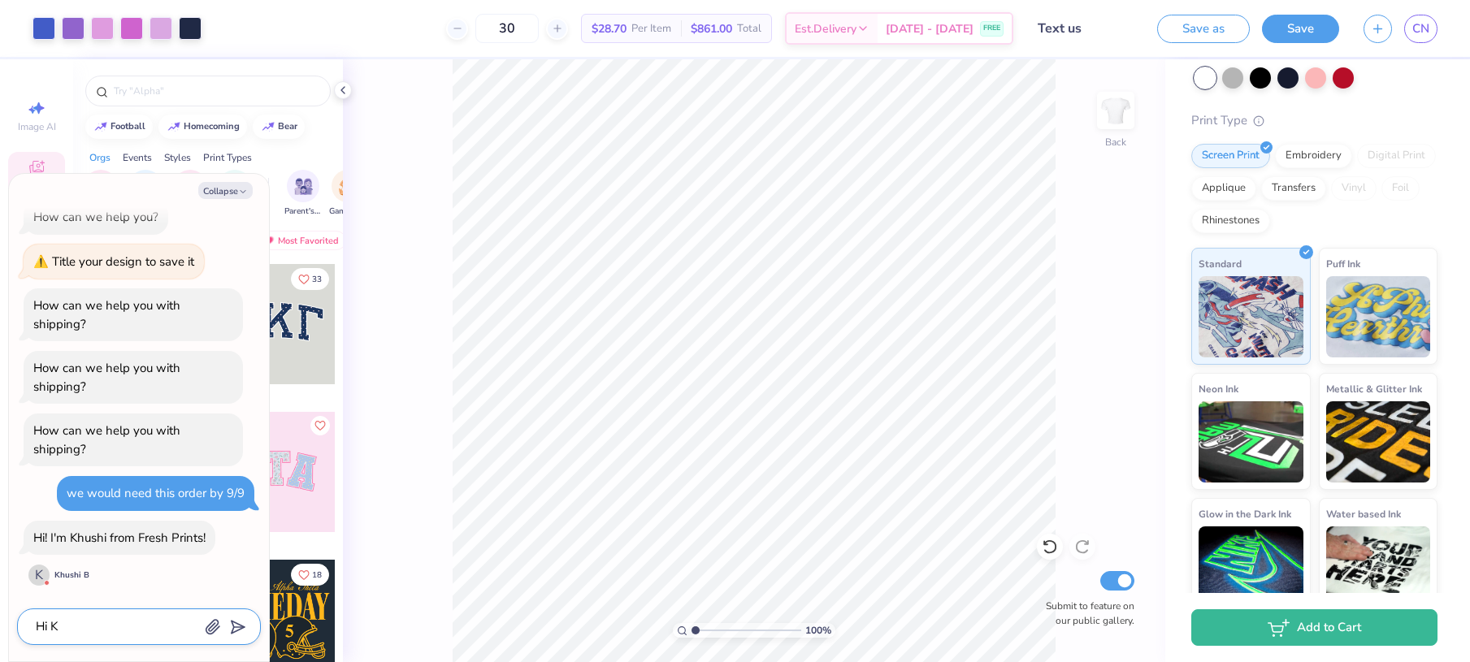
type textarea "x"
type textarea "Hi Khu"
type textarea "x"
type textarea "Hi Khus"
type textarea "x"
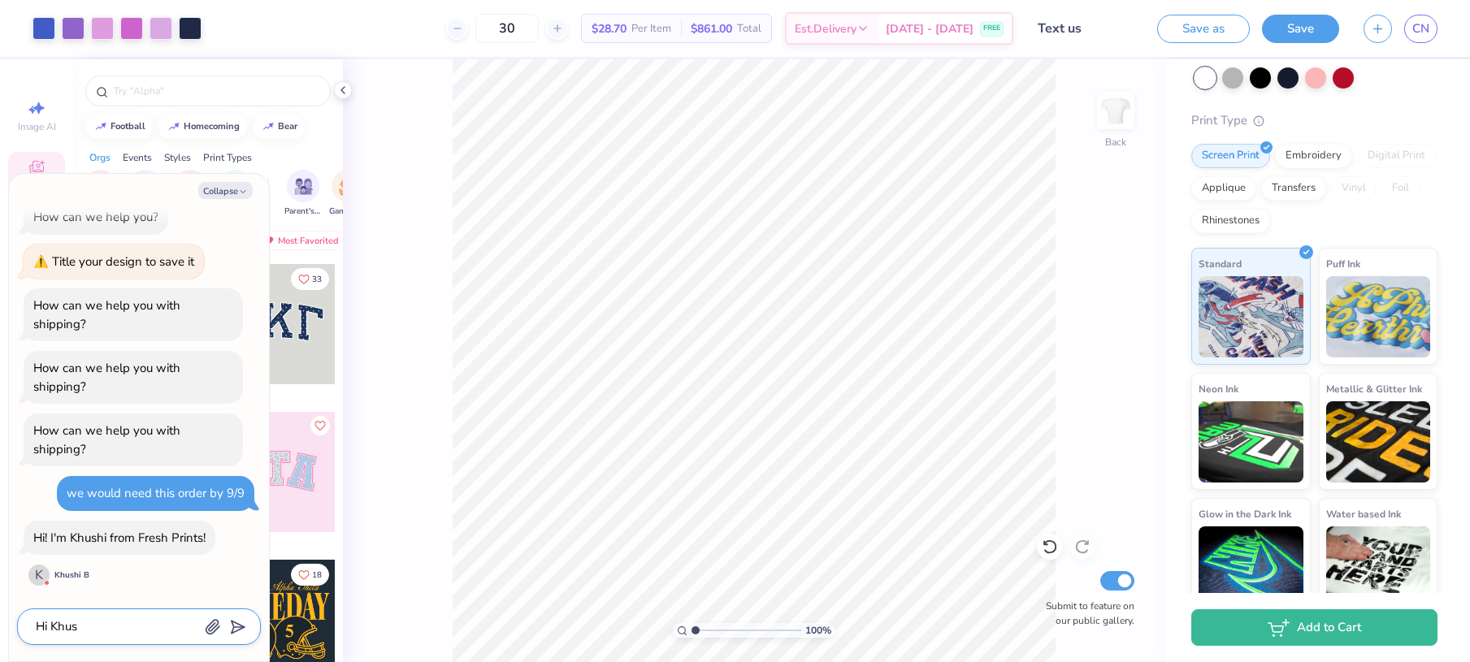
type textarea "Hi Khush"
type textarea "x"
type textarea "Hi [PERSON_NAME]"
type textarea "x"
type textarea "Hi [PERSON_NAME]"
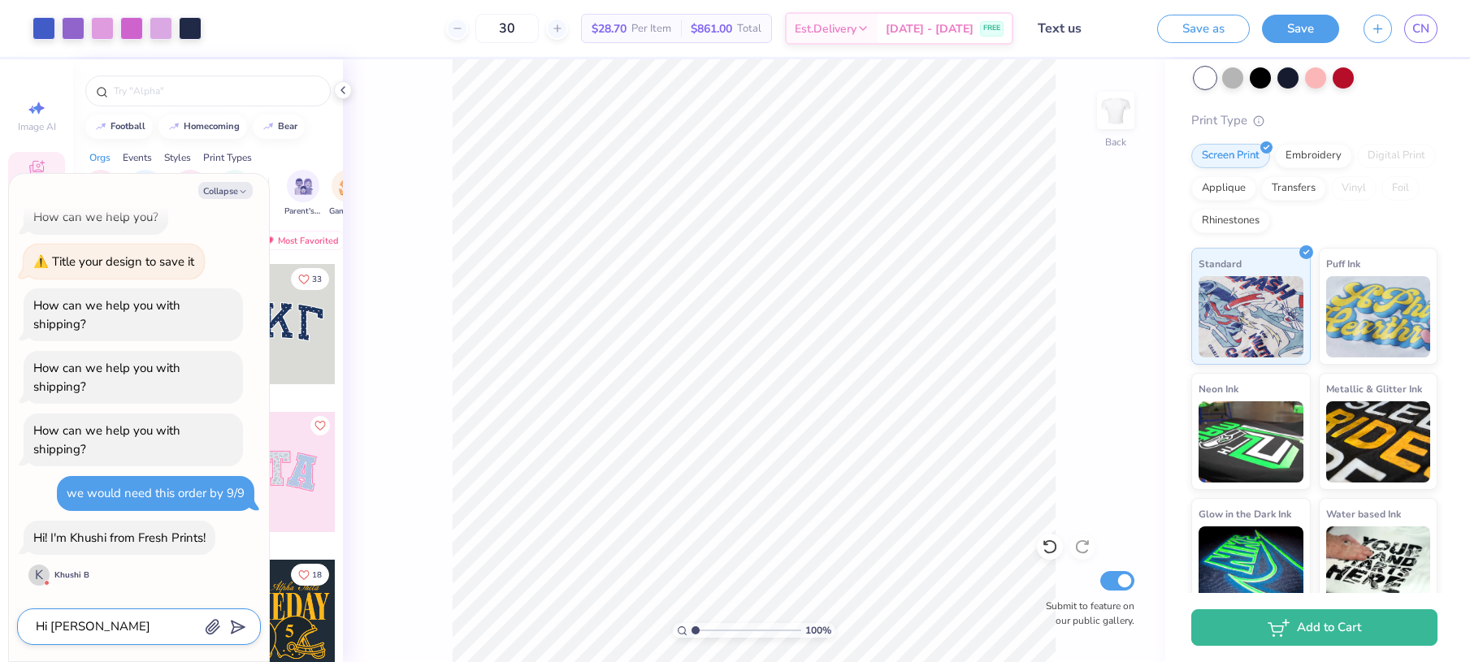
type textarea "x"
type textarea "Hi [PERSON_NAME]"
type textarea "x"
type textarea "Hi [PERSON_NAME],"
type textarea "x"
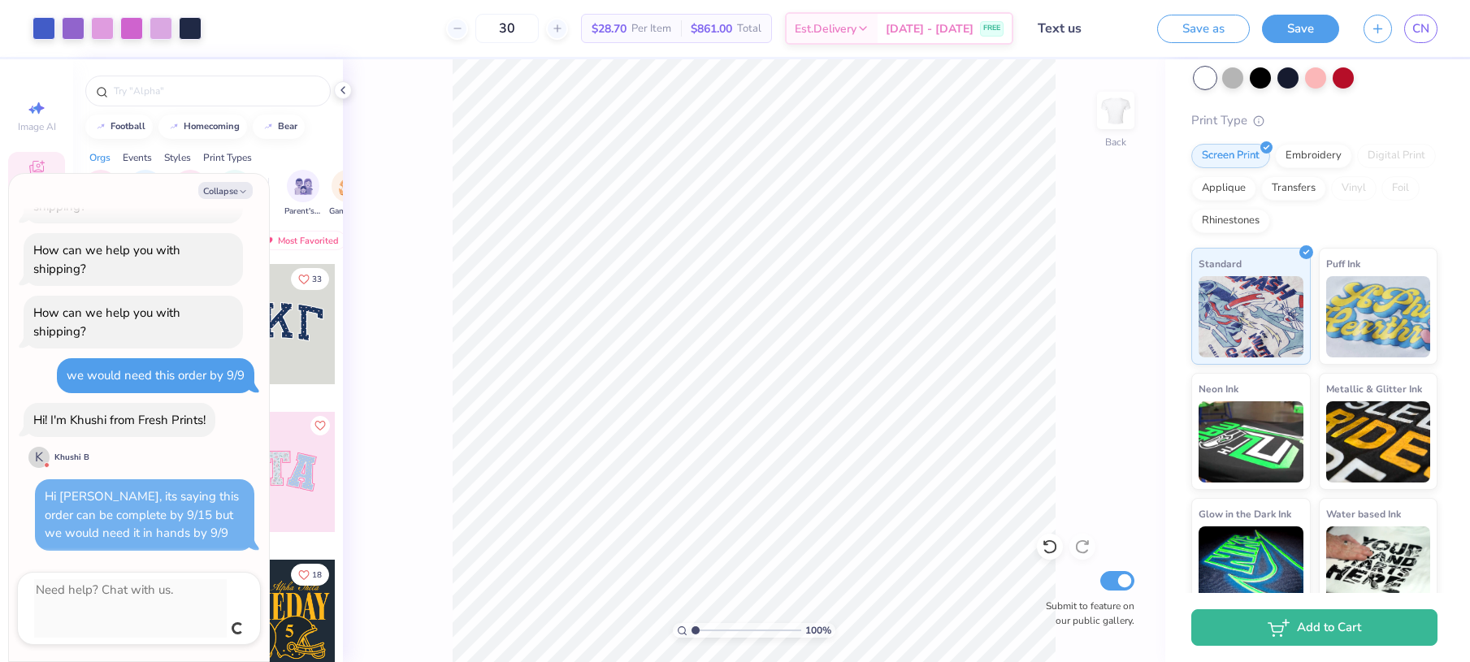
scroll to position [102, 0]
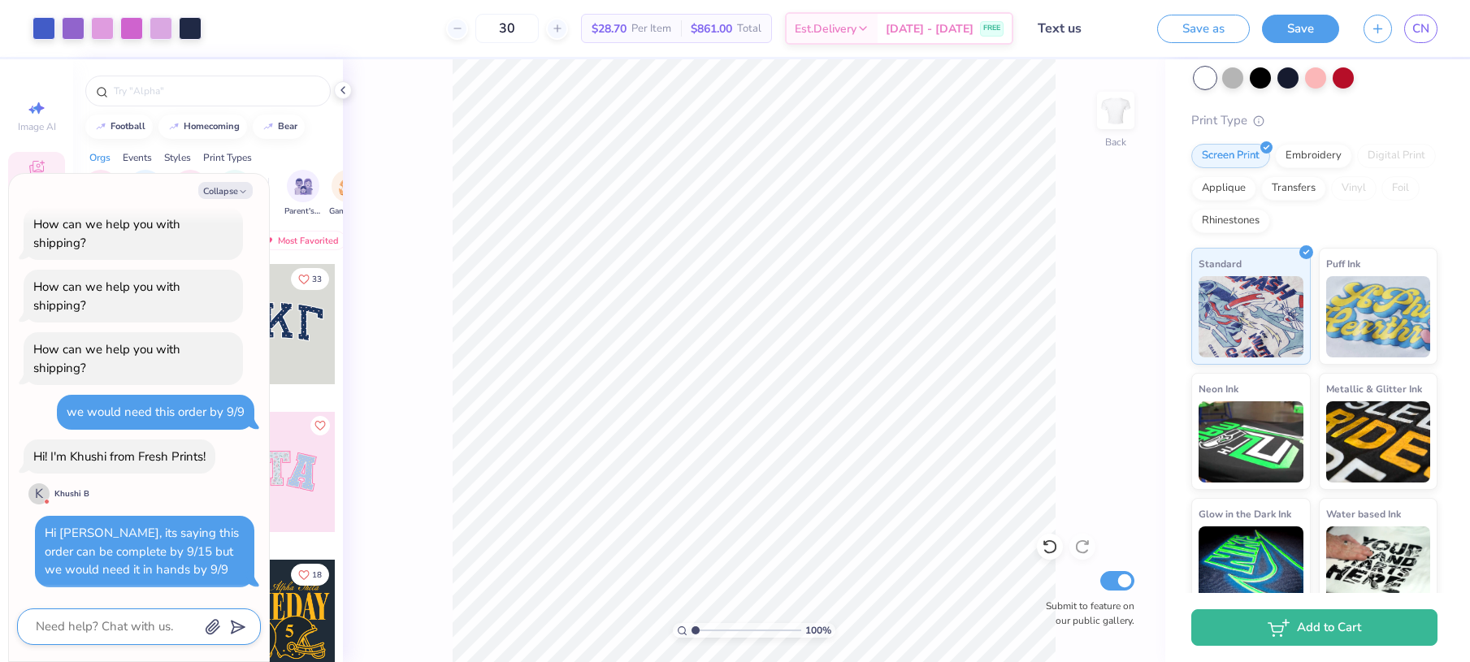
click at [100, 626] on textarea at bounding box center [116, 627] width 165 height 22
click at [130, 625] on textarea "our address is" at bounding box center [116, 627] width 165 height 22
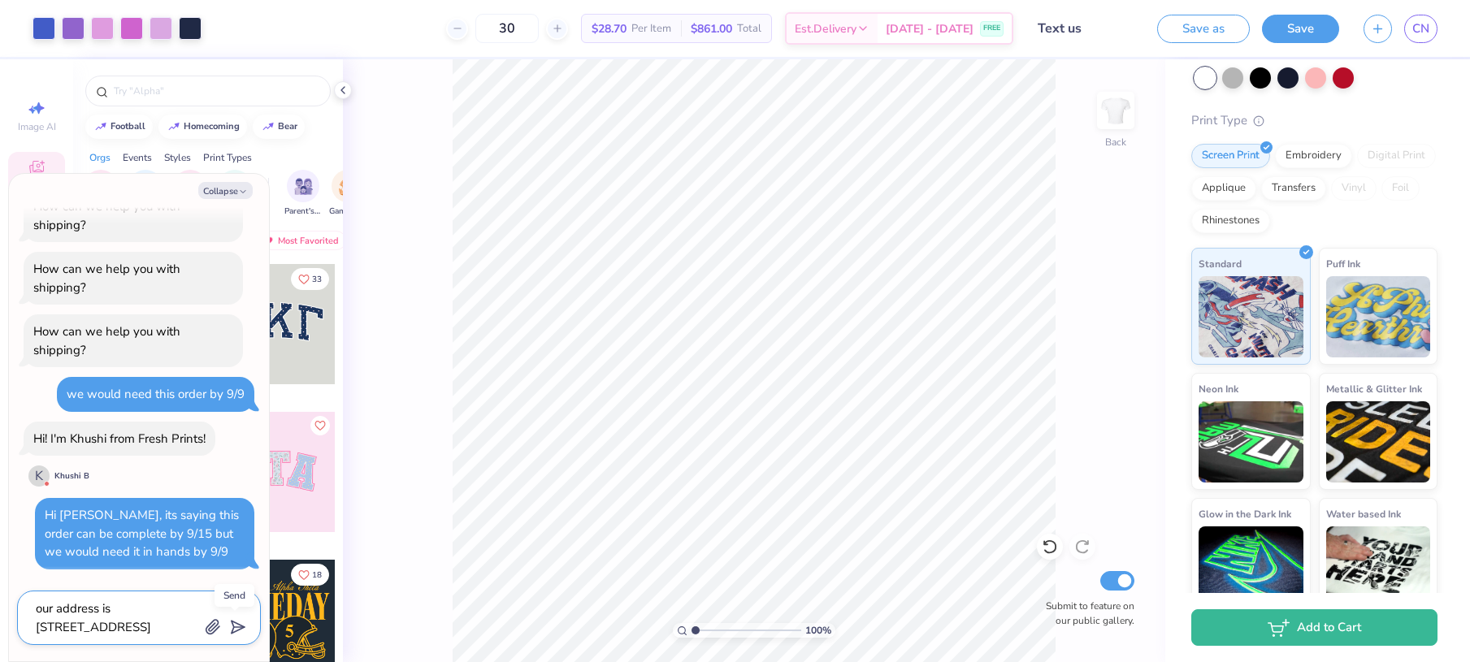
click at [242, 628] on polygon "submit" at bounding box center [235, 629] width 20 height 20
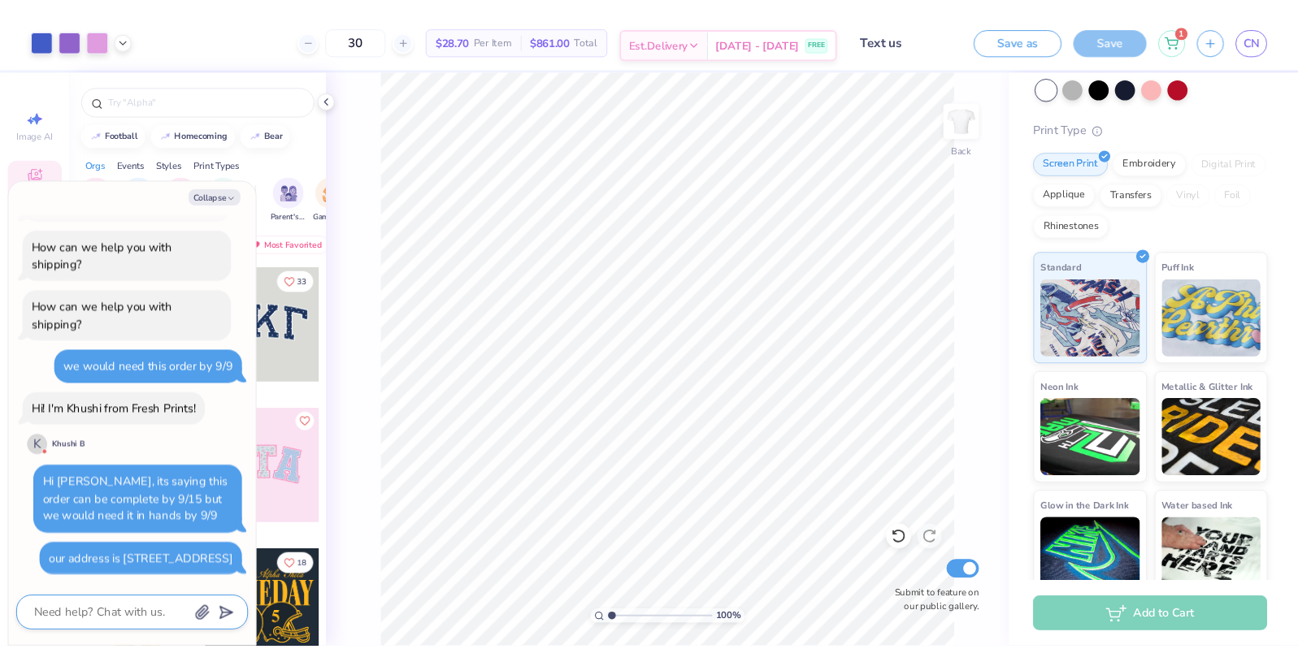
scroll to position [672, 0]
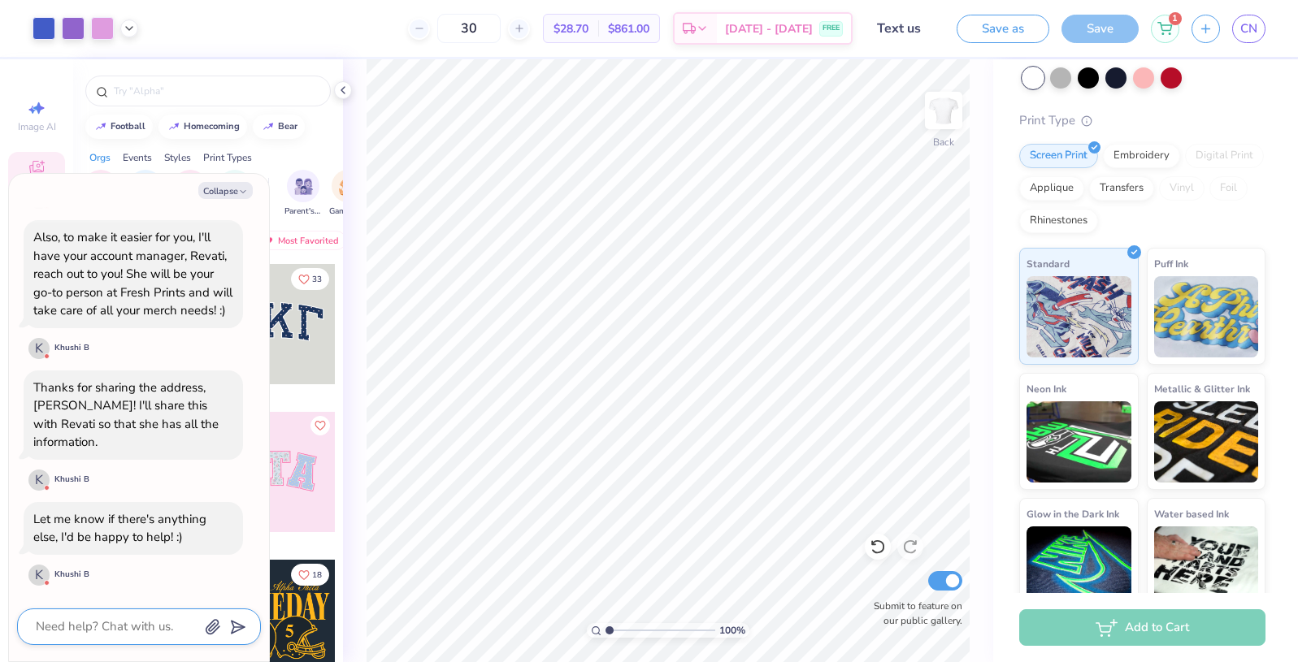
click at [83, 636] on textarea at bounding box center [116, 627] width 165 height 22
click at [1136, 628] on div "Add to Cart" at bounding box center [1142, 628] width 246 height 37
click at [1139, 626] on div "Add to Cart" at bounding box center [1142, 628] width 246 height 37
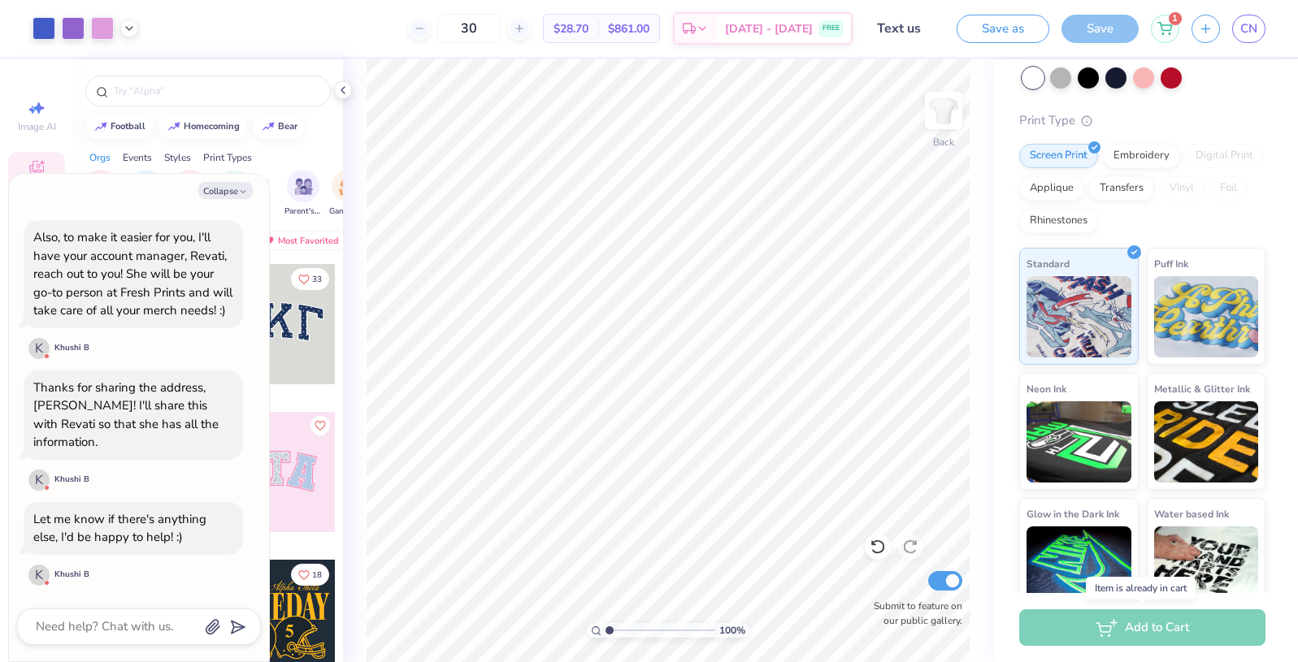
click at [1139, 625] on div "Add to Cart" at bounding box center [1142, 628] width 246 height 37
click at [91, 617] on textarea at bounding box center [116, 627] width 165 height 22
click at [240, 625] on polygon "submit" at bounding box center [235, 629] width 20 height 20
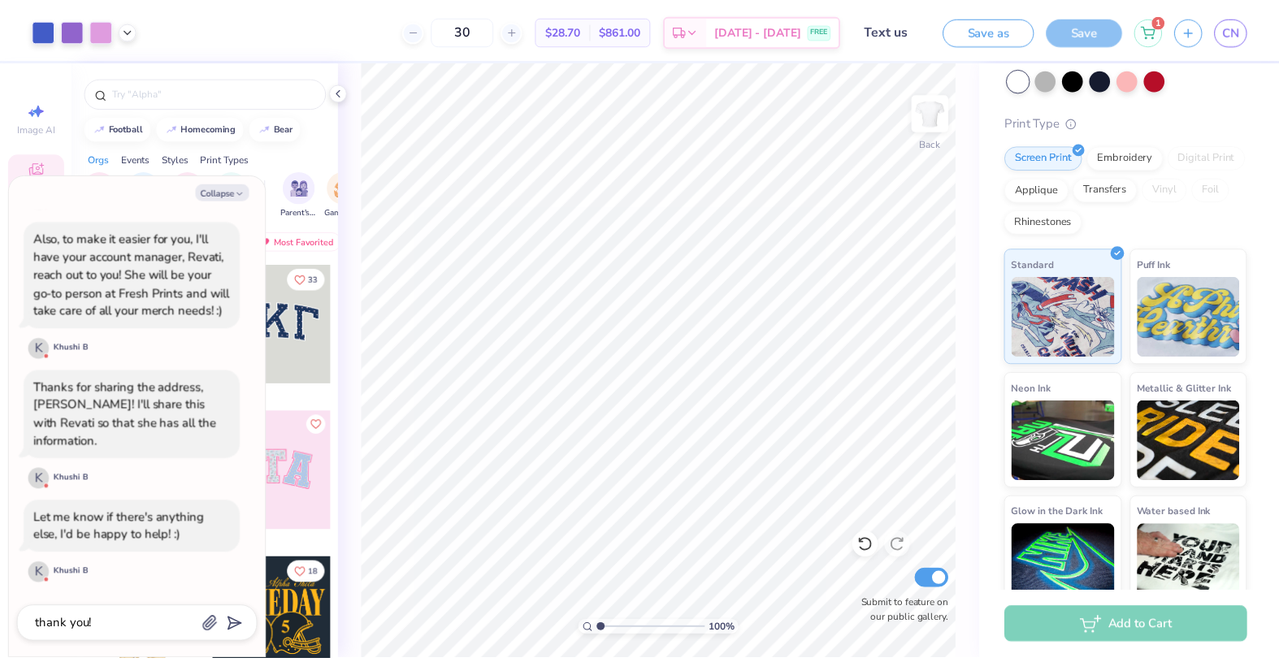
scroll to position [716, 0]
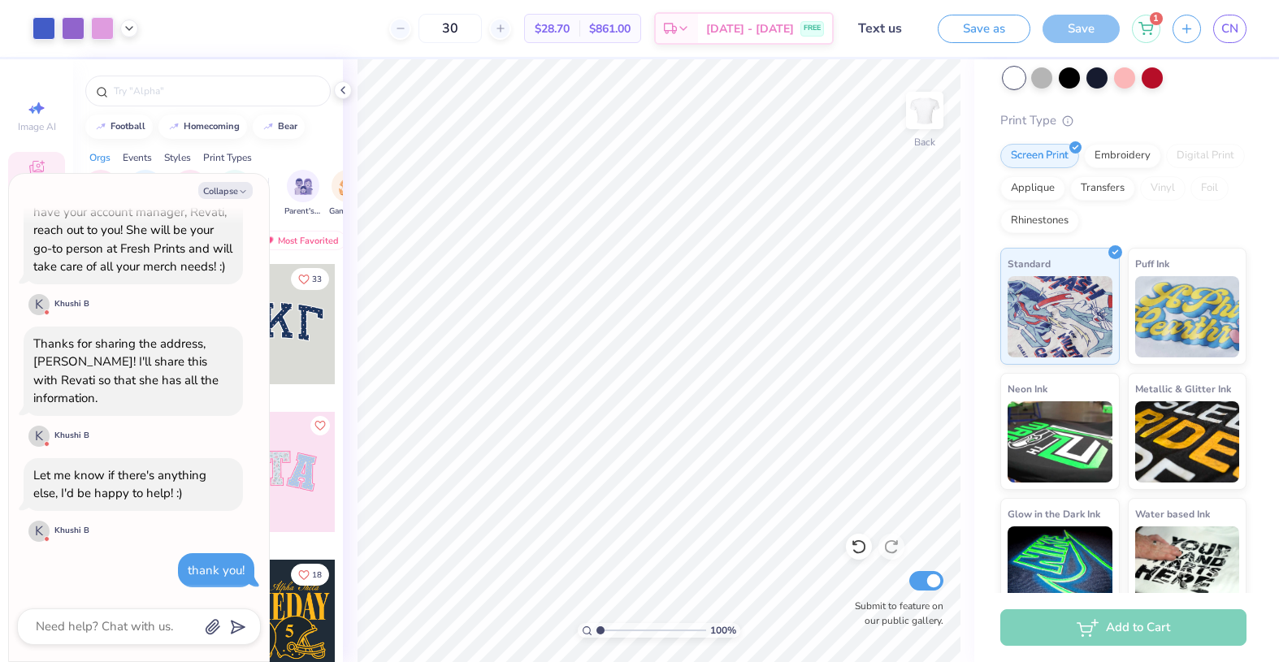
click at [1, 3] on div "Art colors" at bounding box center [69, 28] width 138 height 57
